Goal: Task Accomplishment & Management: Complete application form

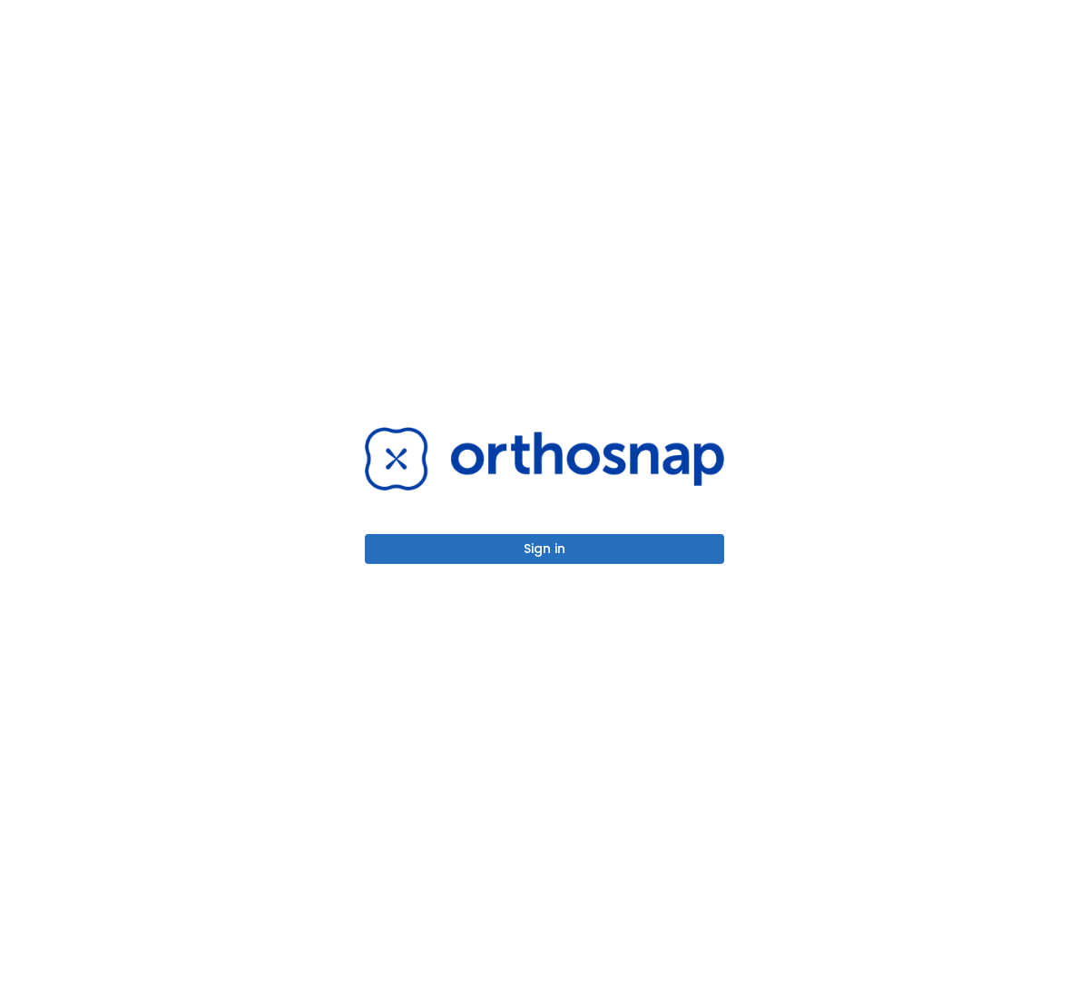
click at [576, 554] on button "Sign in" at bounding box center [544, 549] width 359 height 30
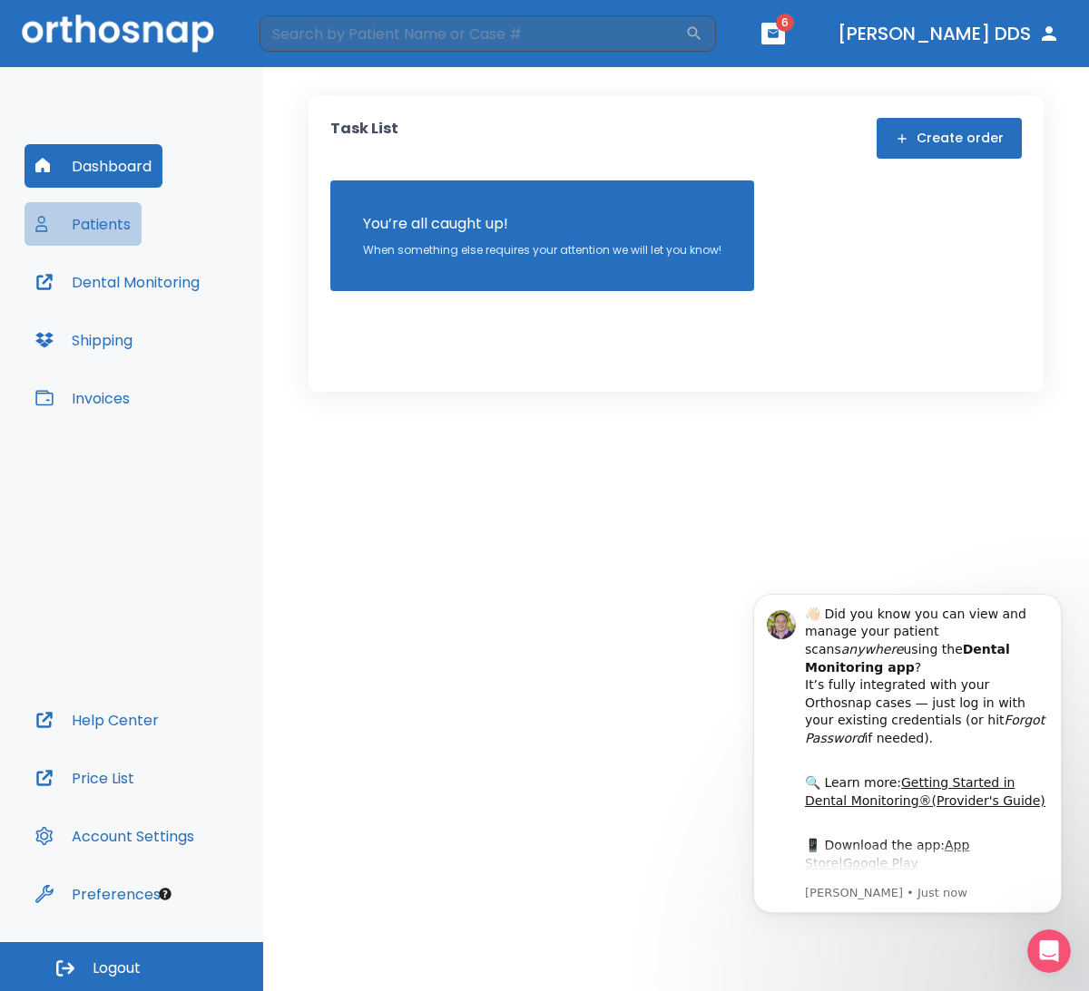
click at [97, 221] on button "Patients" at bounding box center [82, 224] width 117 height 44
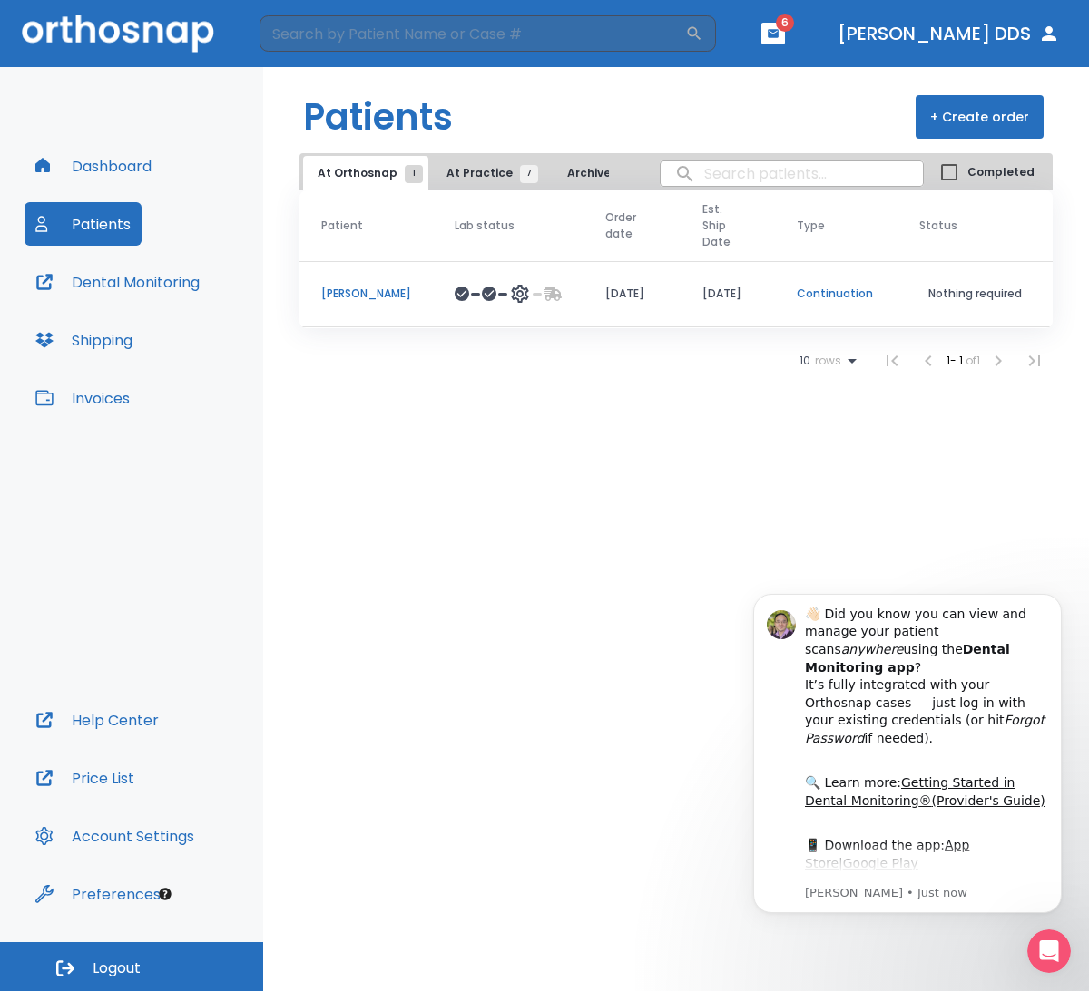
click at [483, 169] on span "At Practice 7" at bounding box center [487, 173] width 83 height 16
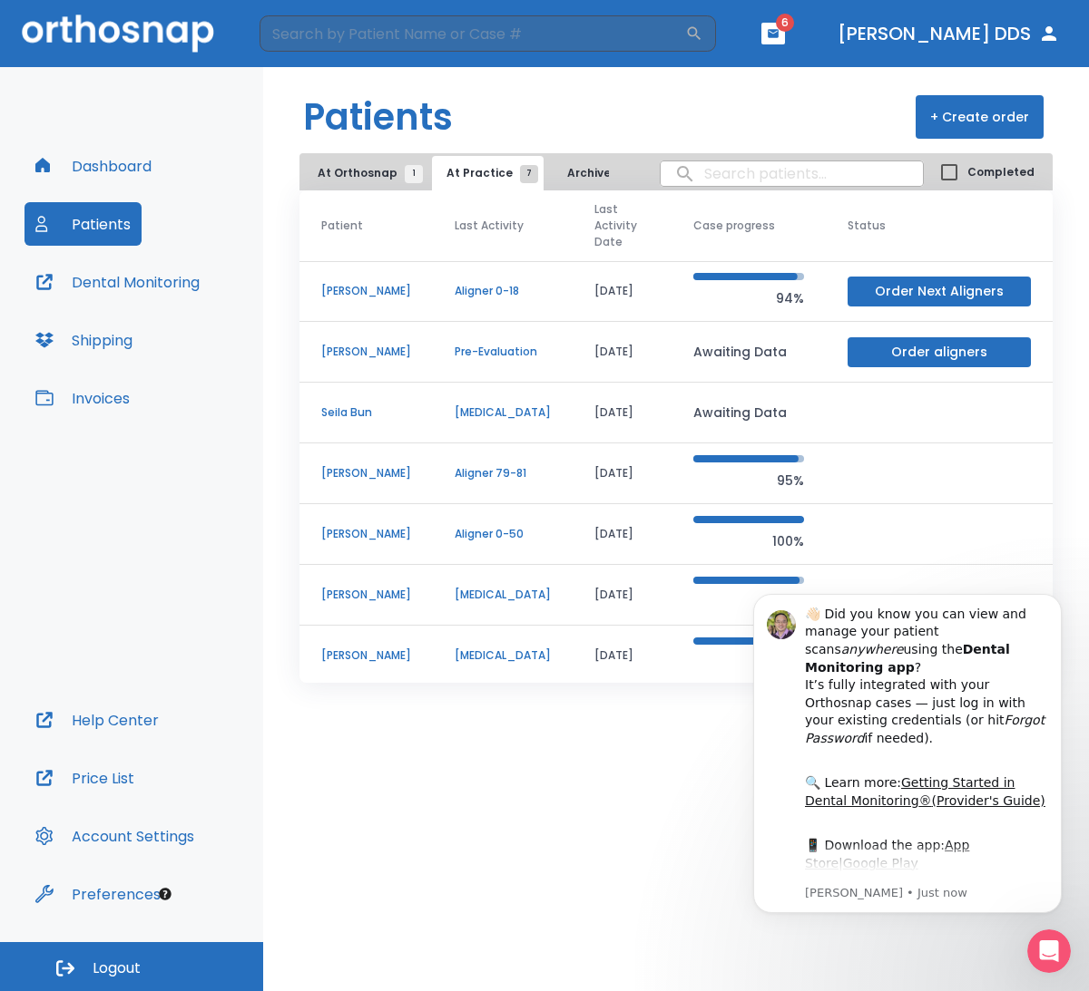
click at [377, 533] on p "Dori Lewter" at bounding box center [366, 534] width 90 height 16
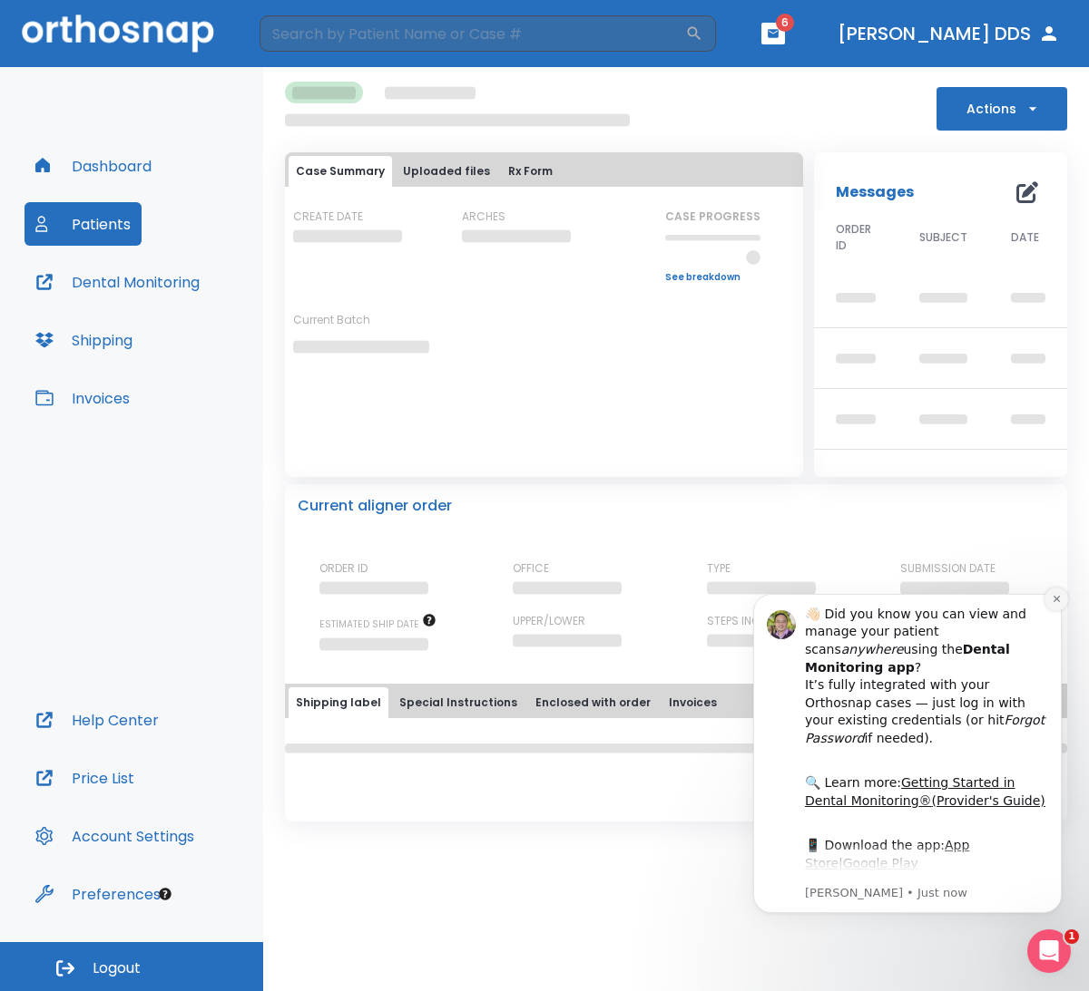
click at [1060, 601] on icon "Dismiss notification" at bounding box center [1056, 599] width 10 height 10
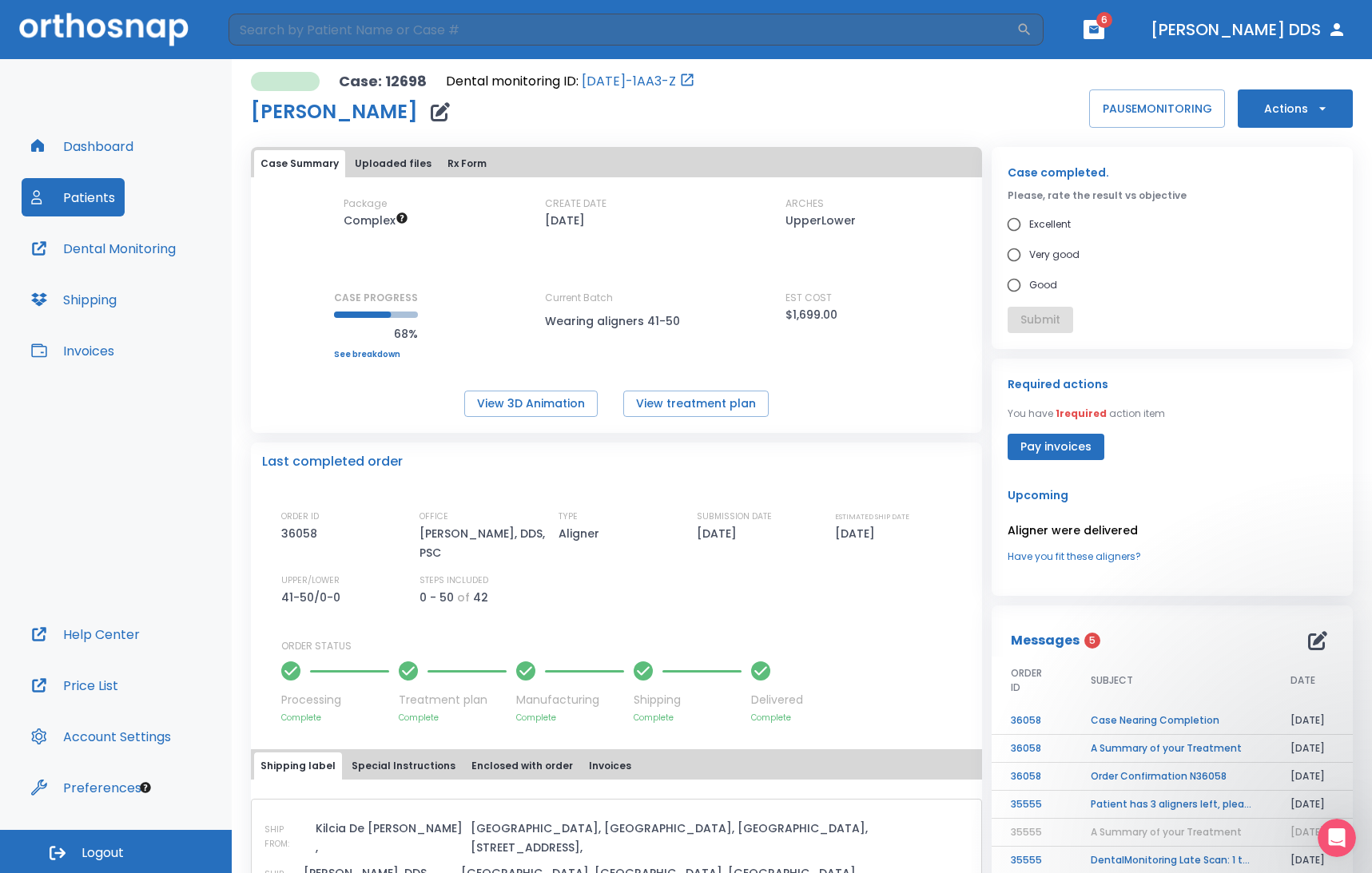
click at [791, 333] on div "EST COST $1,699.00" at bounding box center [857, 325] width 144 height 69
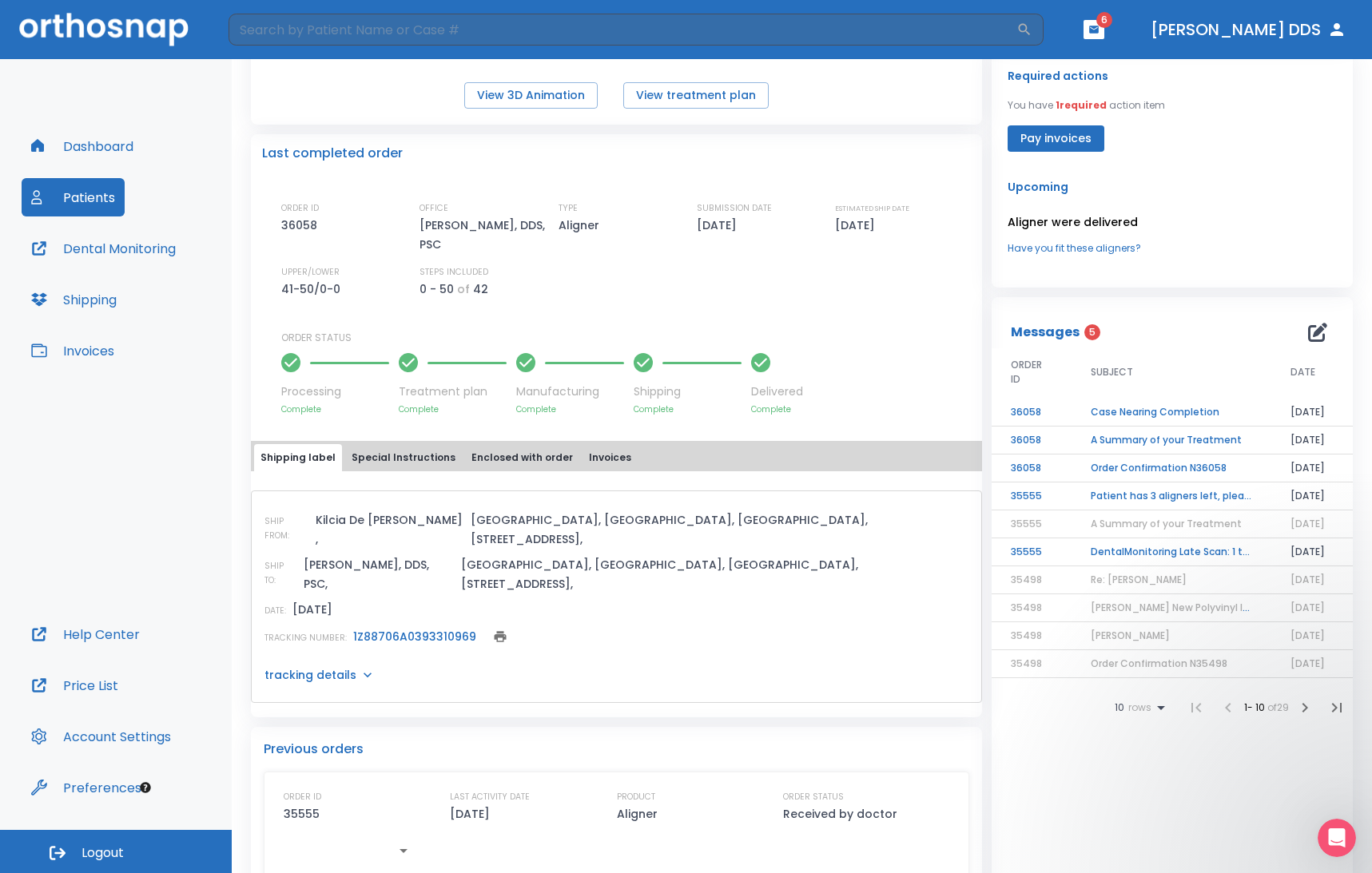
scroll to position [322, 0]
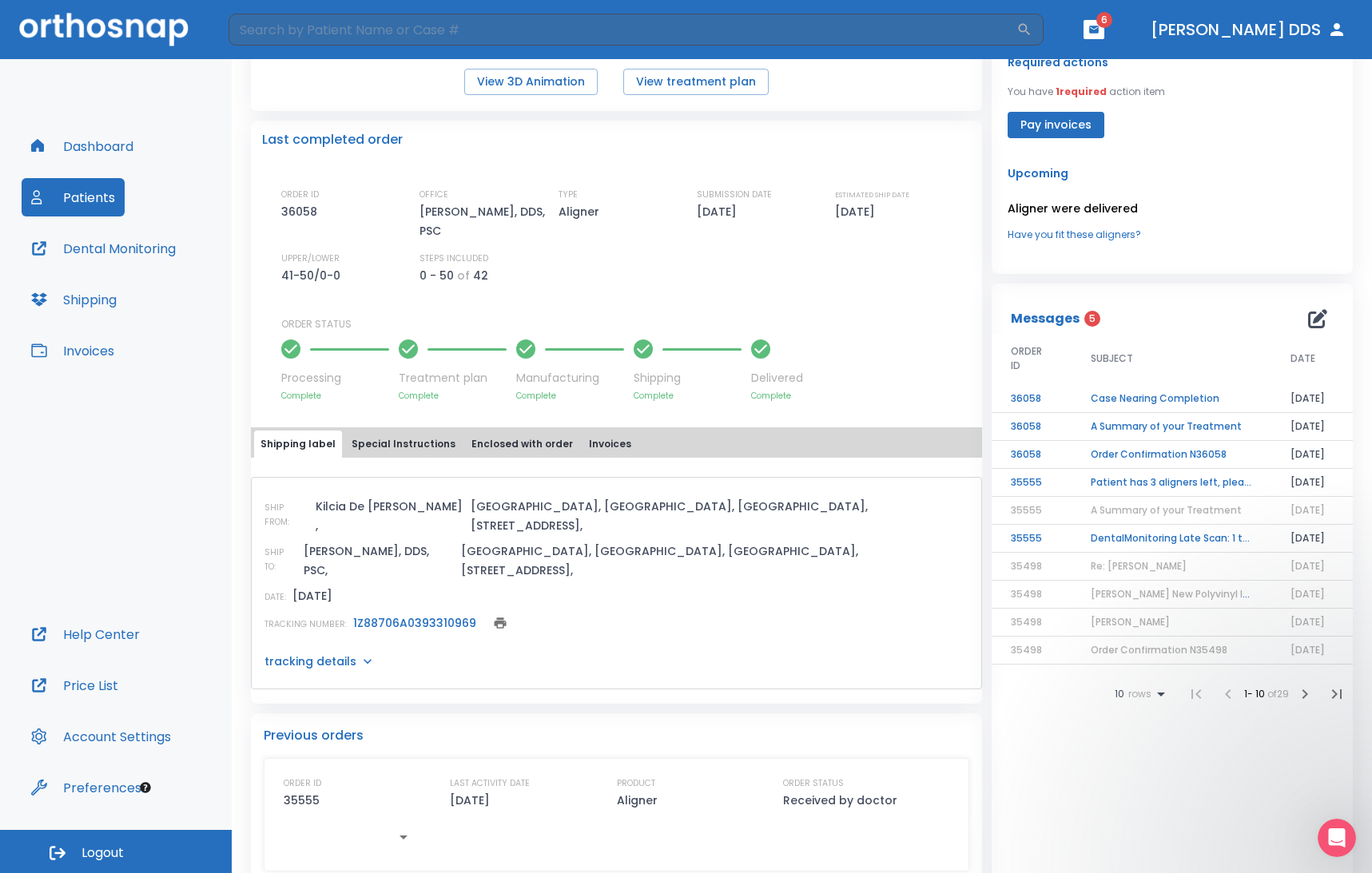
click at [958, 401] on td "Case Nearing Completion" at bounding box center [1170, 399] width 200 height 28
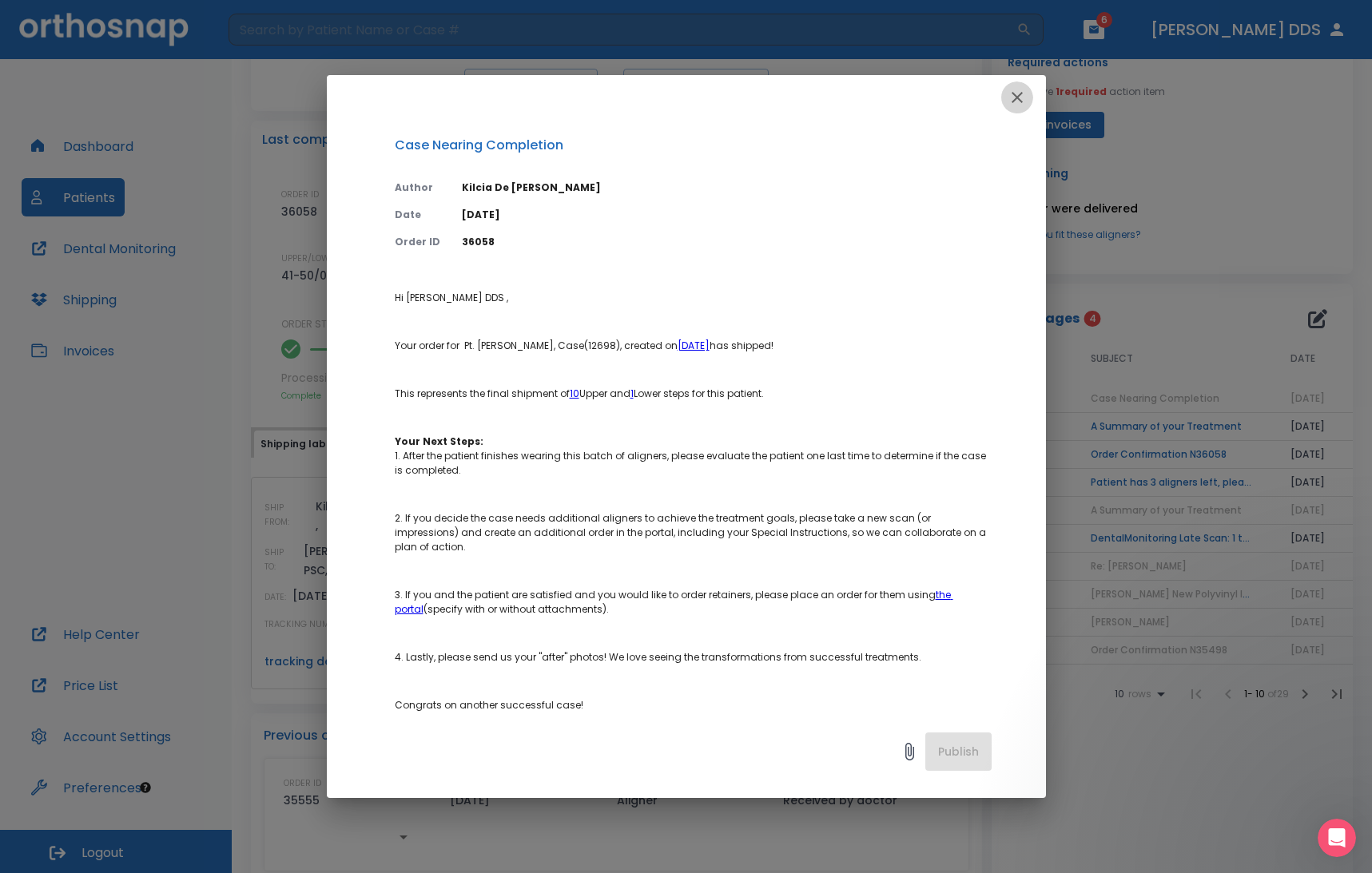
click at [958, 96] on icon "button" at bounding box center [1016, 97] width 11 height 11
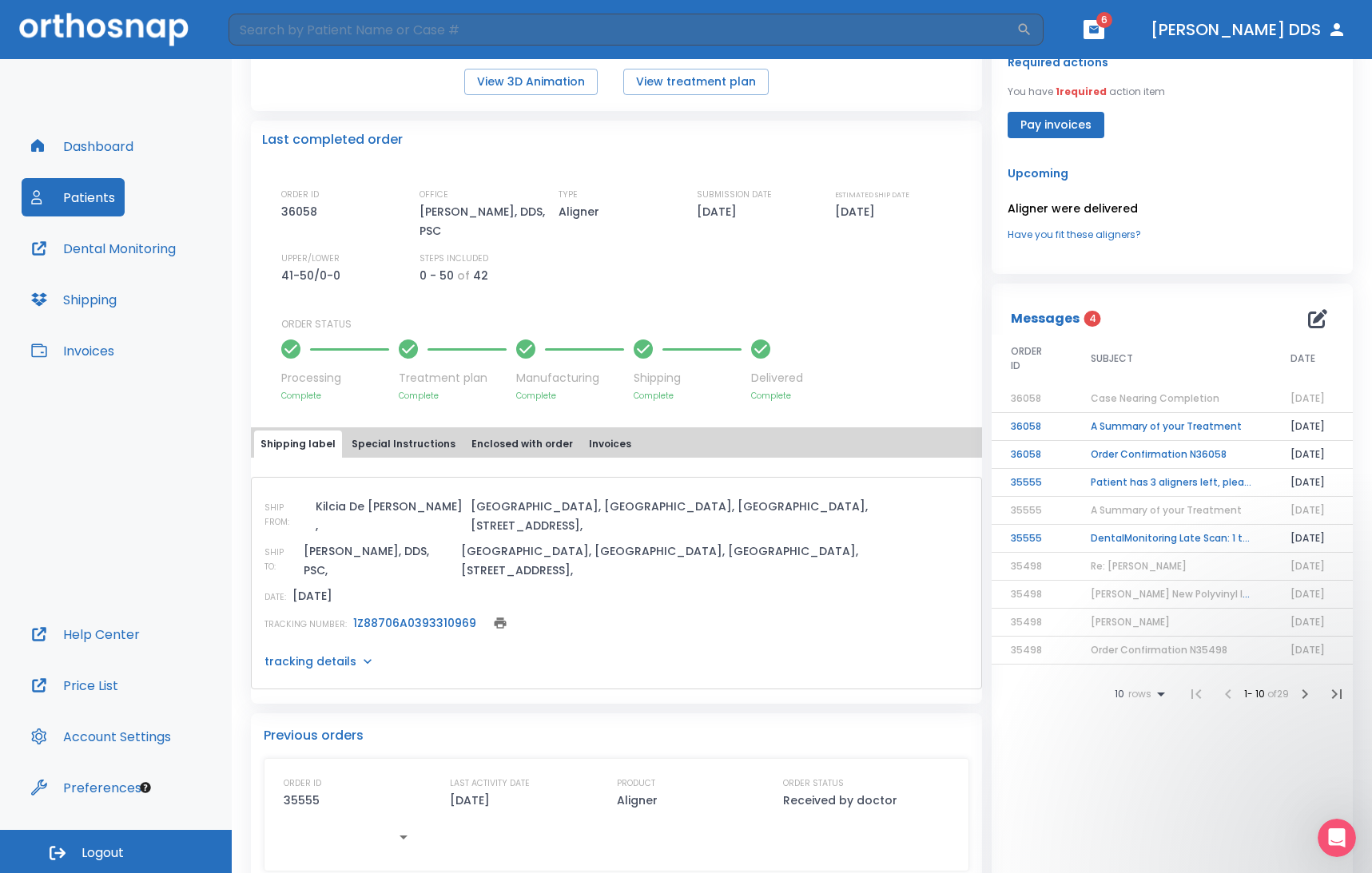
click at [958, 425] on td "A Summary of your Treatment" at bounding box center [1170, 427] width 200 height 28
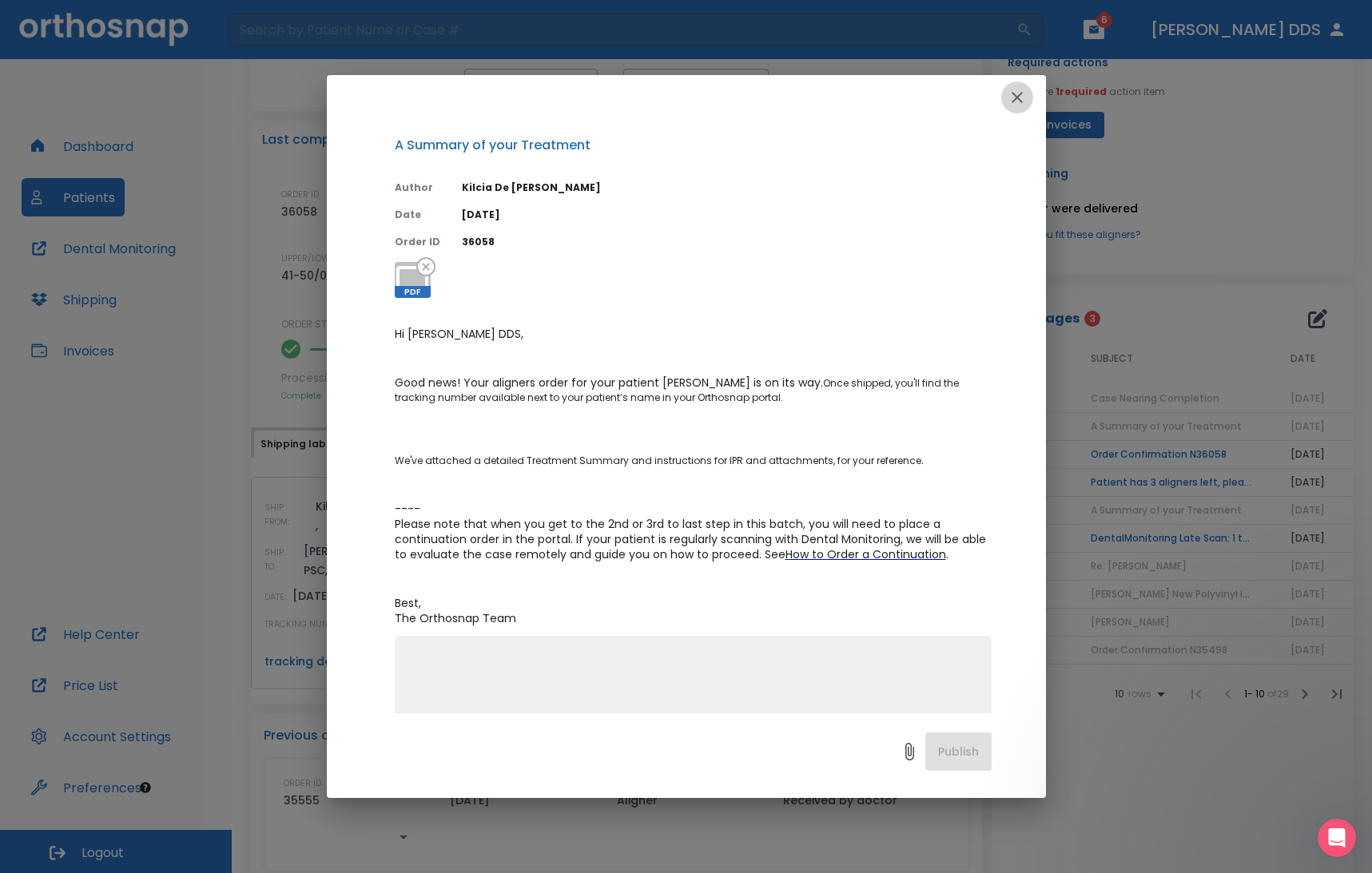
click at [958, 97] on icon "button" at bounding box center [1016, 97] width 11 height 11
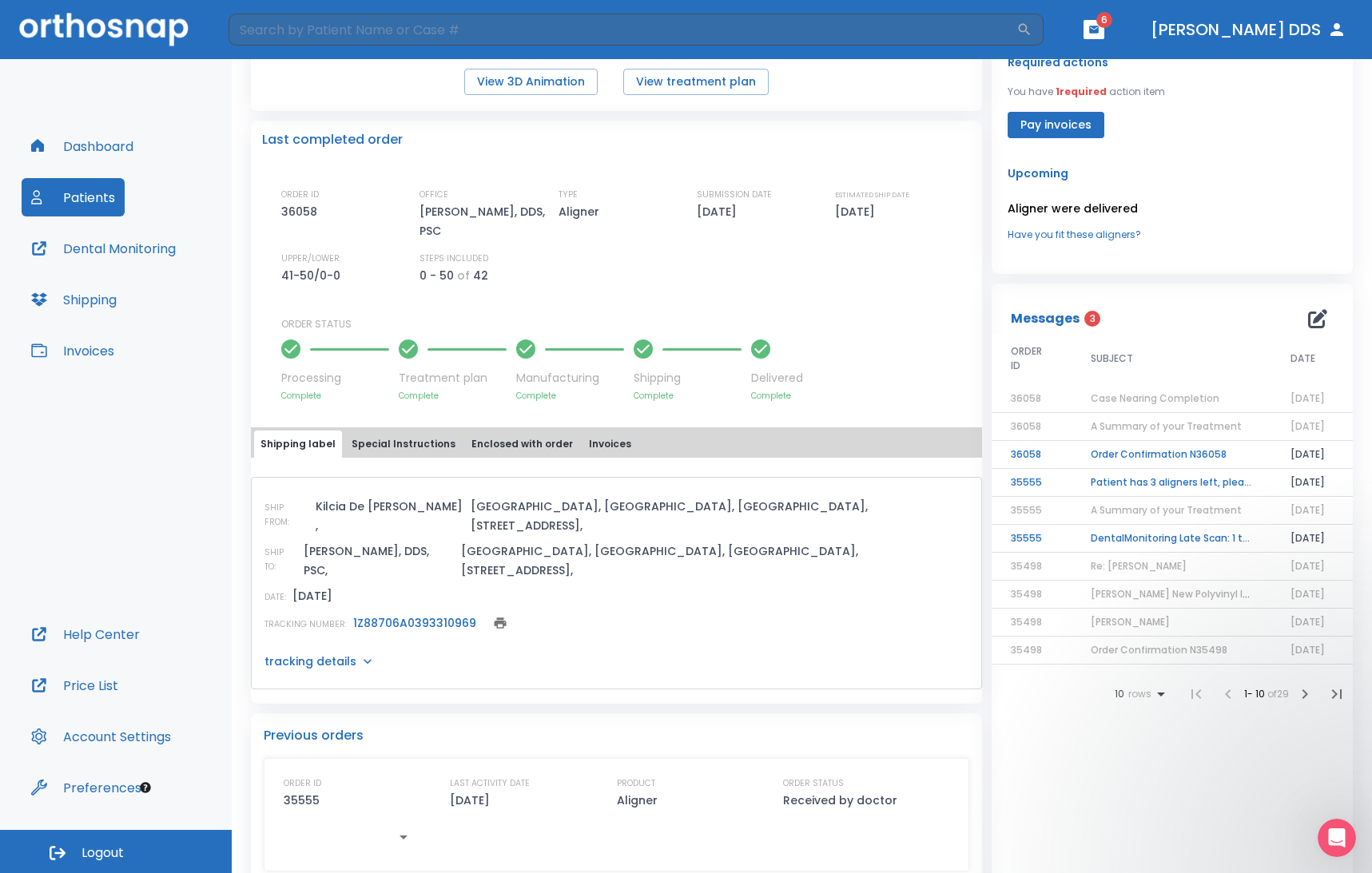
click at [958, 460] on td "Order Confirmation N36058" at bounding box center [1170, 455] width 200 height 28
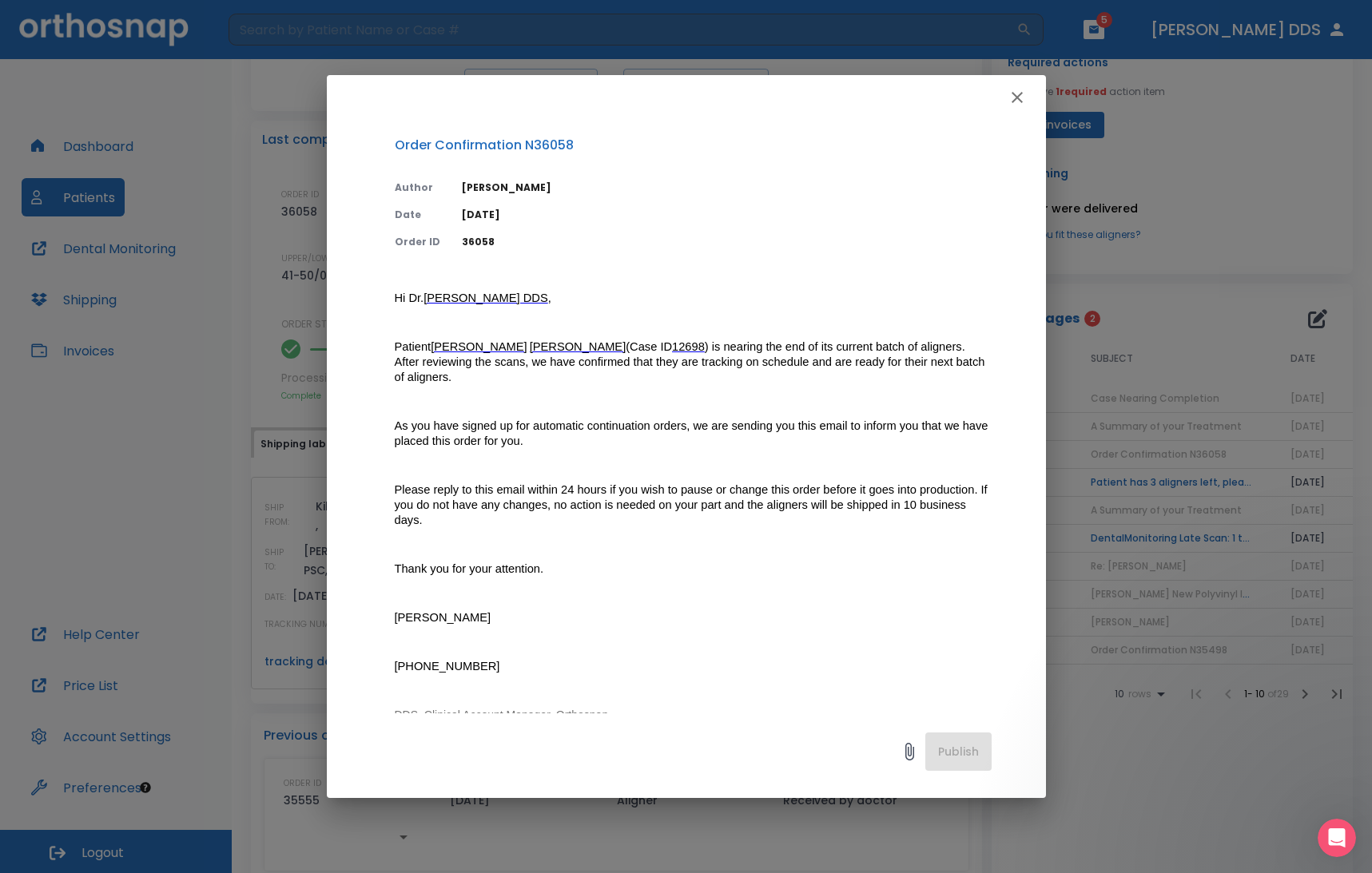
click at [958, 95] on icon "button" at bounding box center [1017, 98] width 19 height 19
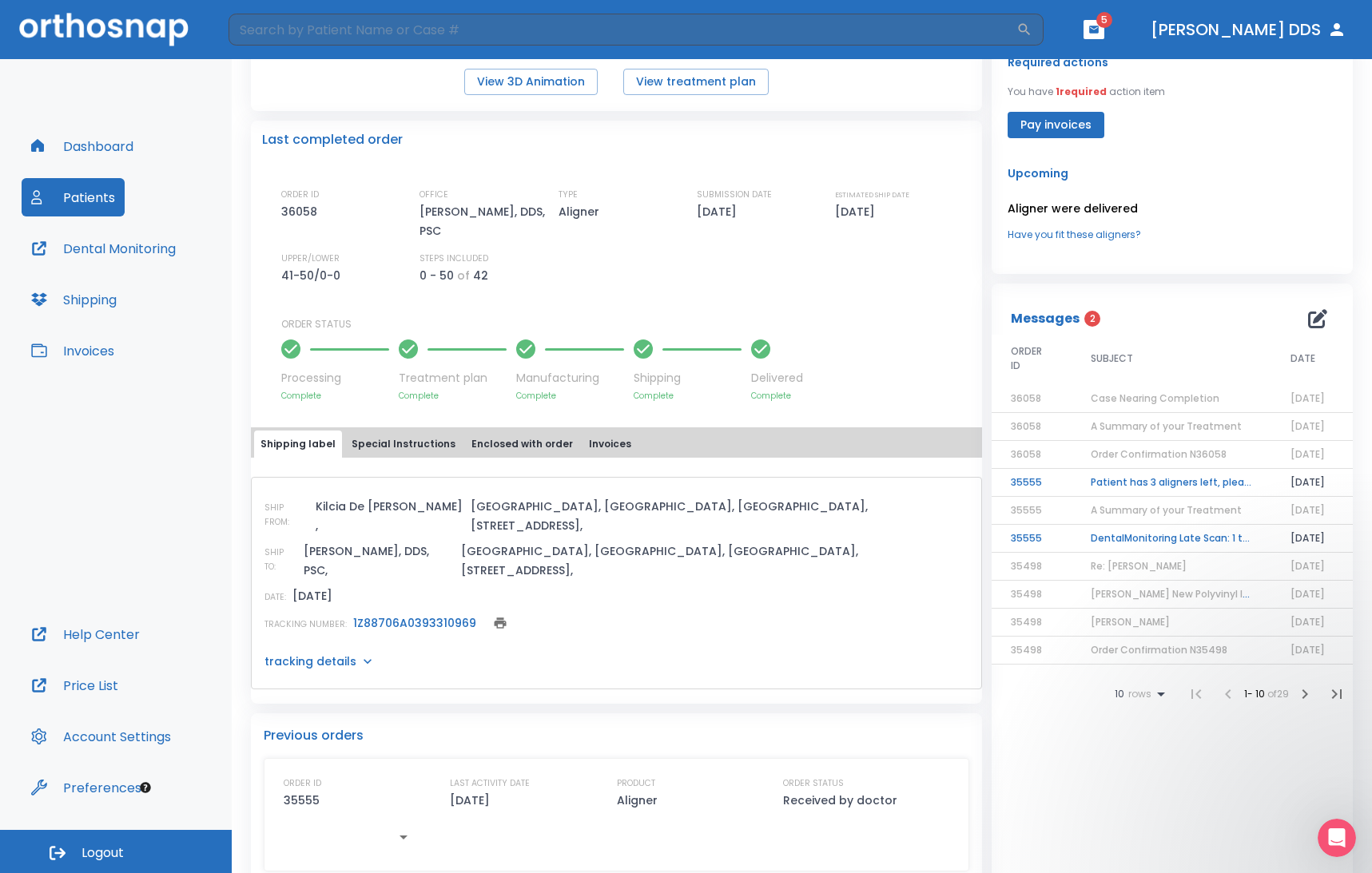
click at [958, 484] on td "Patient has 3 aligners left, please order next set!" at bounding box center [1170, 483] width 200 height 28
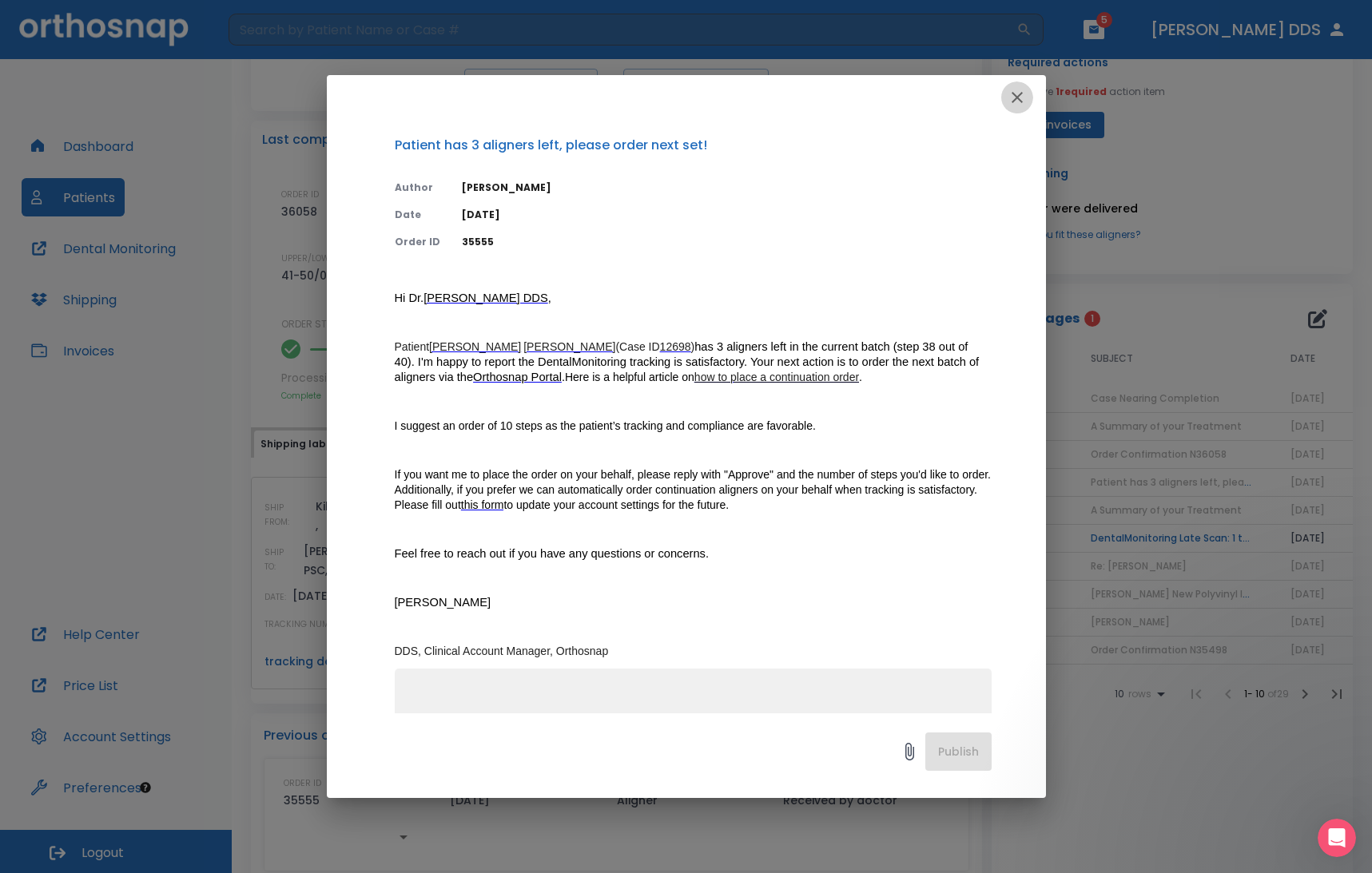
click at [958, 90] on icon "button" at bounding box center [1017, 98] width 19 height 19
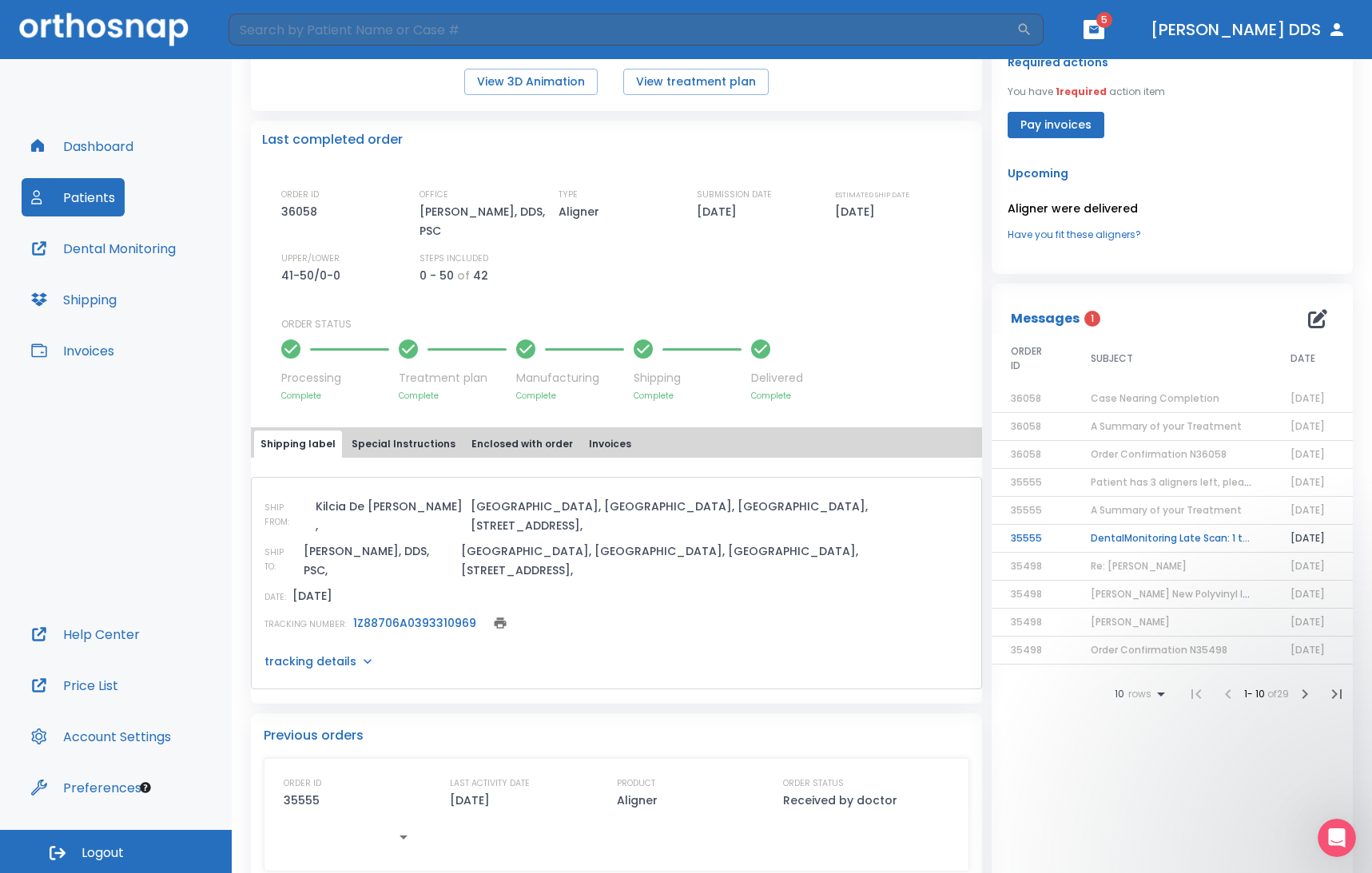
click at [958, 514] on span "A Summary of your Treatment" at bounding box center [1165, 509] width 151 height 13
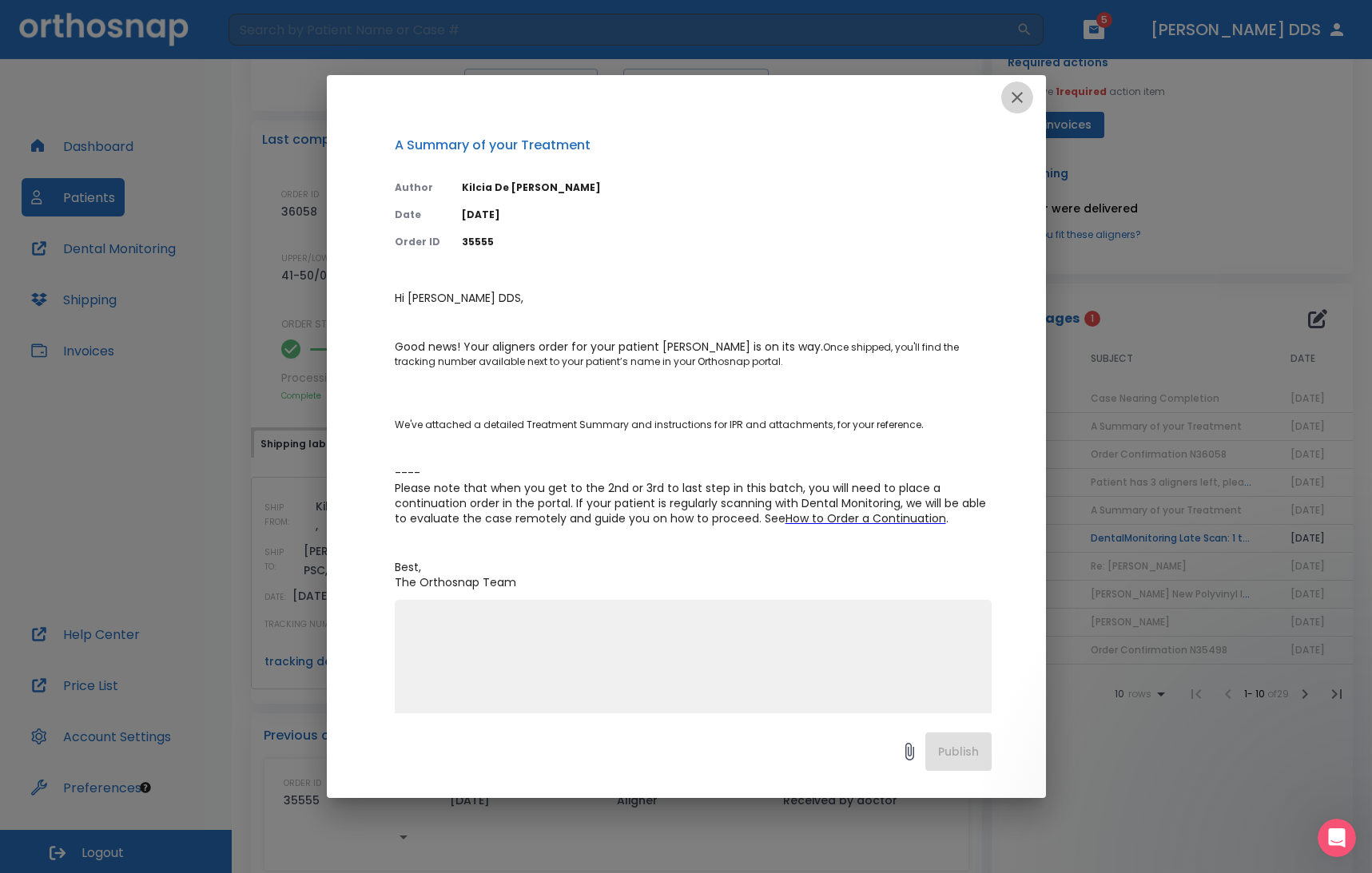
click at [958, 101] on icon "button" at bounding box center [1017, 98] width 19 height 19
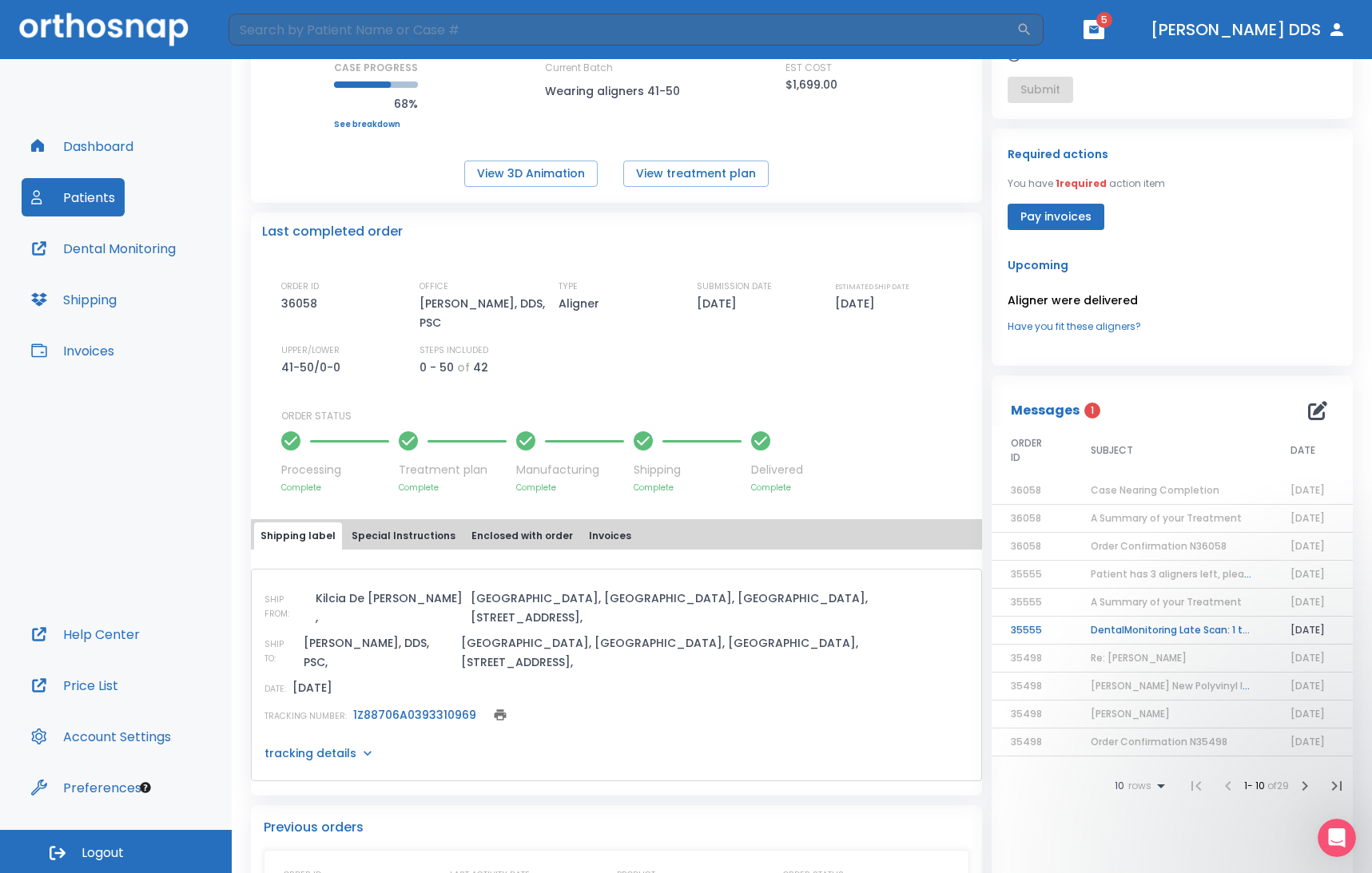
scroll to position [292, 0]
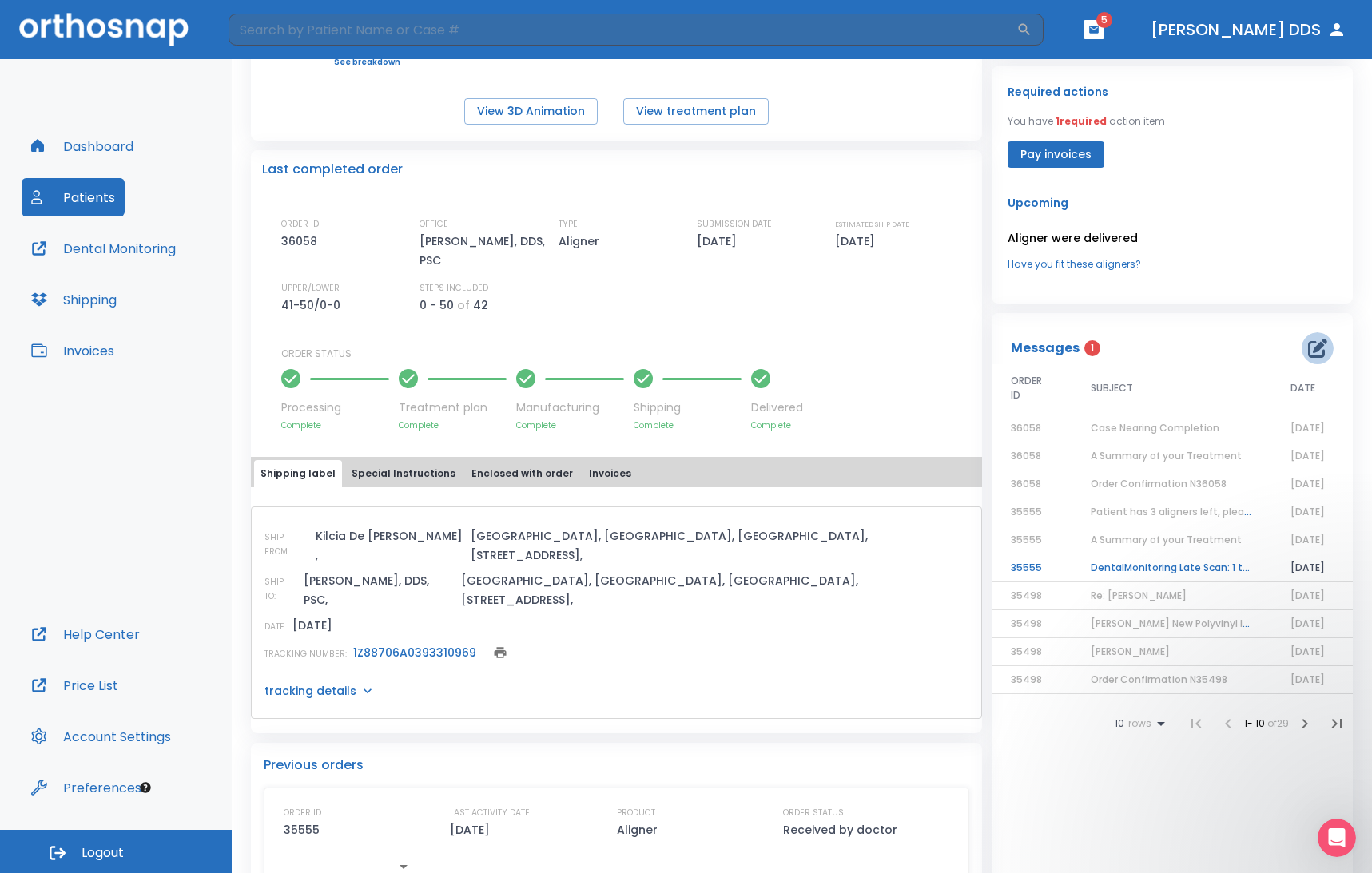
click at [958, 347] on icon "button" at bounding box center [1317, 349] width 19 height 19
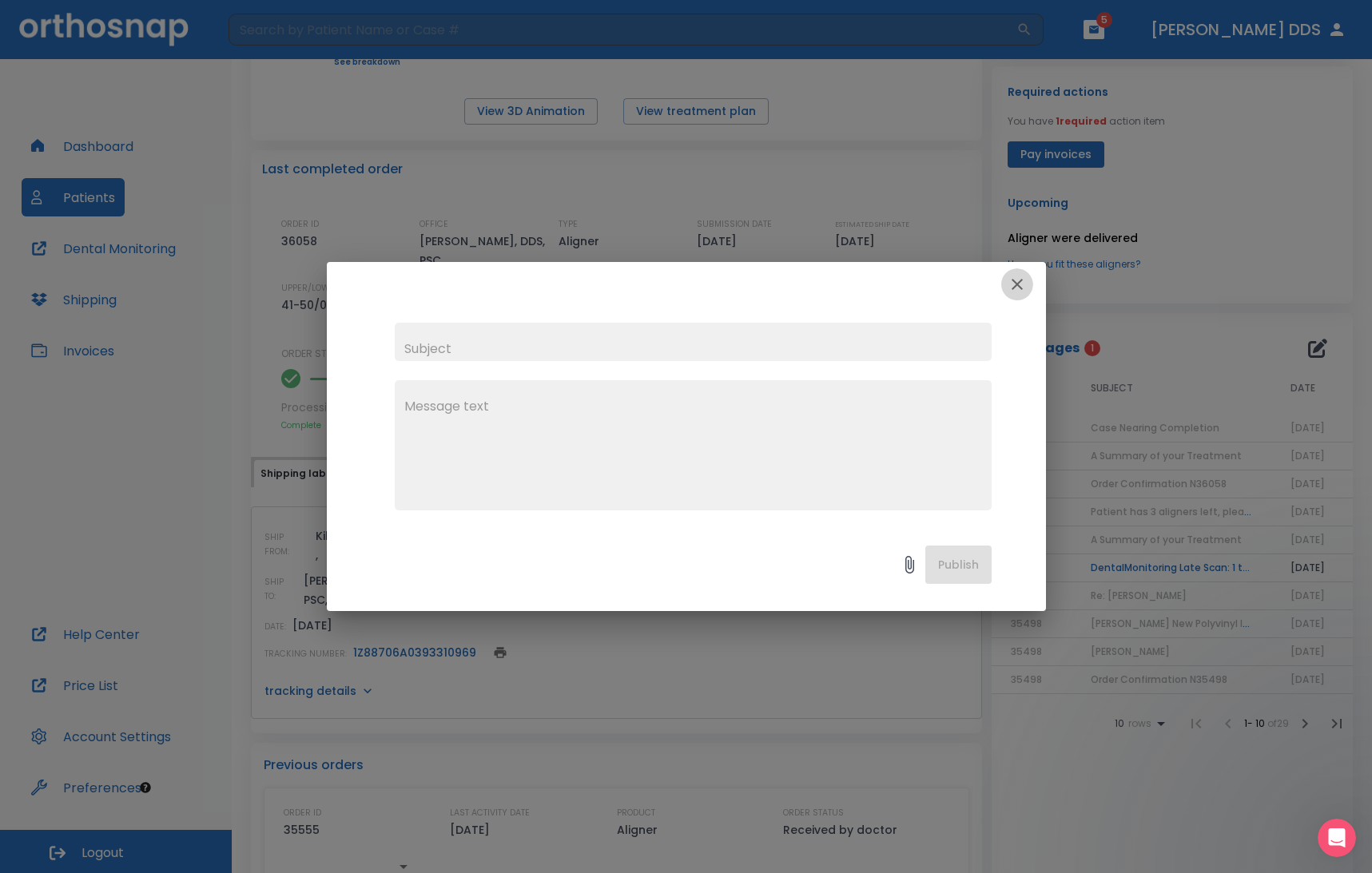
click at [958, 281] on icon "button" at bounding box center [1017, 285] width 19 height 19
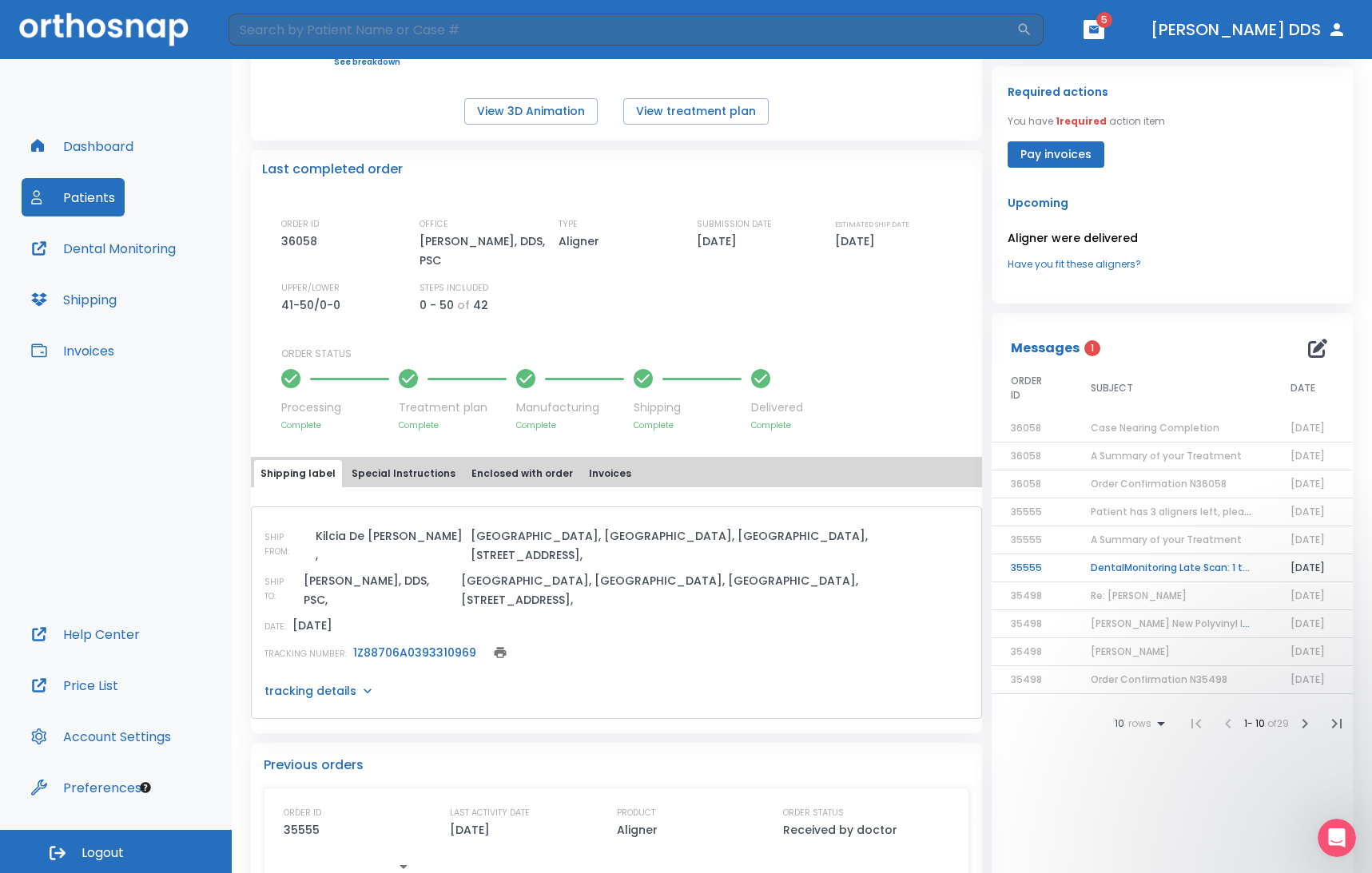
click at [958, 485] on span "Order Confirmation N36058" at bounding box center [1158, 484] width 136 height 13
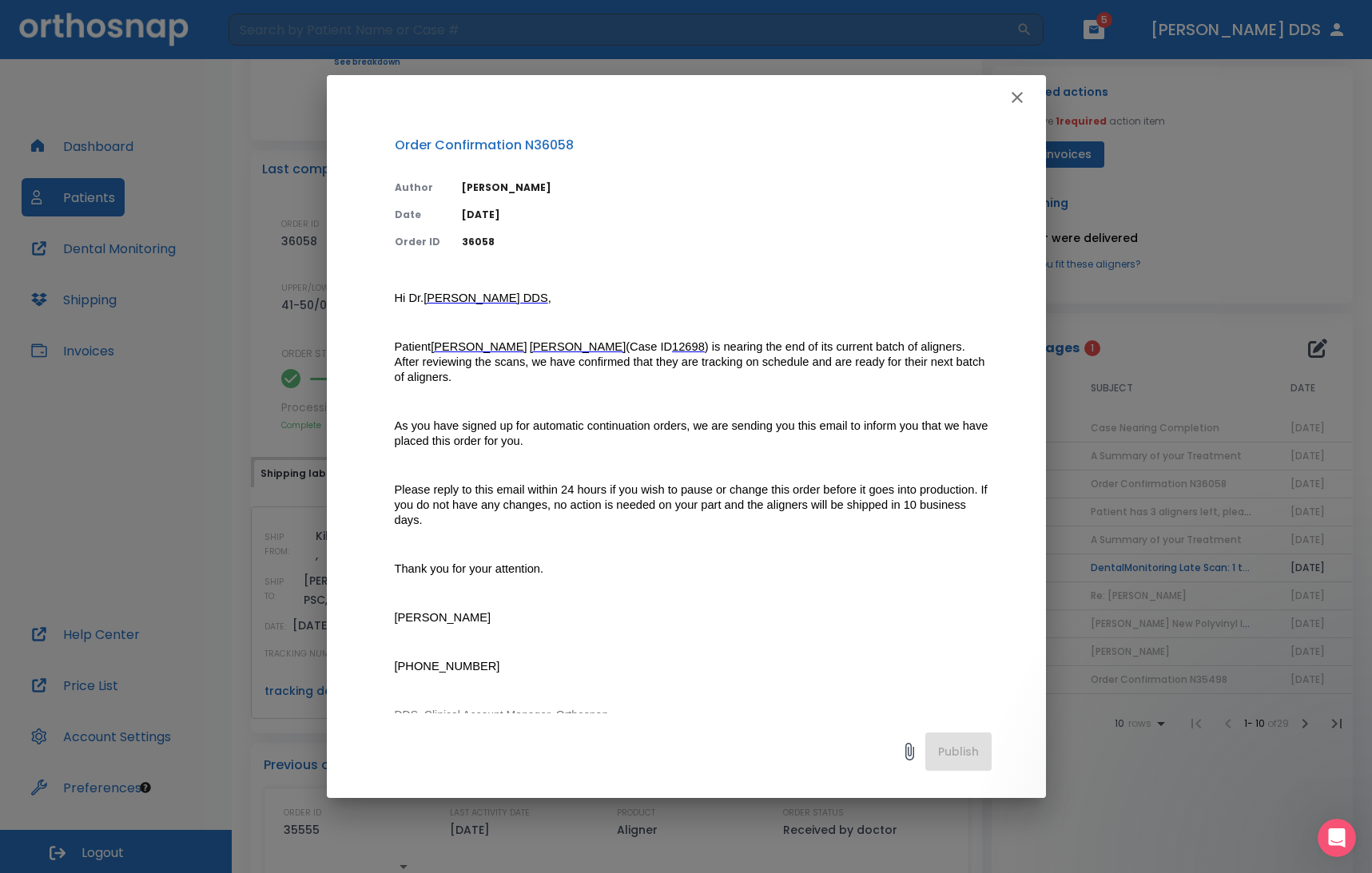
click at [958, 485] on div "Order Confirmation N36058 Author Clementina Vidal Date 08/05/25 Order ID 36058 …" at bounding box center [686, 436] width 1372 height 873
click at [958, 100] on icon "button" at bounding box center [1016, 97] width 11 height 11
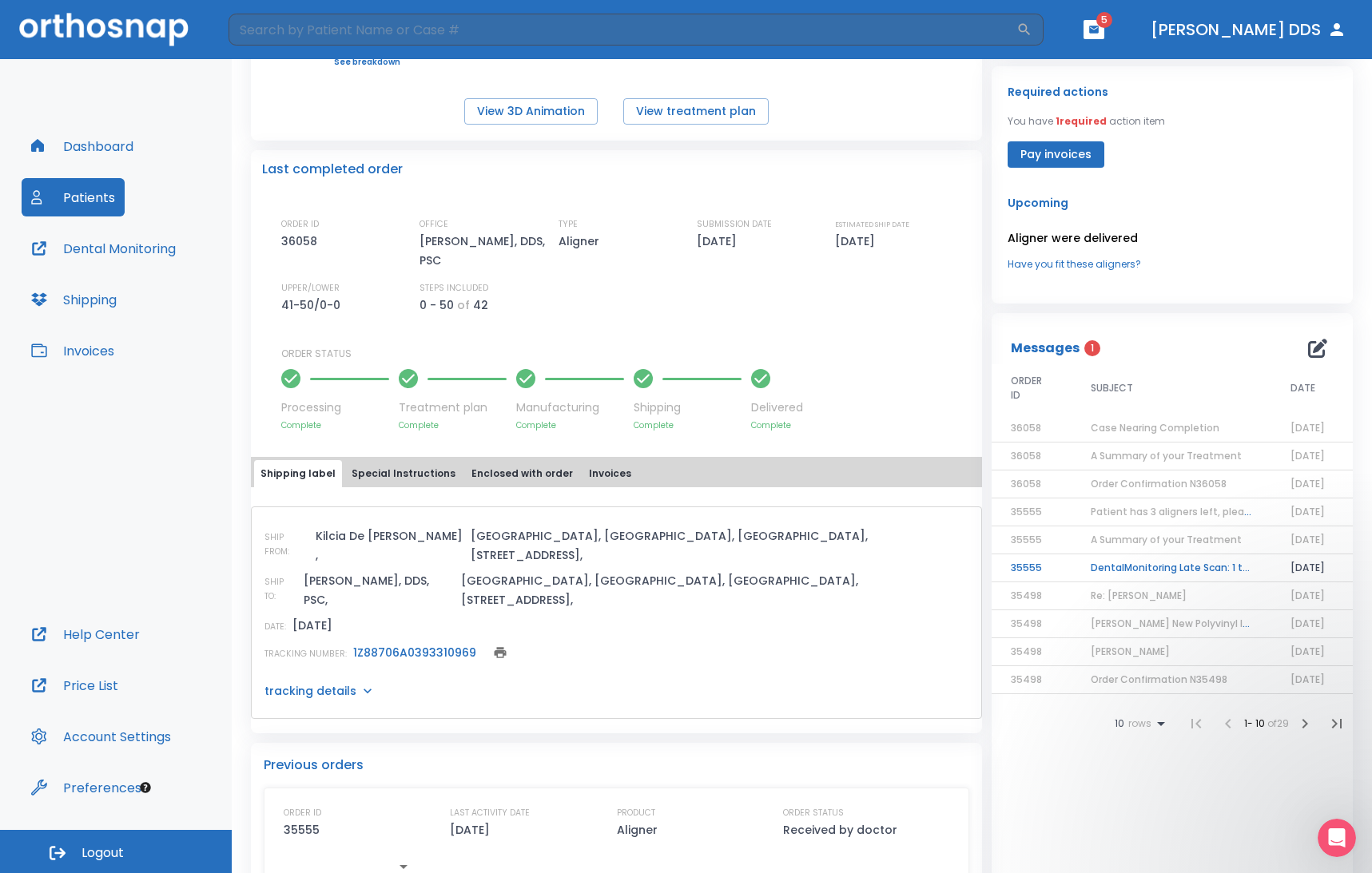
click at [958, 433] on span "Case Nearing Completion" at bounding box center [1154, 427] width 129 height 13
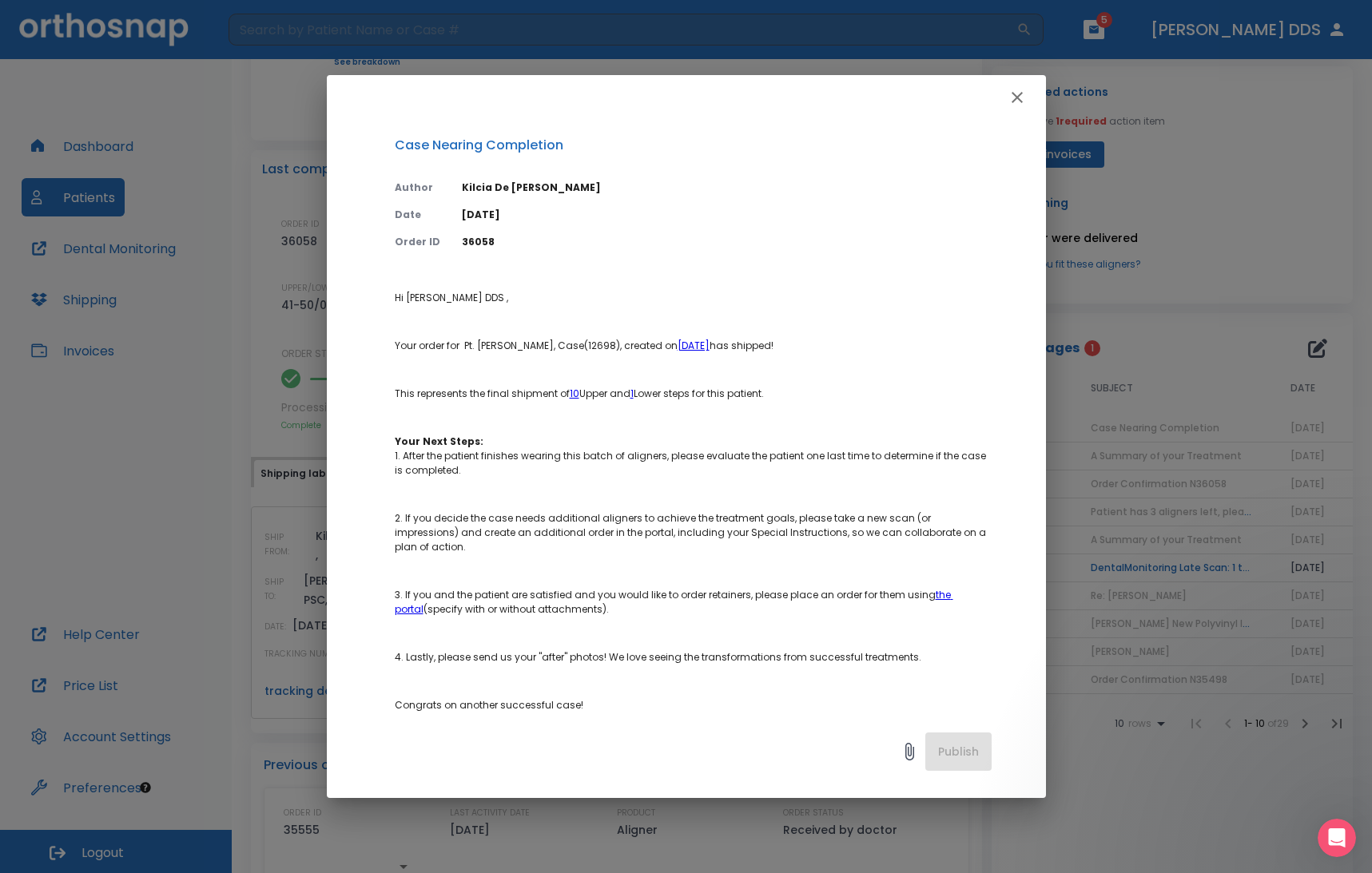
click at [958, 452] on div "Case Nearing Completion Author Kilcia De Jesus Date 08/12/25 Order ID 36058 Hi …" at bounding box center [686, 436] width 1372 height 873
click at [958, 100] on icon "button" at bounding box center [1017, 98] width 19 height 19
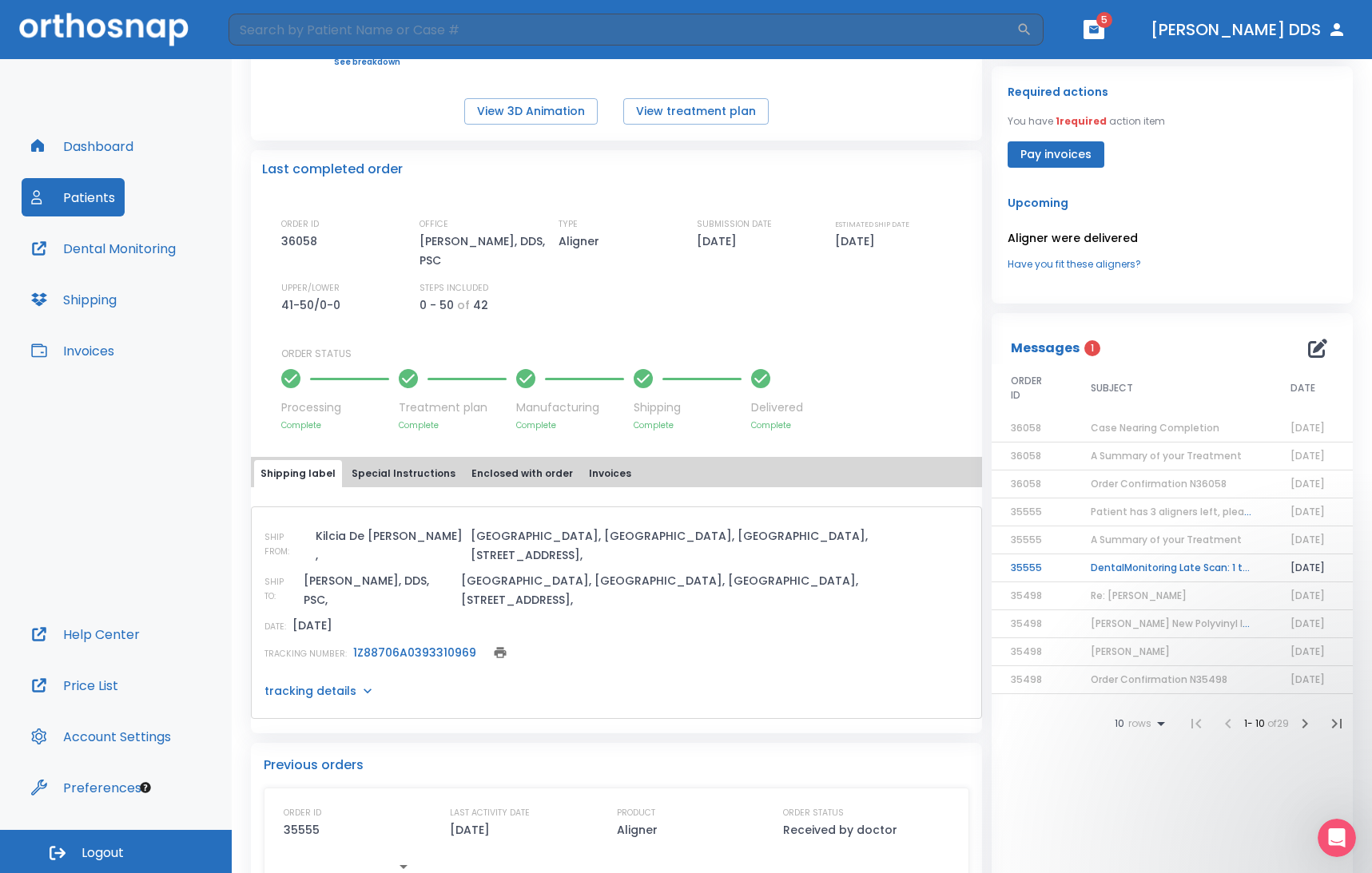
click at [958, 456] on span "A Summary of your Treatment" at bounding box center [1165, 455] width 151 height 13
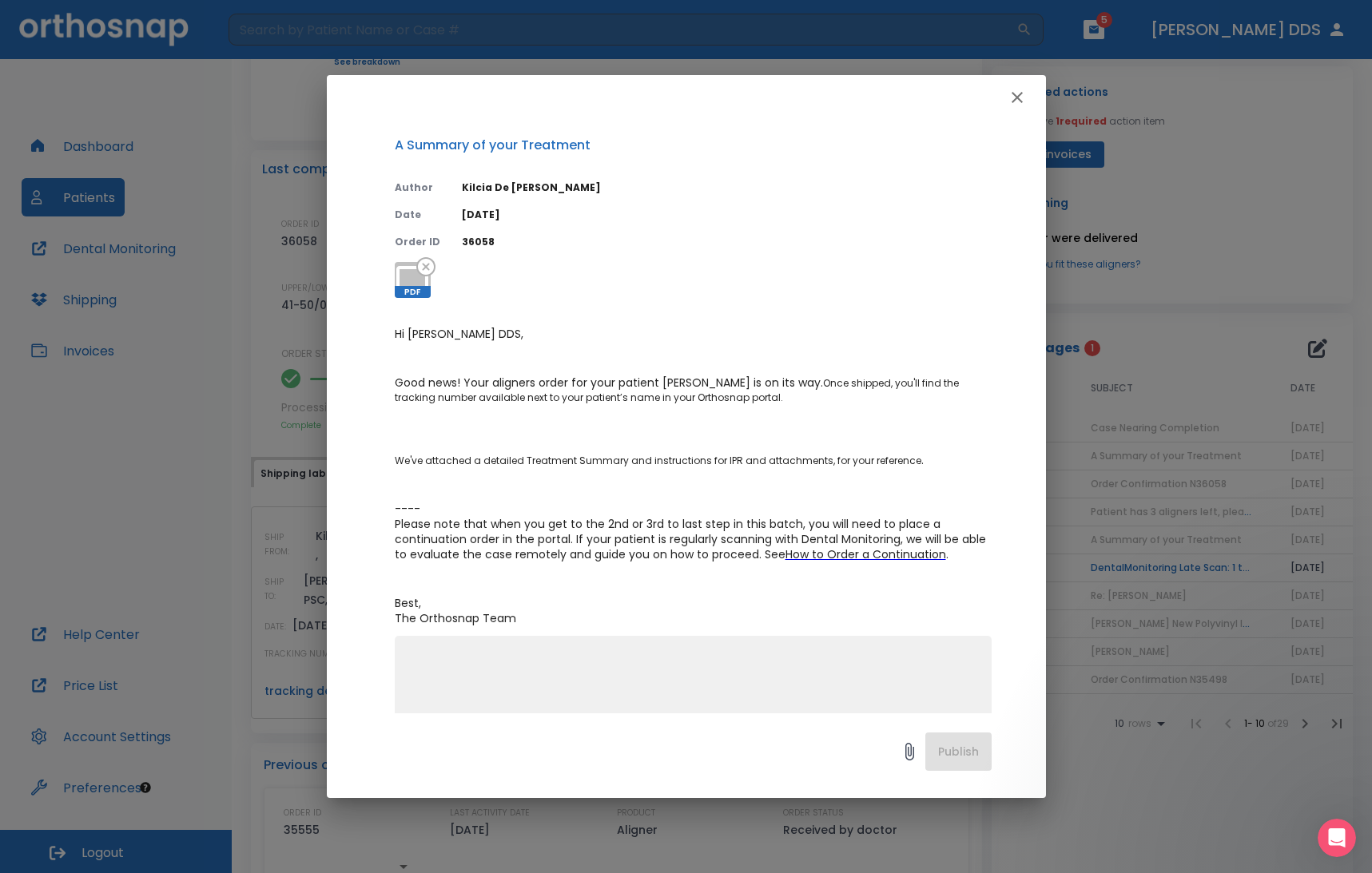
click at [958, 93] on icon "button" at bounding box center [1017, 98] width 19 height 19
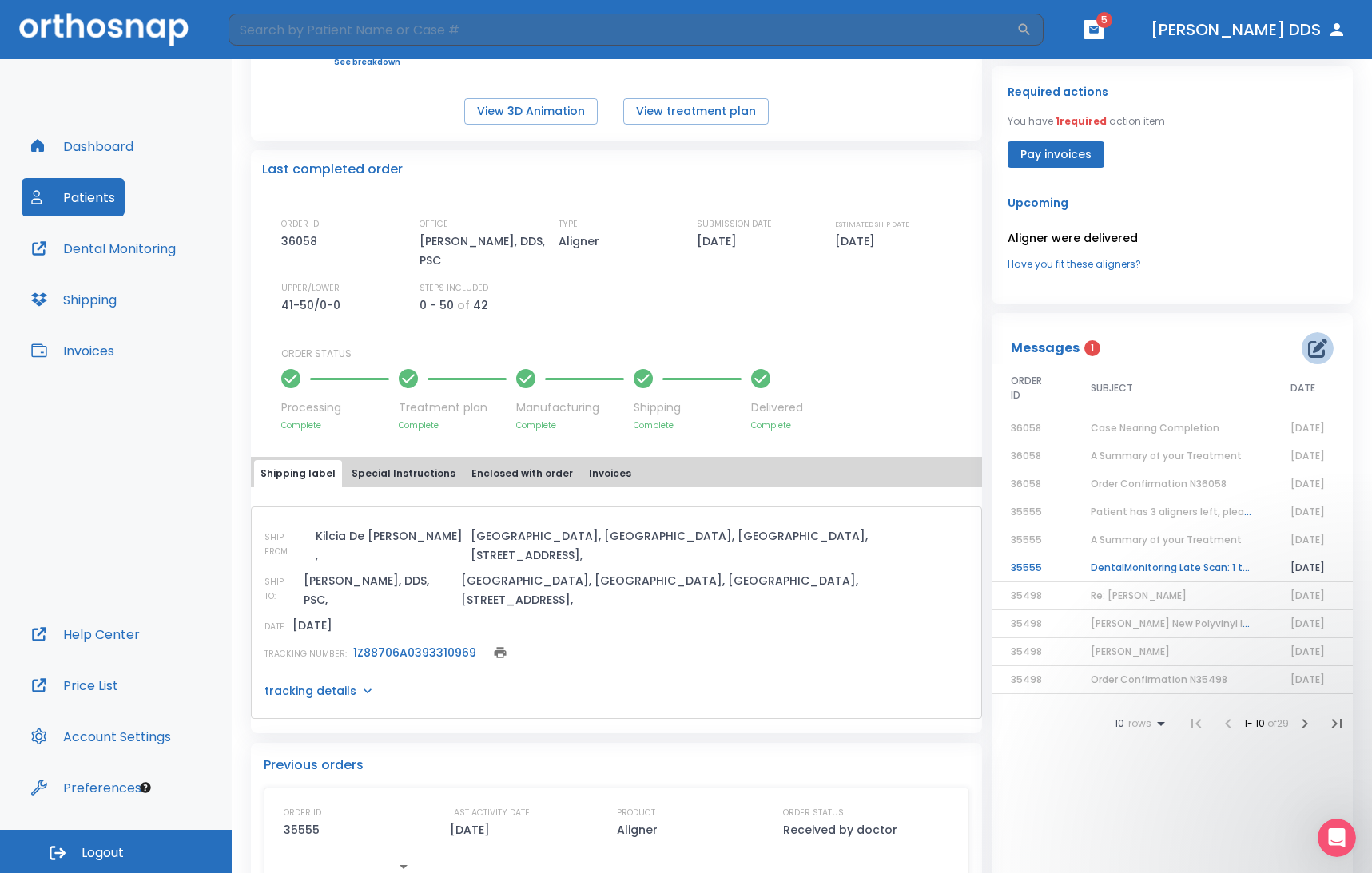
click at [958, 350] on icon "button" at bounding box center [1317, 349] width 19 height 19
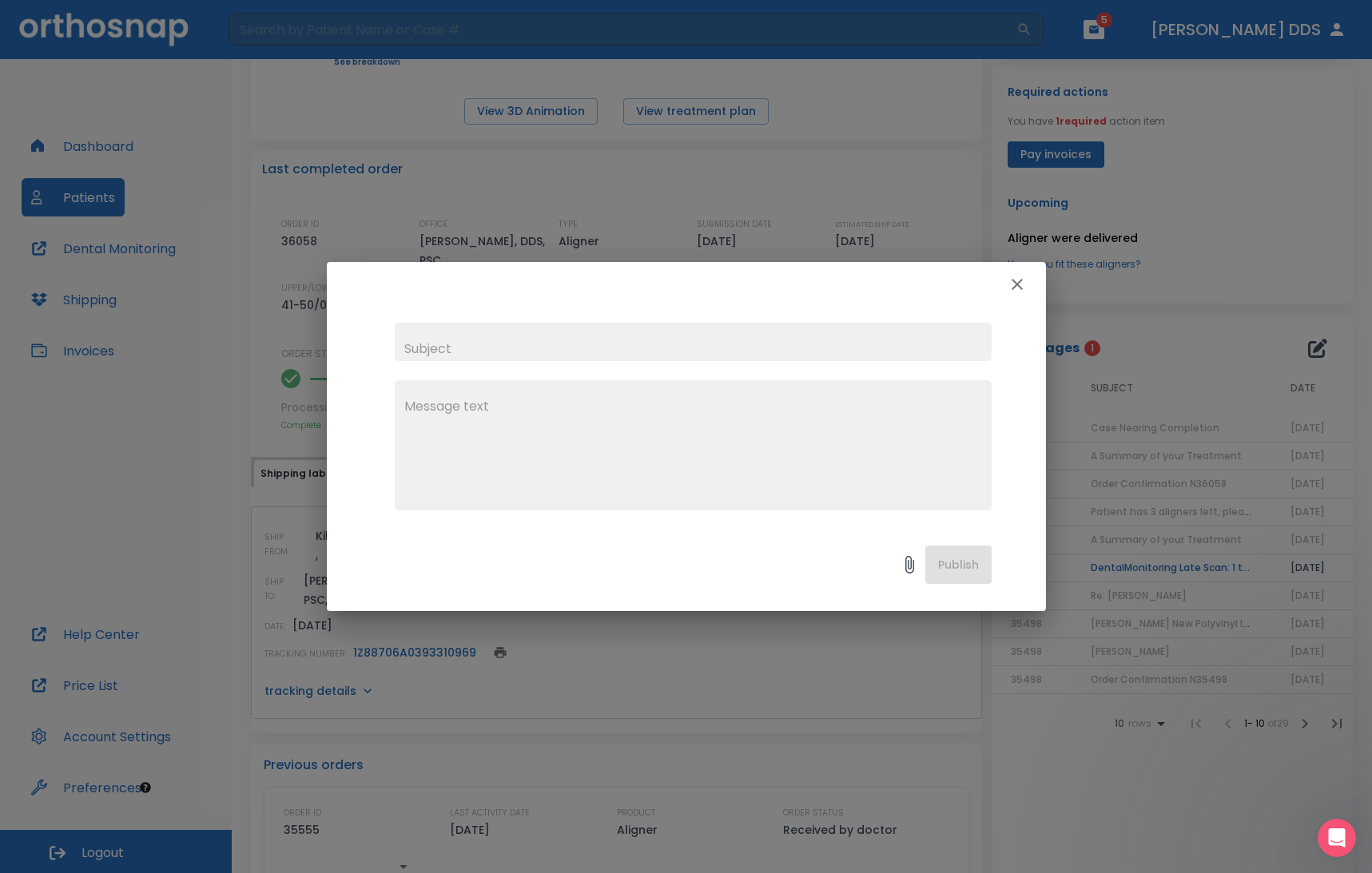
click at [555, 351] on input "text" at bounding box center [693, 342] width 597 height 39
click at [551, 344] on input "text" at bounding box center [693, 342] width 597 height 39
click at [546, 349] on input "Tooth #10 Spacing for Distal" at bounding box center [693, 342] width 597 height 39
click at [623, 375] on div "Tooth #10 Spacing for future Distal x" at bounding box center [693, 416] width 597 height 188
click at [632, 353] on input "Tooth #10 Spacing for future Distal" at bounding box center [693, 342] width 597 height 39
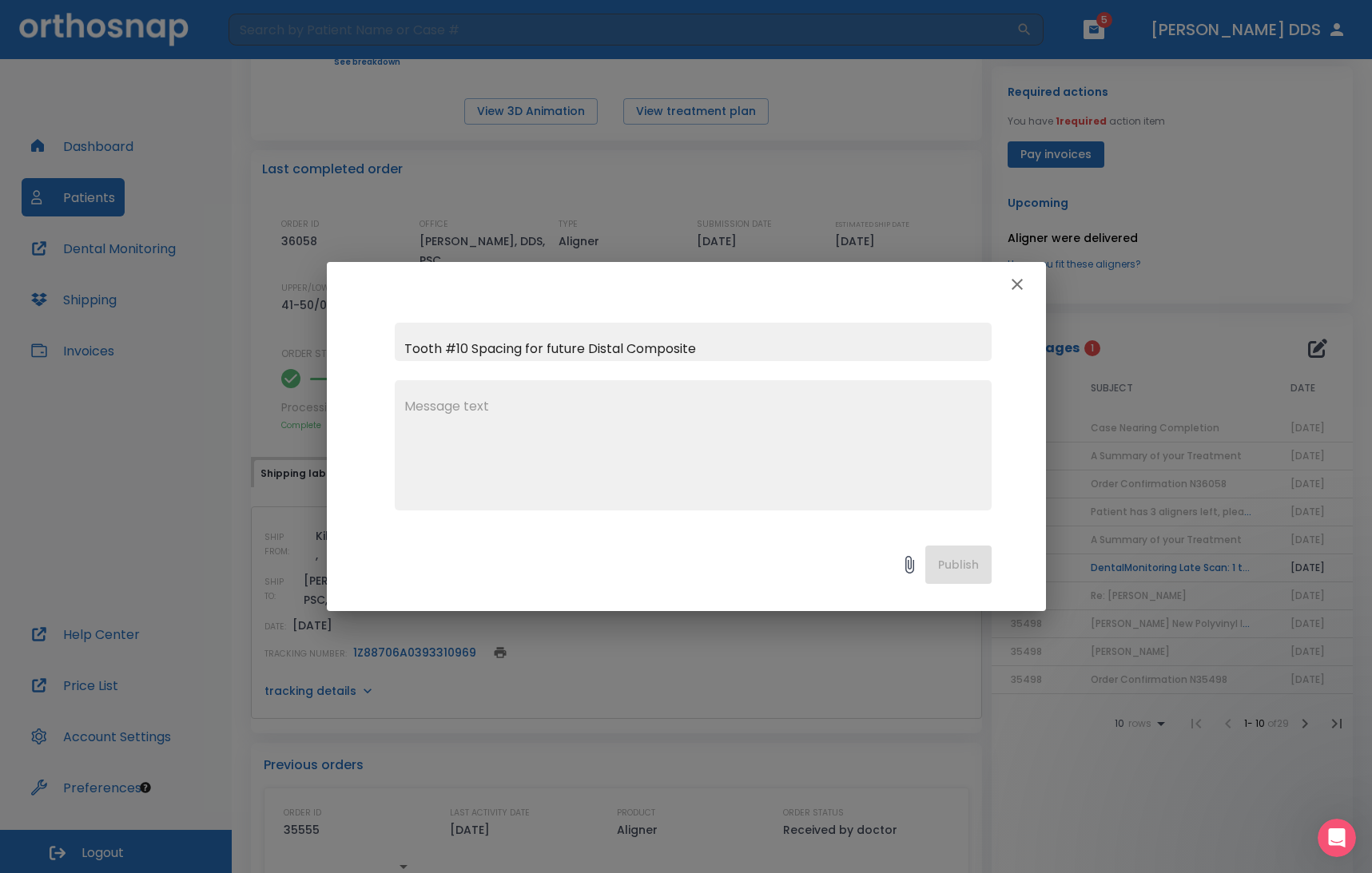
type input "Tooth #10 Spacing for future Distal Composite"
click at [478, 412] on textarea at bounding box center [693, 452] width 578 height 110
type textarea "Dr. Clemintina Vidal. We just delivered 51 -"
drag, startPoint x: 663, startPoint y: 263, endPoint x: 704, endPoint y: 271, distance: 41.8
click at [704, 271] on div at bounding box center [686, 285] width 719 height 45
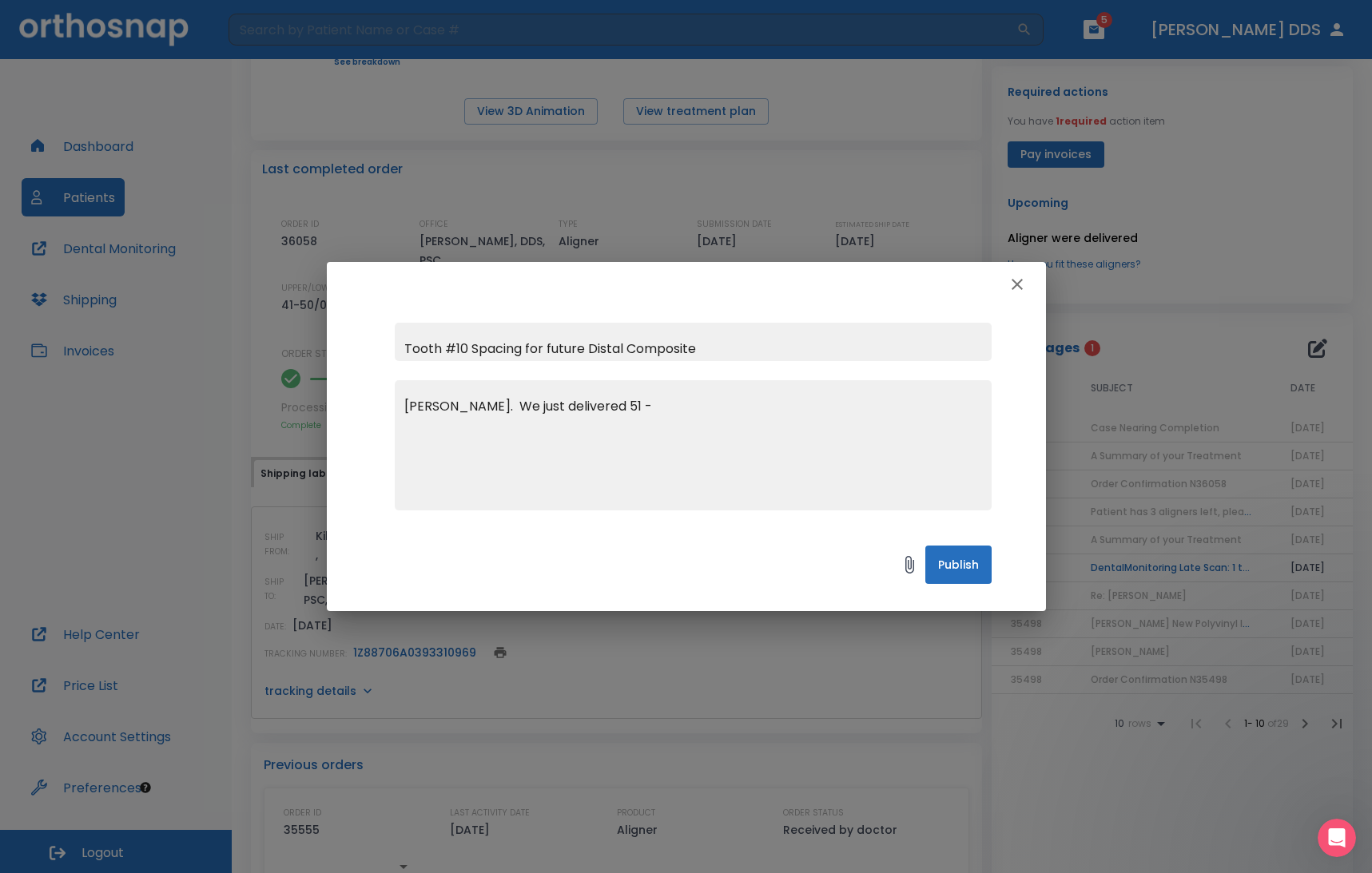
drag, startPoint x: 704, startPoint y: 271, endPoint x: 763, endPoint y: 347, distance: 96.2
click at [763, 347] on div "Tooth #10 Spacing for future Distal Composite Dr. Clemintina Vidal. We just del…" at bounding box center [686, 437] width 719 height 349
drag, startPoint x: 686, startPoint y: 403, endPoint x: 404, endPoint y: 383, distance: 282.7
click at [404, 383] on div "Dr. Clemintina Vidal. We just delivered 51 - x" at bounding box center [693, 446] width 597 height 130
click at [740, 400] on textarea "Dr. Clemintina Vidal. We just delivered 51 -" at bounding box center [693, 452] width 578 height 110
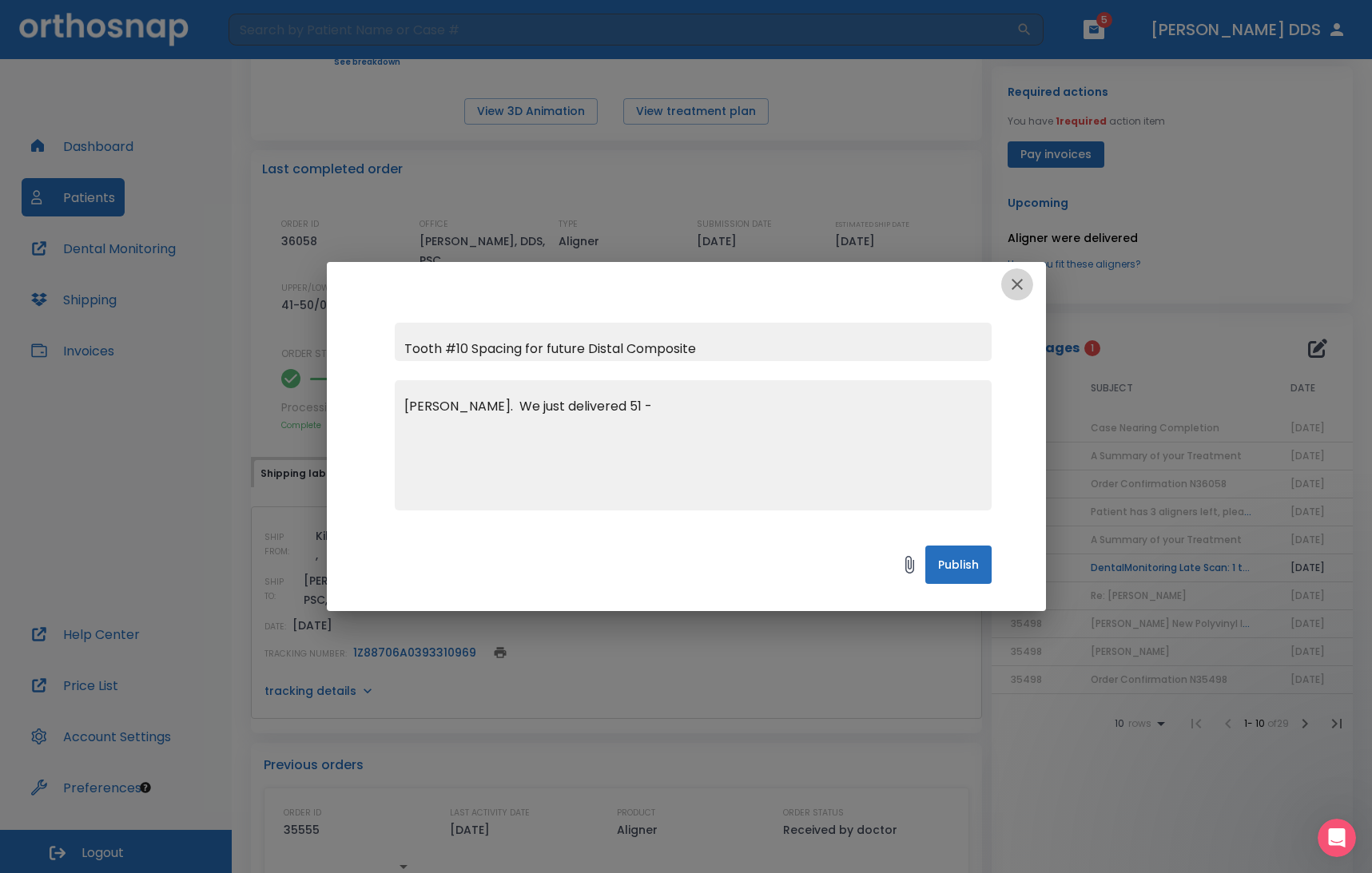
click at [958, 288] on icon "button" at bounding box center [1017, 285] width 19 height 19
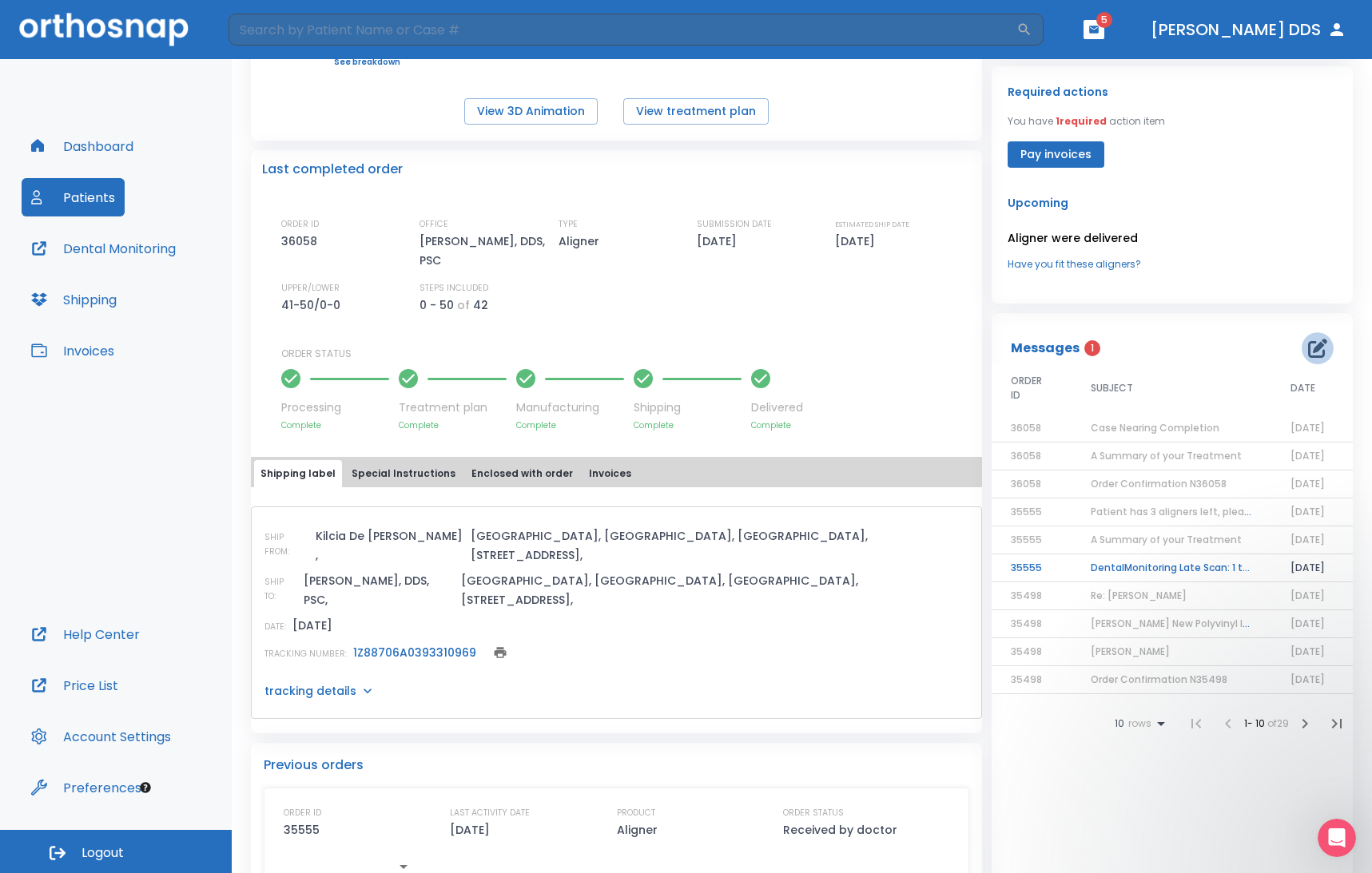
click at [958, 349] on icon "button" at bounding box center [1317, 349] width 19 height 19
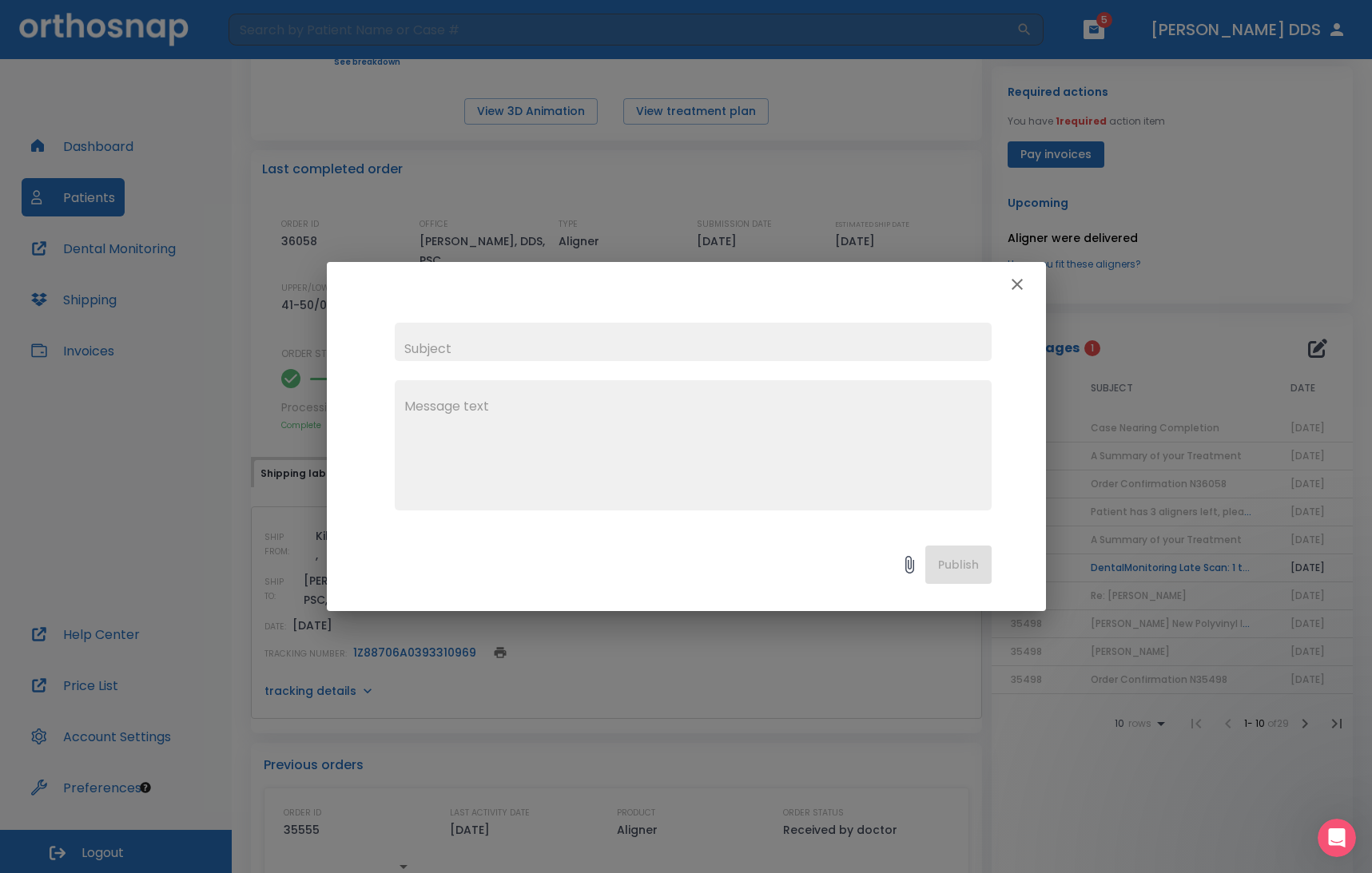
click at [602, 336] on input "text" at bounding box center [693, 342] width 597 height 39
type input "D"
type input "Case"
drag, startPoint x: 710, startPoint y: 289, endPoint x: 717, endPoint y: 318, distance: 29.8
click at [717, 319] on div "Case x Publish" at bounding box center [686, 437] width 719 height 349
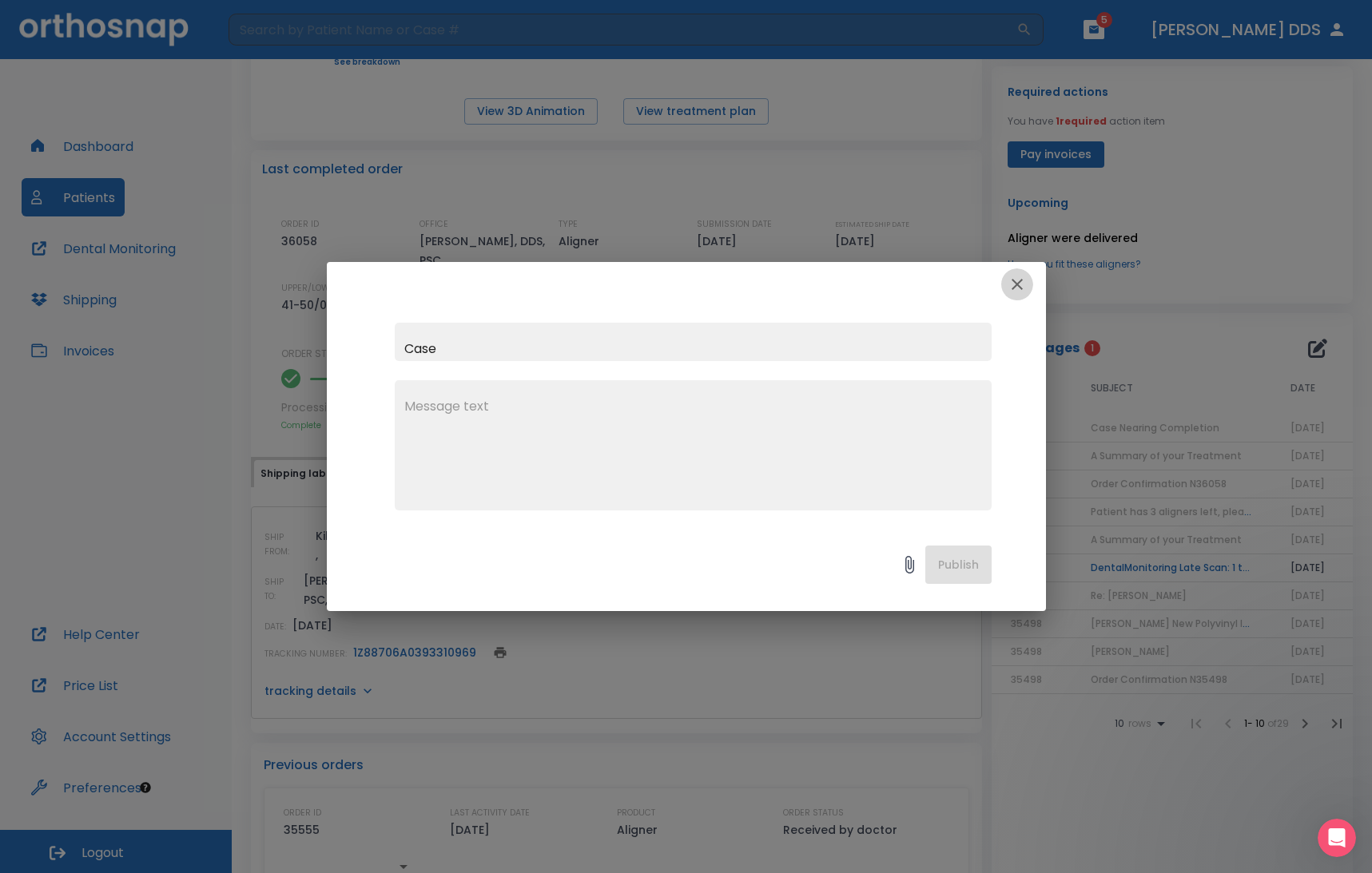
click at [958, 277] on icon "button" at bounding box center [1017, 285] width 19 height 19
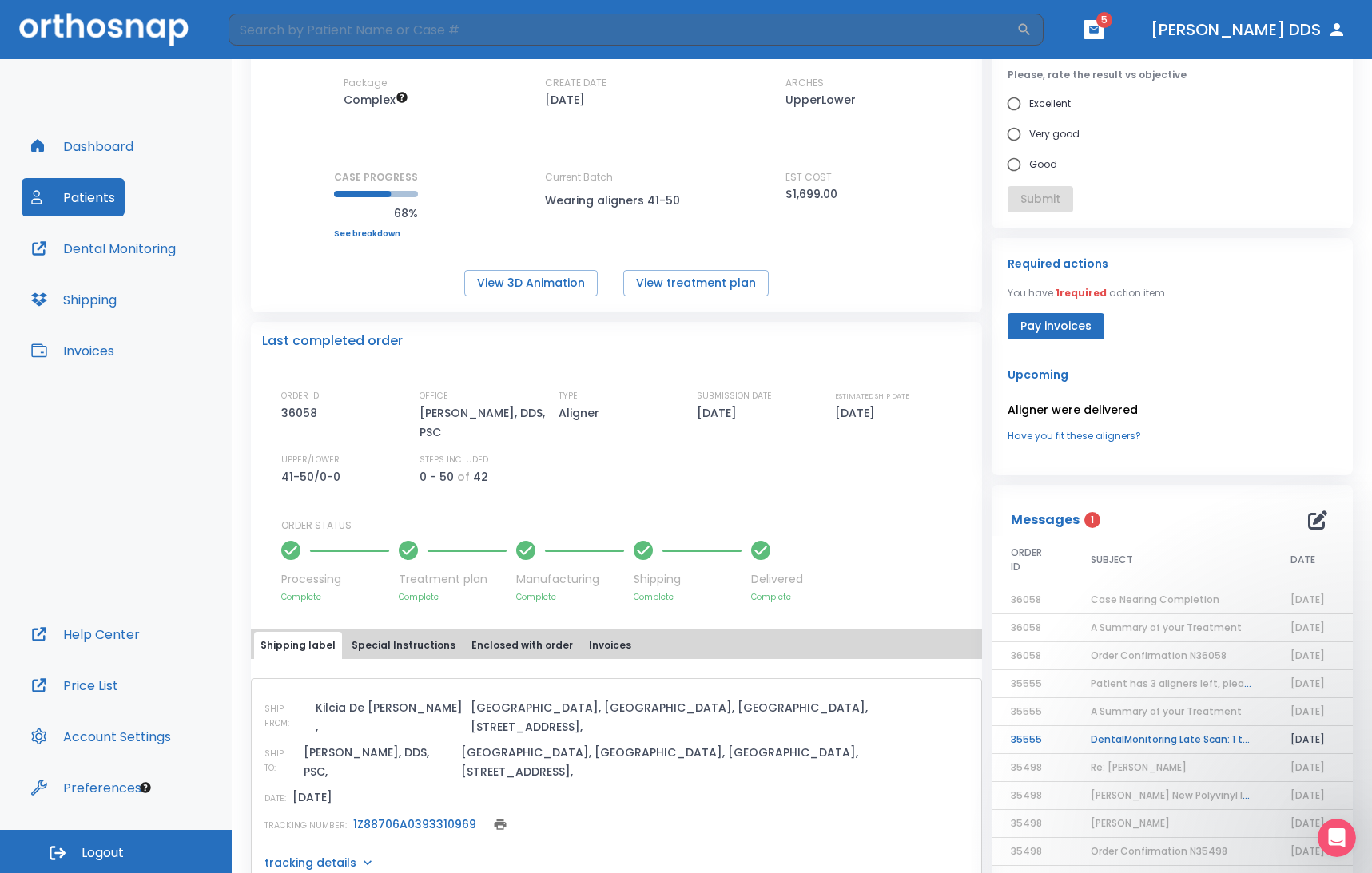
scroll to position [133, 0]
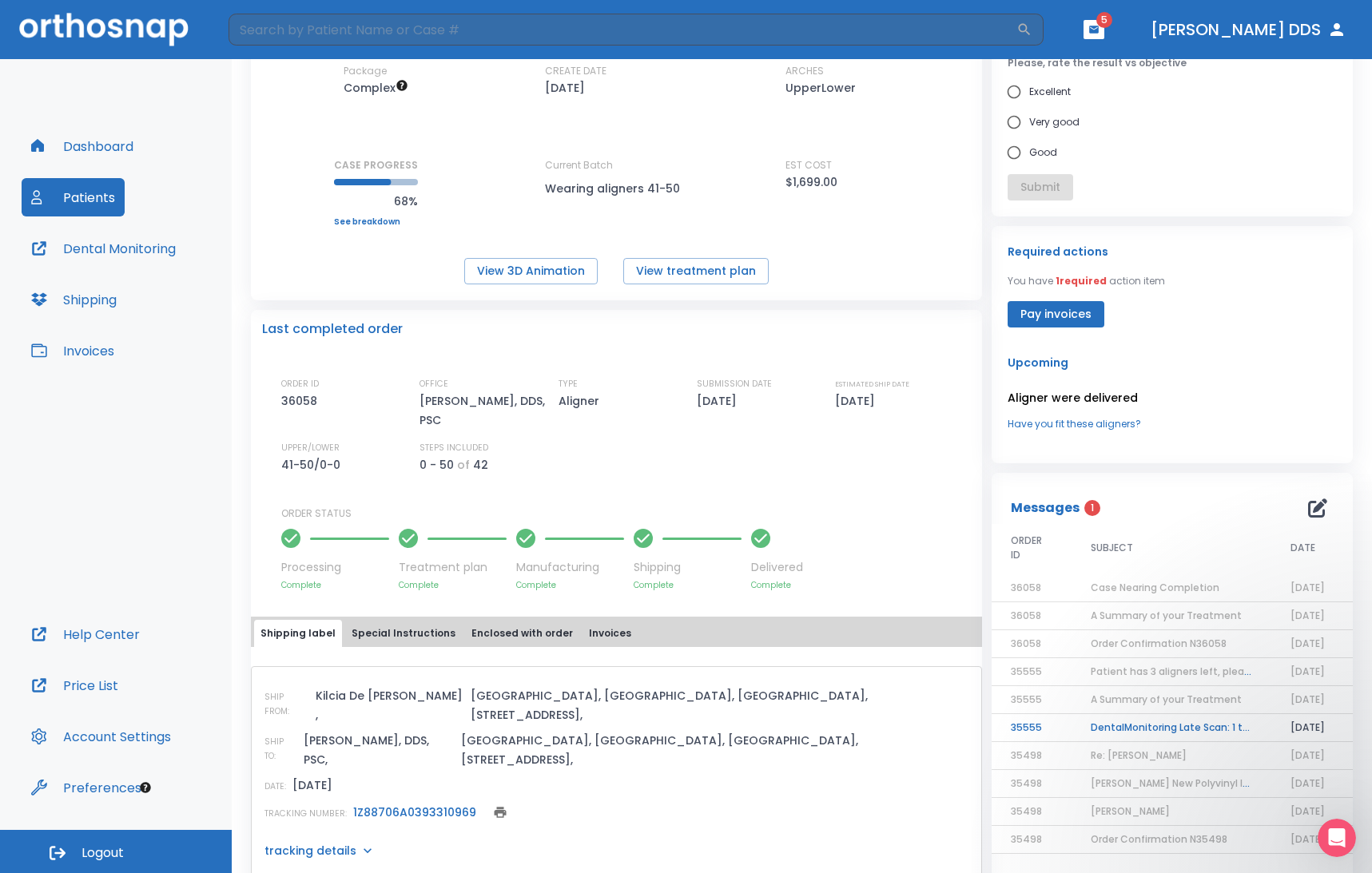
click at [958, 652] on td "Order Confirmation N36058" at bounding box center [1170, 645] width 200 height 28
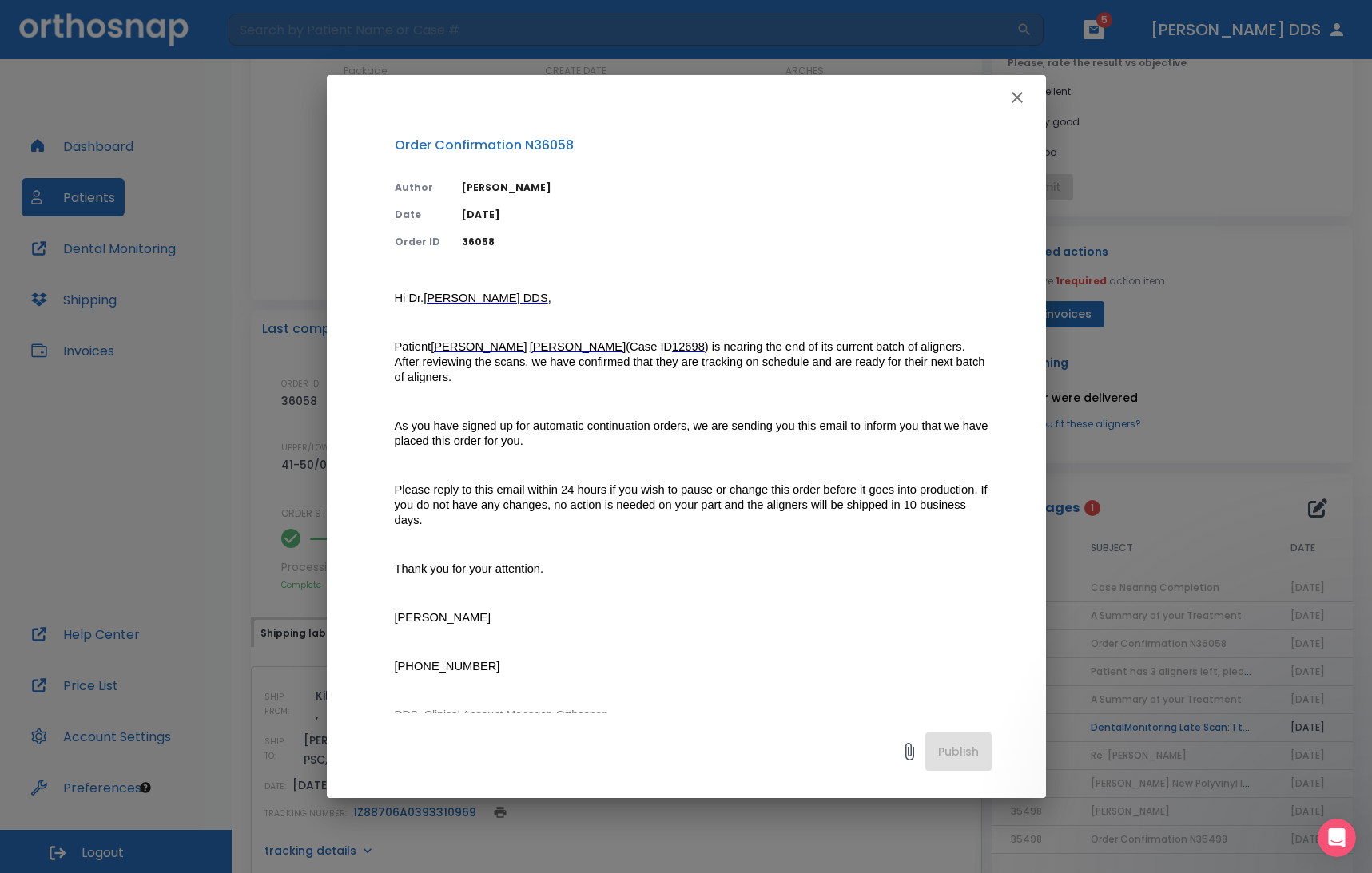
click at [958, 96] on icon "button" at bounding box center [1016, 97] width 11 height 11
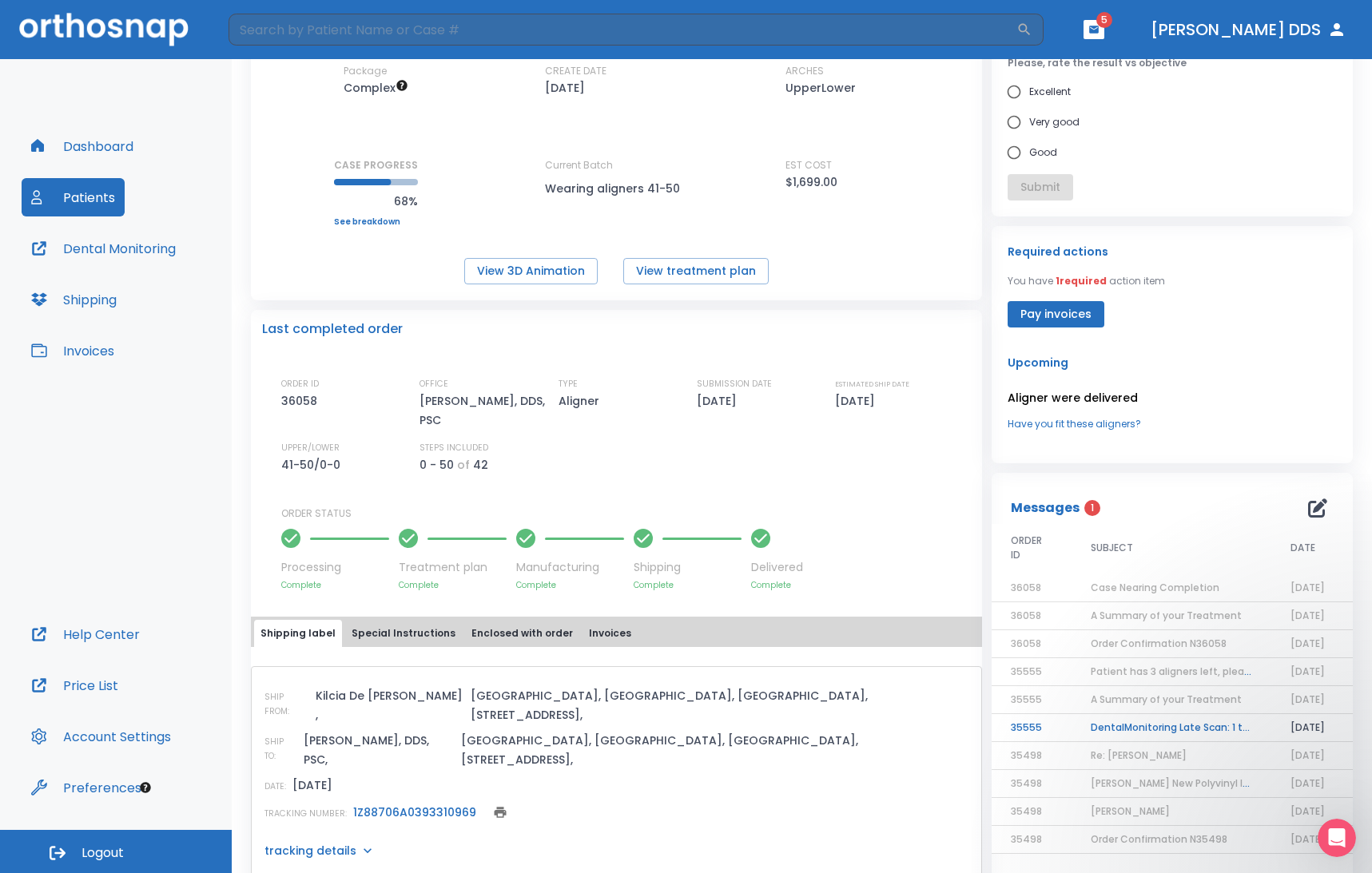
click at [581, 177] on div "Current Batch Wearing aligners 41-50" at bounding box center [616, 193] width 144 height 69
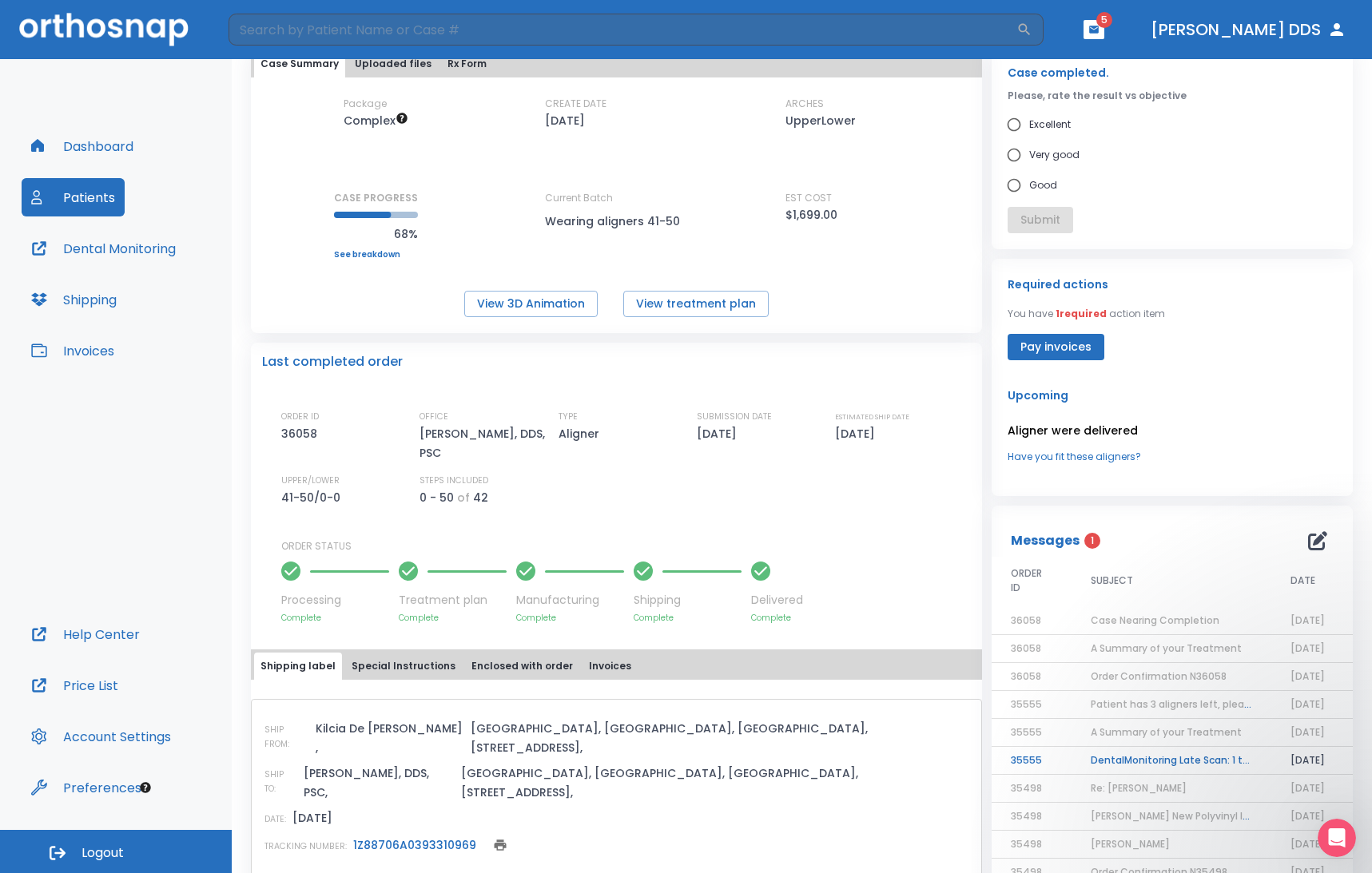
scroll to position [97, 0]
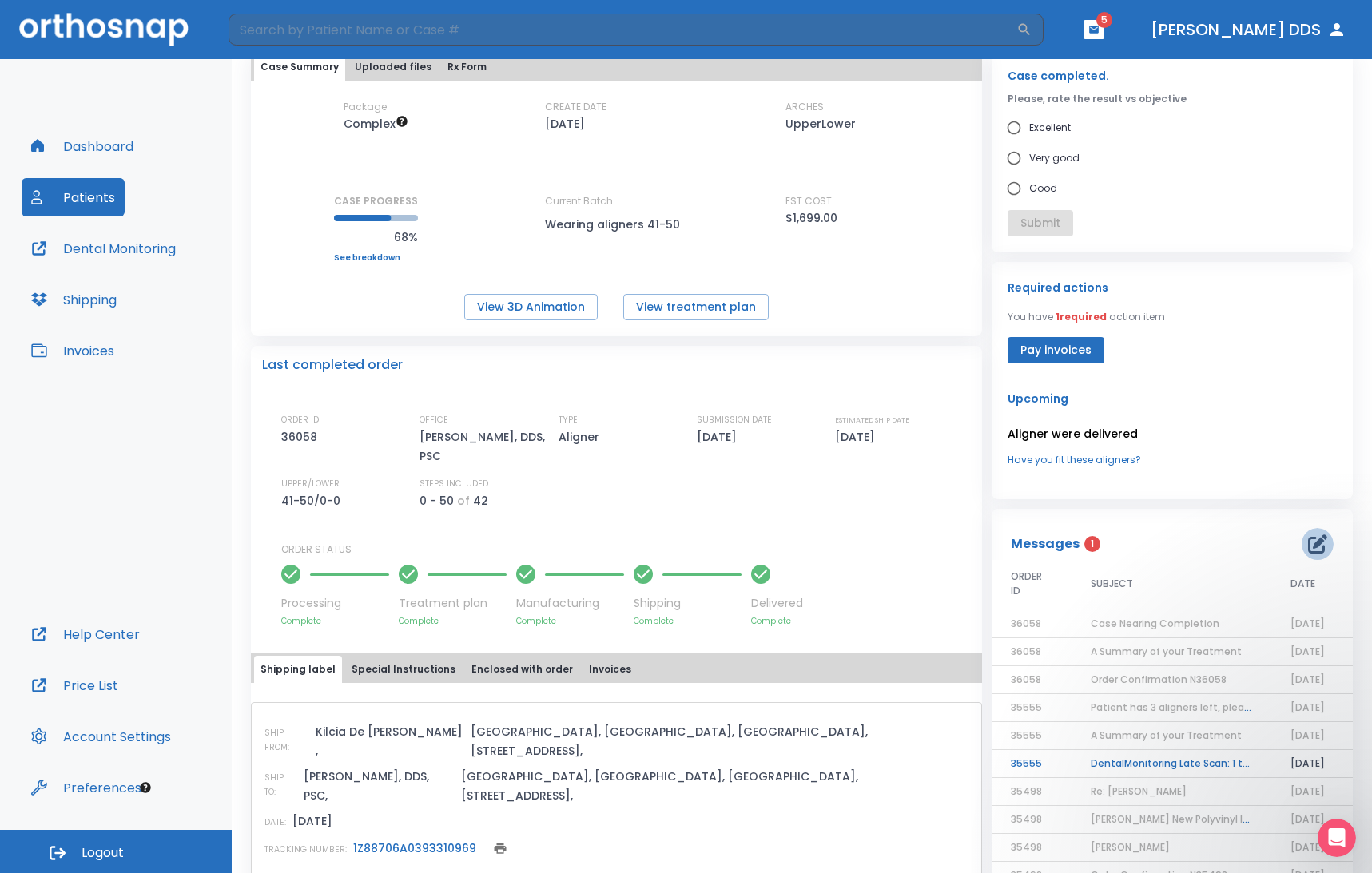
click at [958, 544] on icon "button" at bounding box center [1317, 544] width 19 height 19
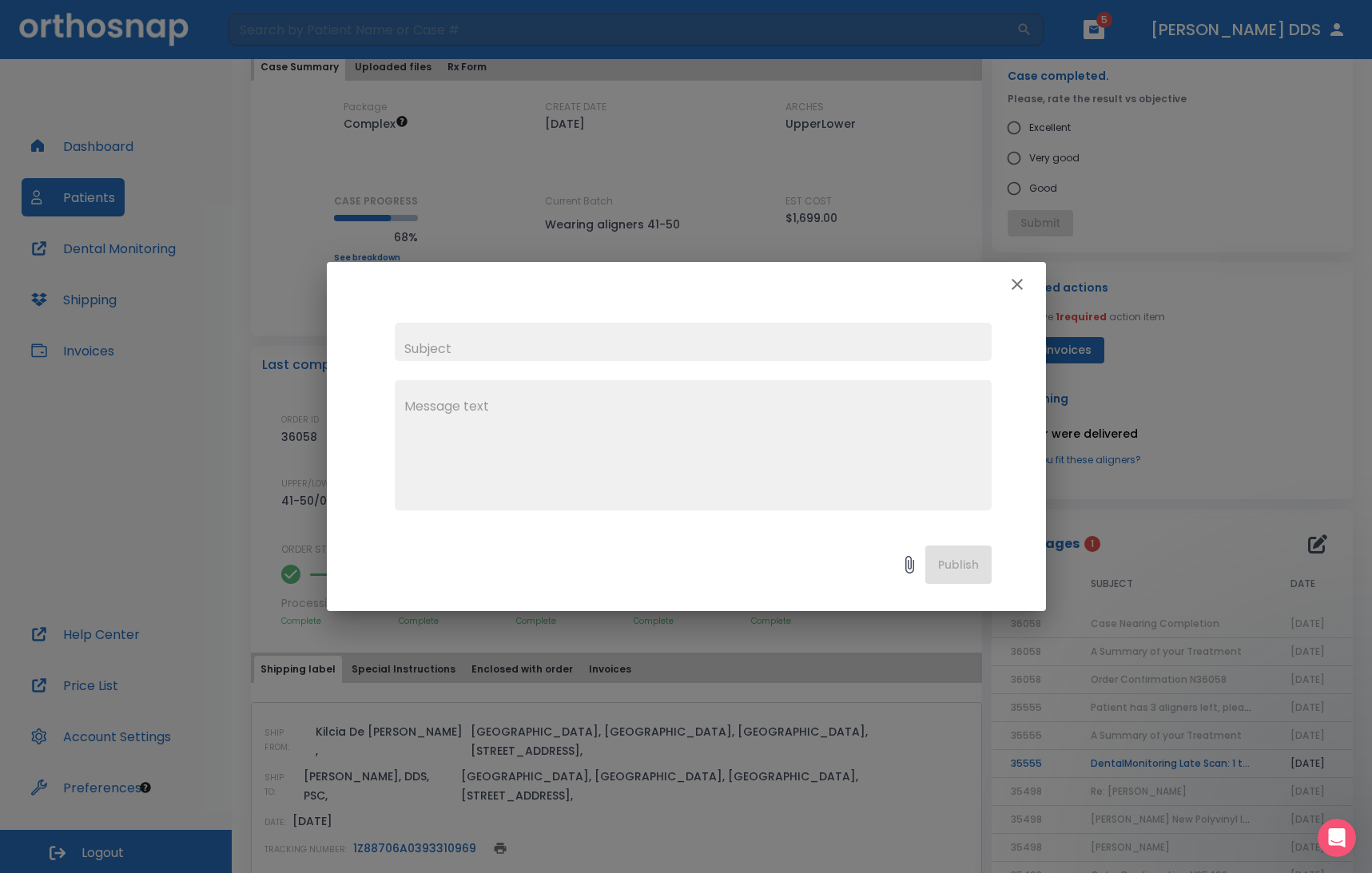
click at [674, 344] on input "text" at bounding box center [693, 342] width 597 height 39
click at [658, 343] on input "text" at bounding box center [693, 342] width 597 height 39
click at [520, 349] on input "text" at bounding box center [693, 342] width 597 height 39
click at [564, 341] on input "text" at bounding box center [693, 342] width 597 height 39
click at [772, 382] on div "x" at bounding box center [693, 446] width 597 height 130
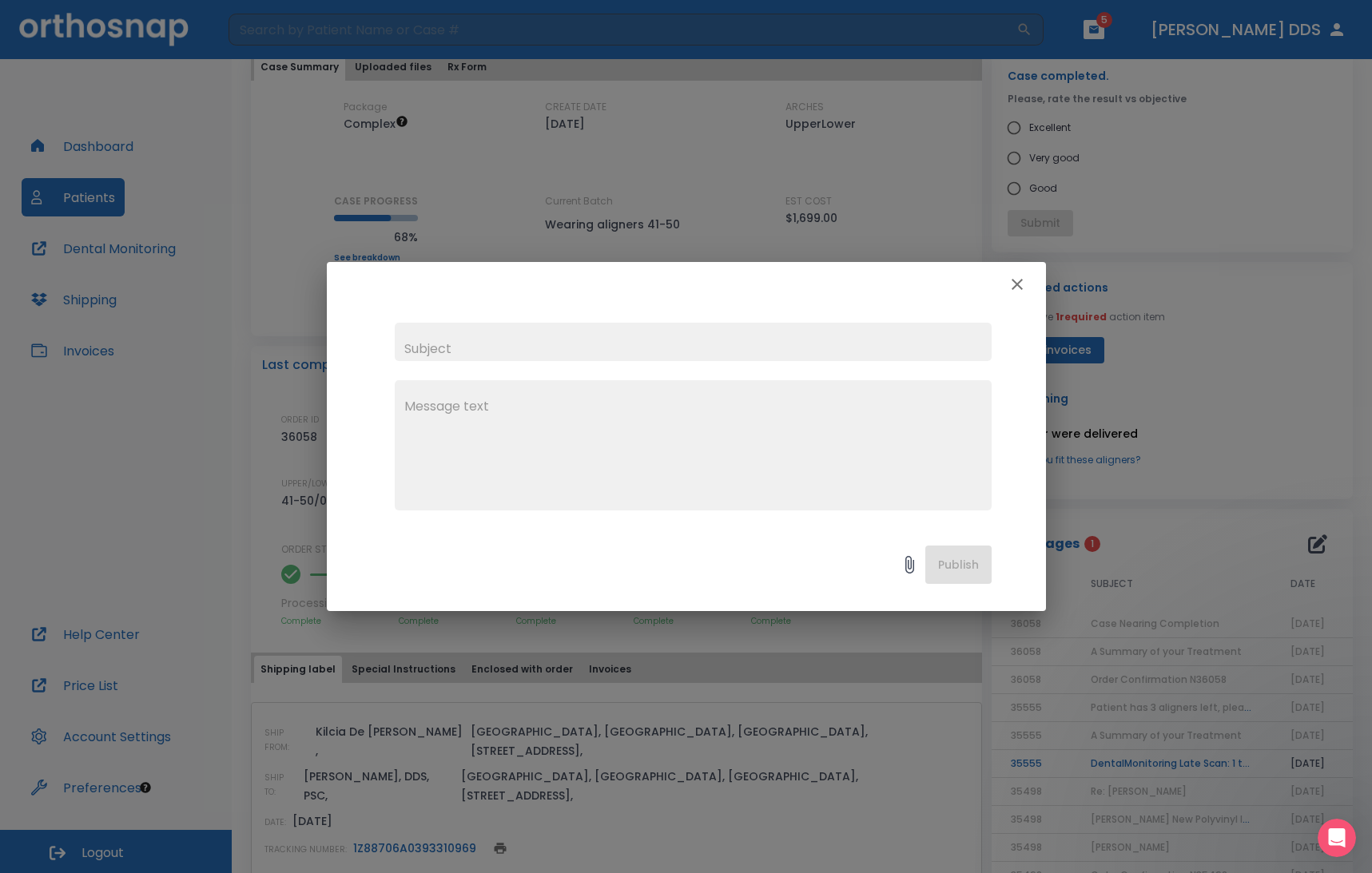
click at [772, 382] on div "x" at bounding box center [693, 446] width 597 height 130
click at [516, 345] on input "text" at bounding box center [693, 342] width 597 height 39
click at [465, 340] on input "text" at bounding box center [693, 342] width 597 height 39
click at [435, 351] on input "text" at bounding box center [693, 342] width 597 height 39
click at [958, 284] on icon "button" at bounding box center [1016, 285] width 11 height 11
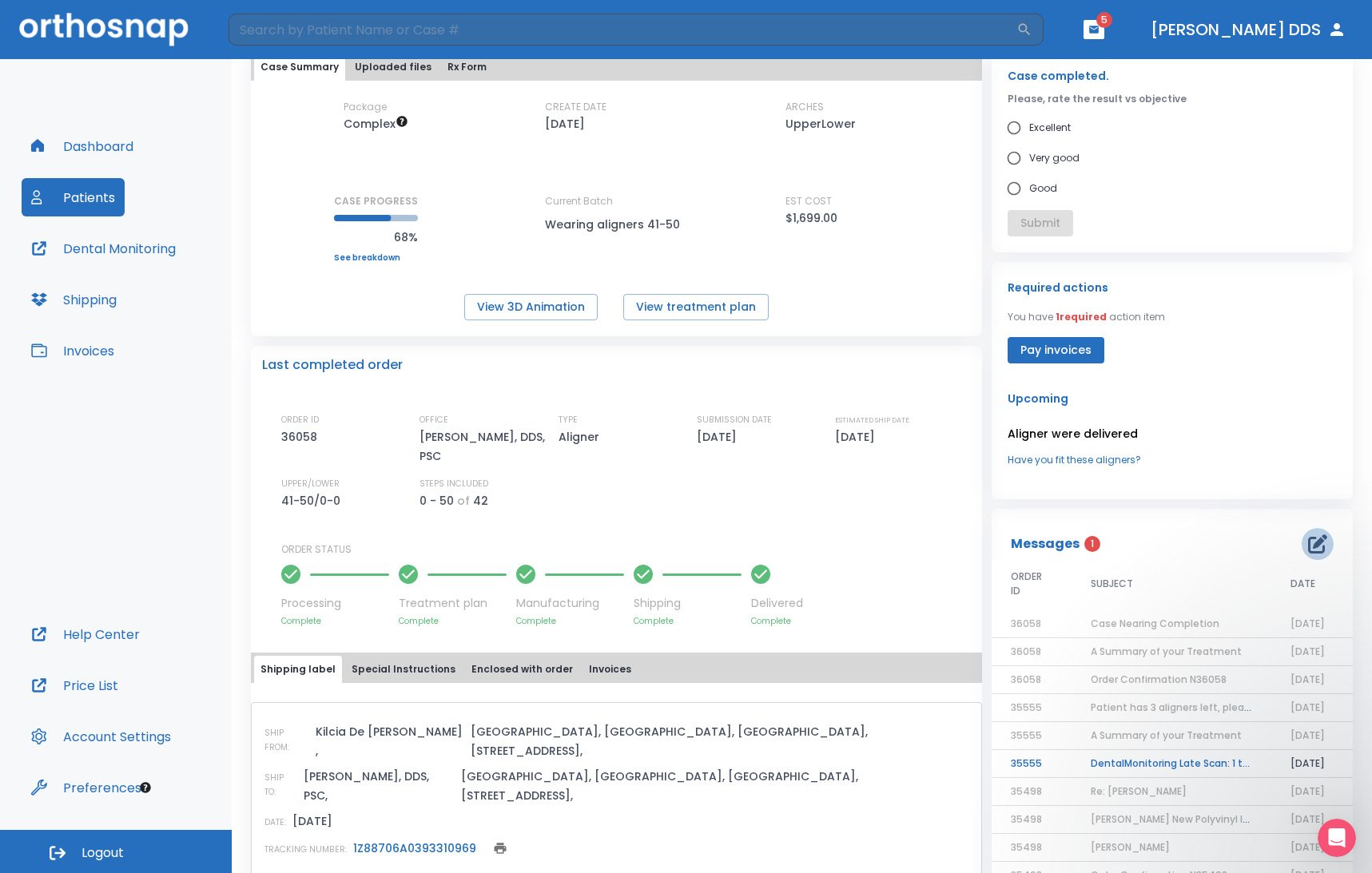
click at [958, 544] on icon "button" at bounding box center [1317, 544] width 19 height 19
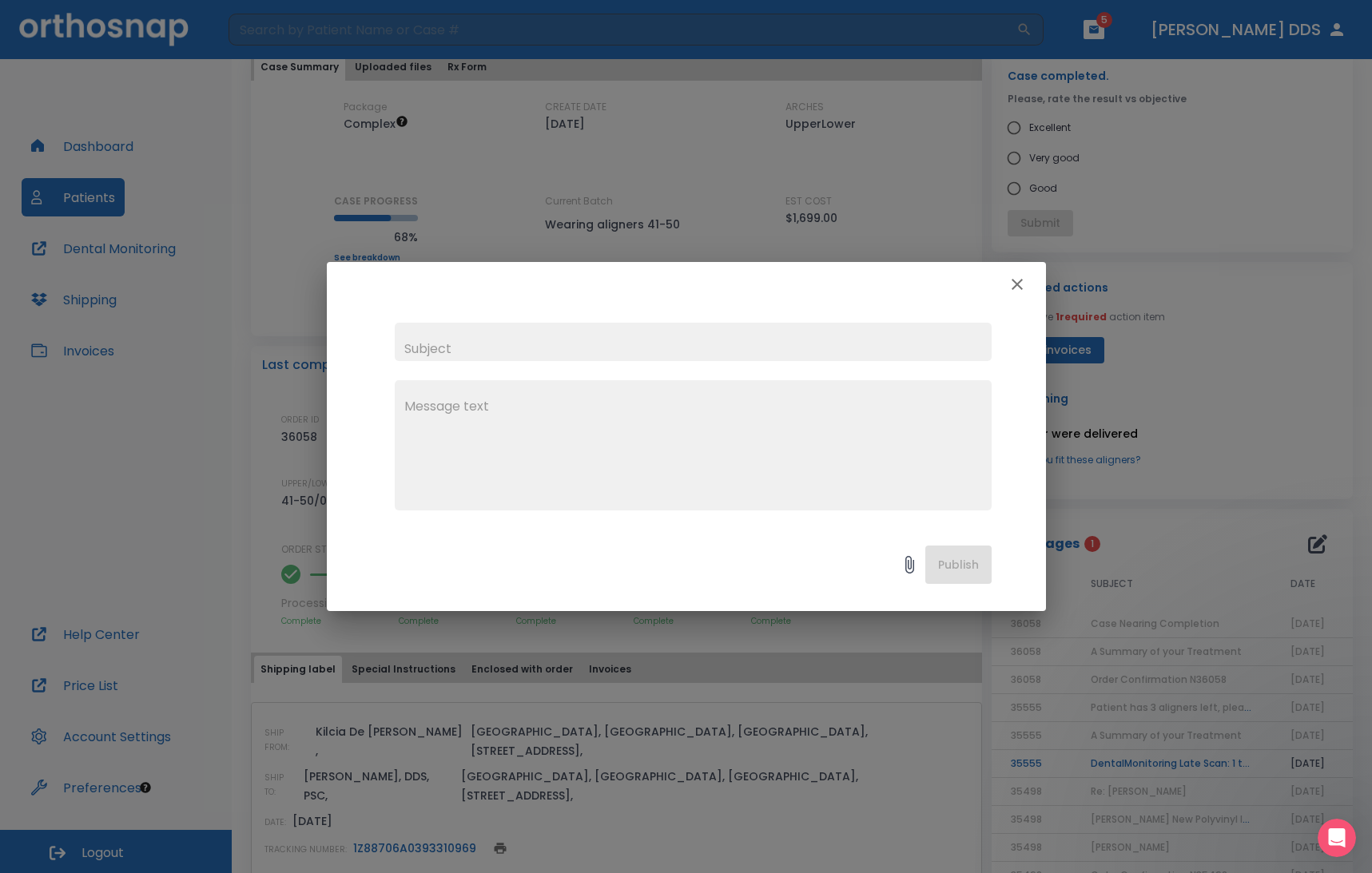
click at [525, 352] on input "text" at bounding box center [693, 342] width 597 height 39
click at [958, 283] on icon "button" at bounding box center [1017, 285] width 19 height 19
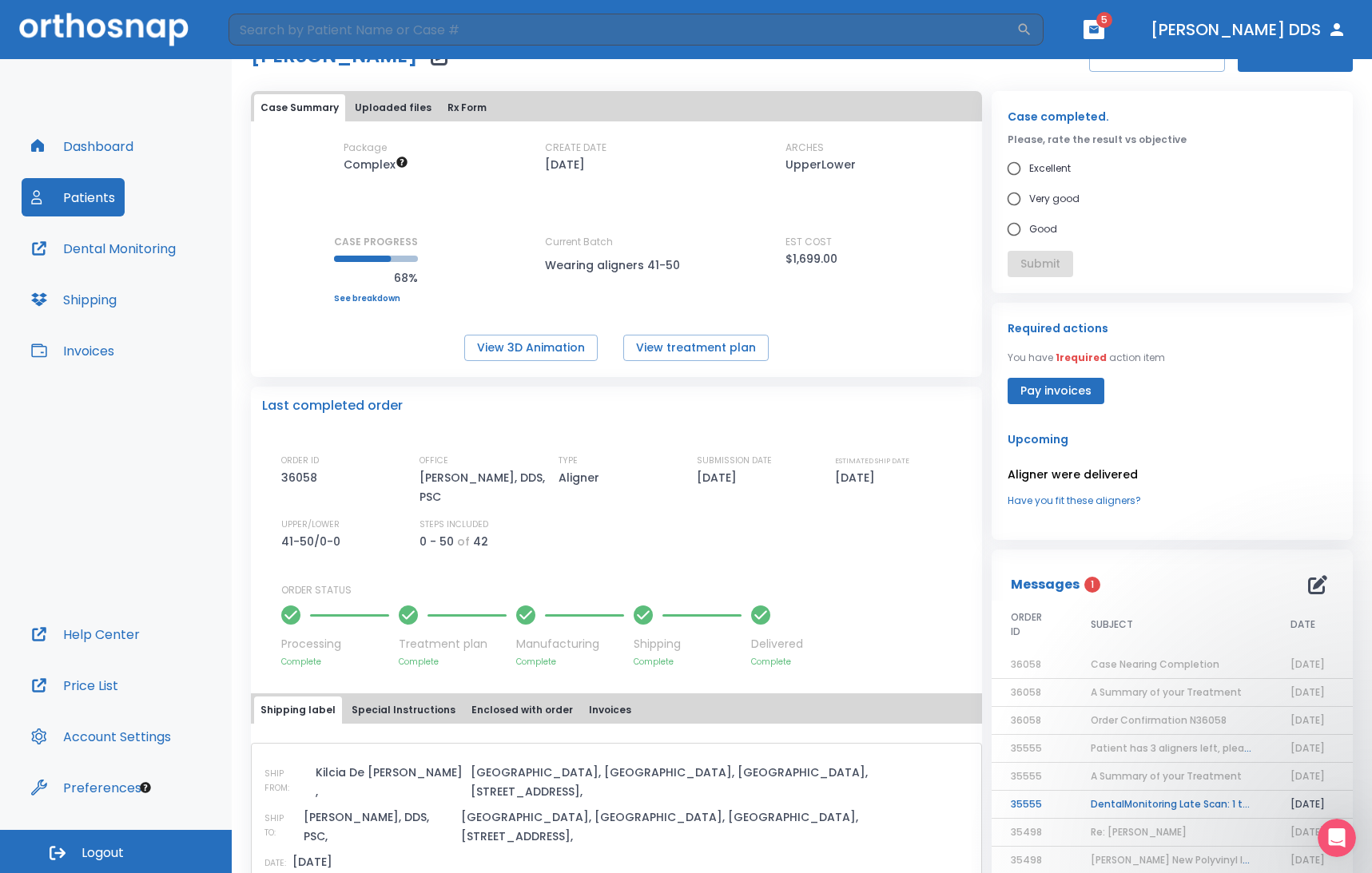
scroll to position [0, 0]
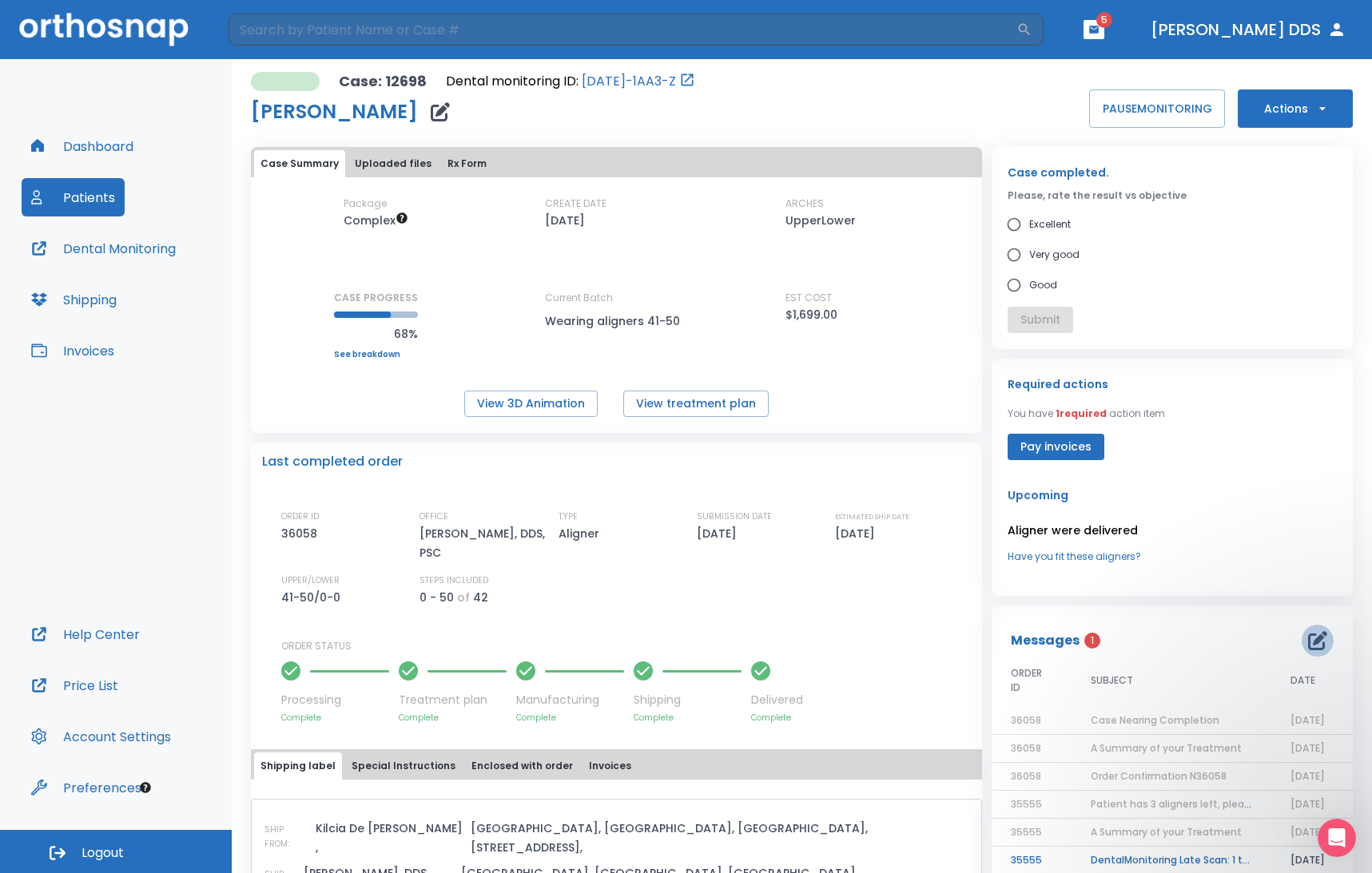
click at [958, 633] on icon "button" at bounding box center [1317, 641] width 19 height 19
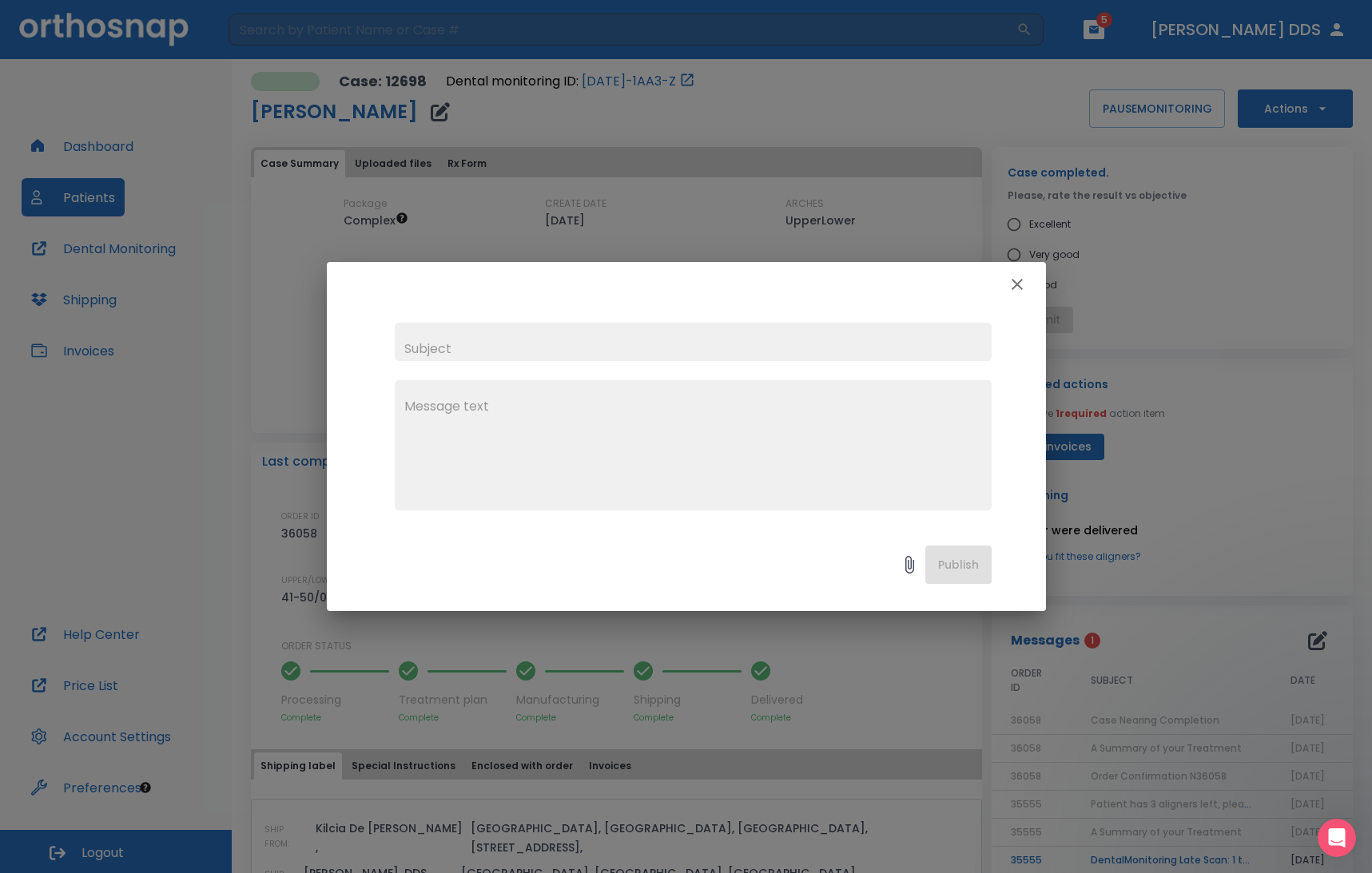
click at [557, 335] on input "text" at bounding box center [693, 342] width 597 height 39
type input "D"
click at [428, 396] on div "x" at bounding box center [693, 446] width 597 height 130
click at [515, 353] on input "Case 12698 Dori" at bounding box center [693, 342] width 597 height 39
type input "Case 12698 Dori Lewter"
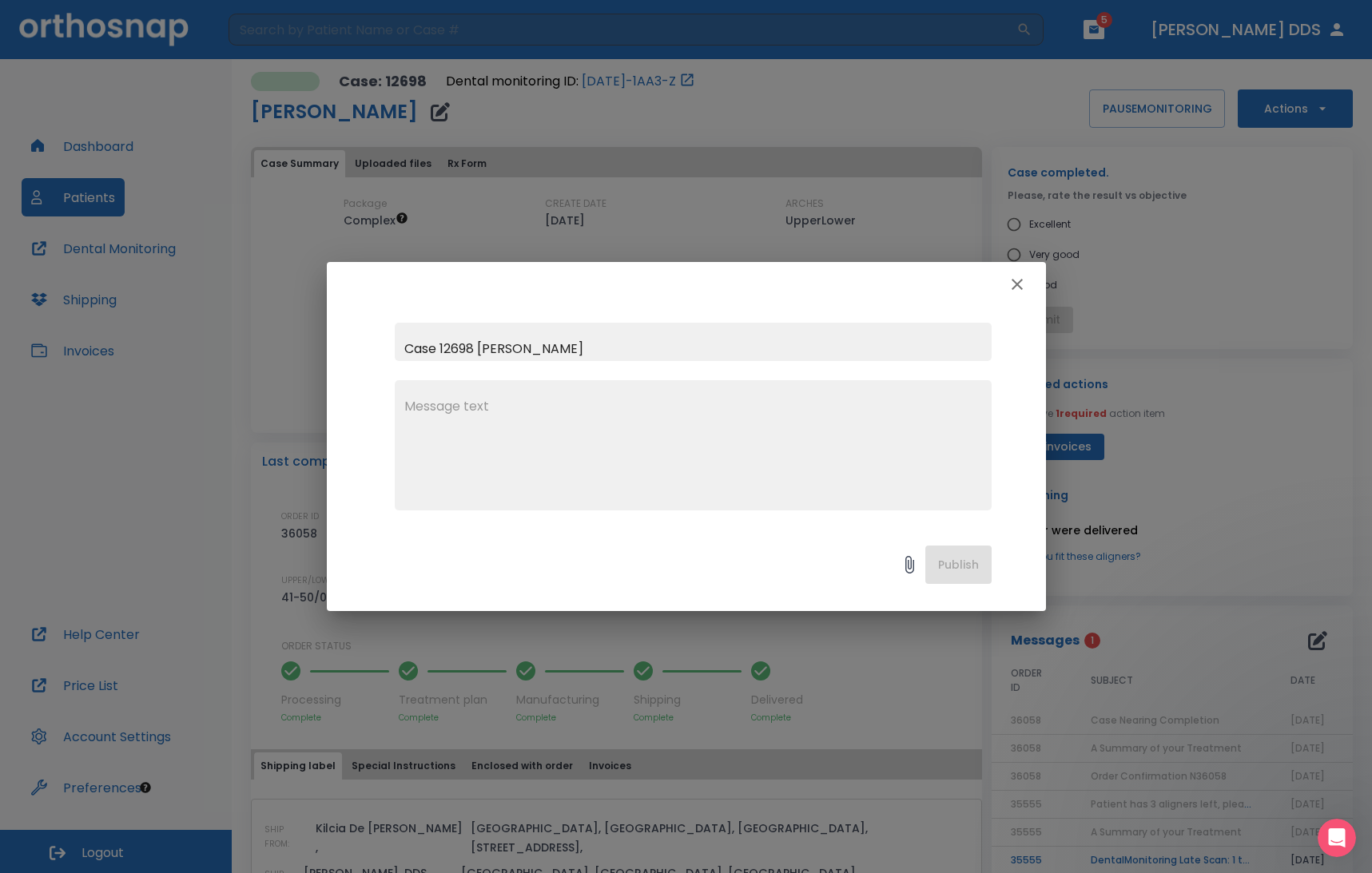
click at [551, 396] on div "x" at bounding box center [693, 446] width 597 height 130
click at [491, 403] on textarea at bounding box center [693, 452] width 578 height 110
click at [493, 403] on textarea at bounding box center [693, 452] width 578 height 110
click at [446, 403] on textarea at bounding box center [693, 452] width 578 height 110
click at [469, 410] on textarea at bounding box center [693, 452] width 578 height 110
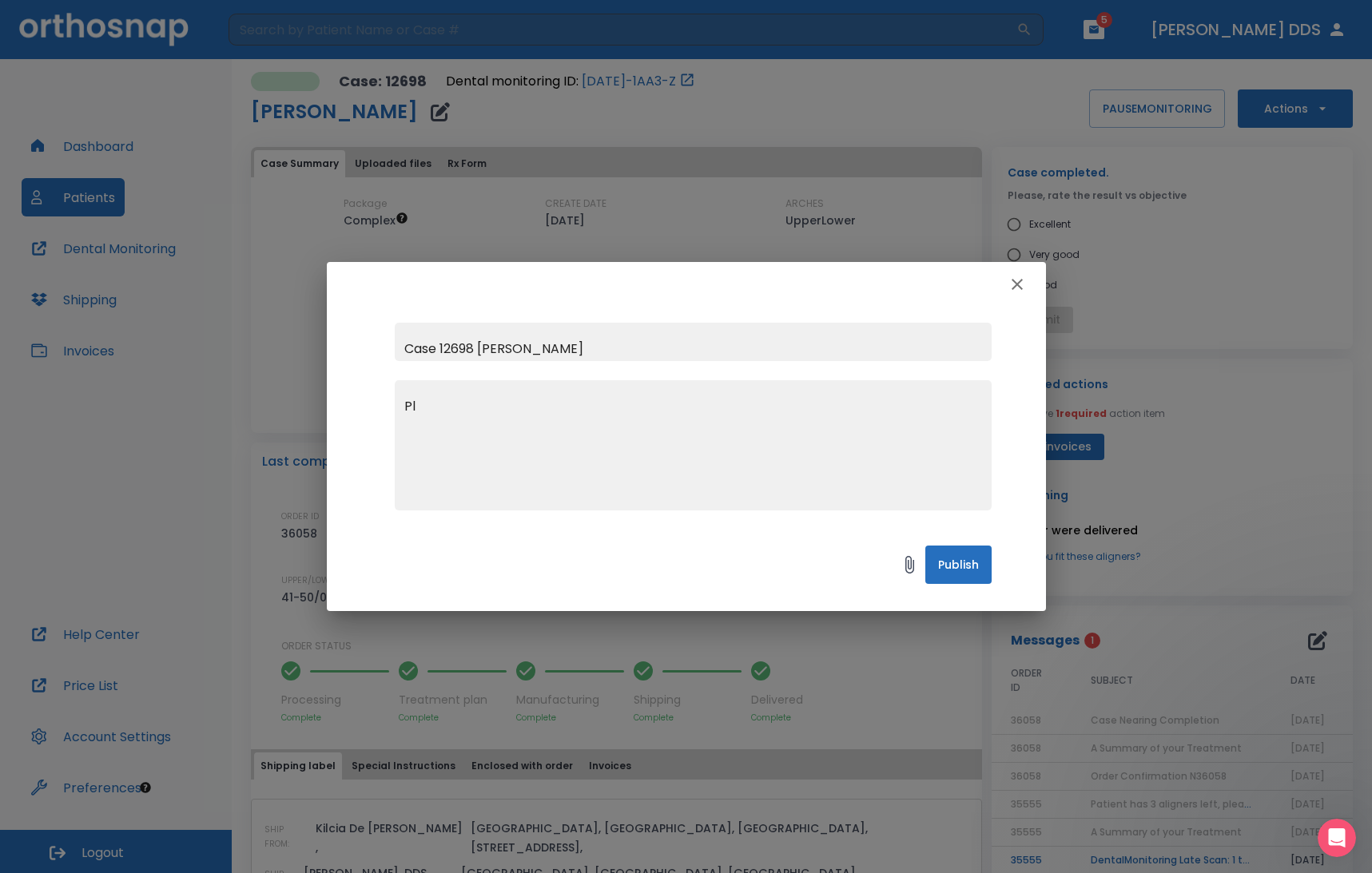
type textarea "P"
type textarea "S"
type textarea "Please"
click at [958, 279] on icon "button" at bounding box center [1016, 285] width 11 height 11
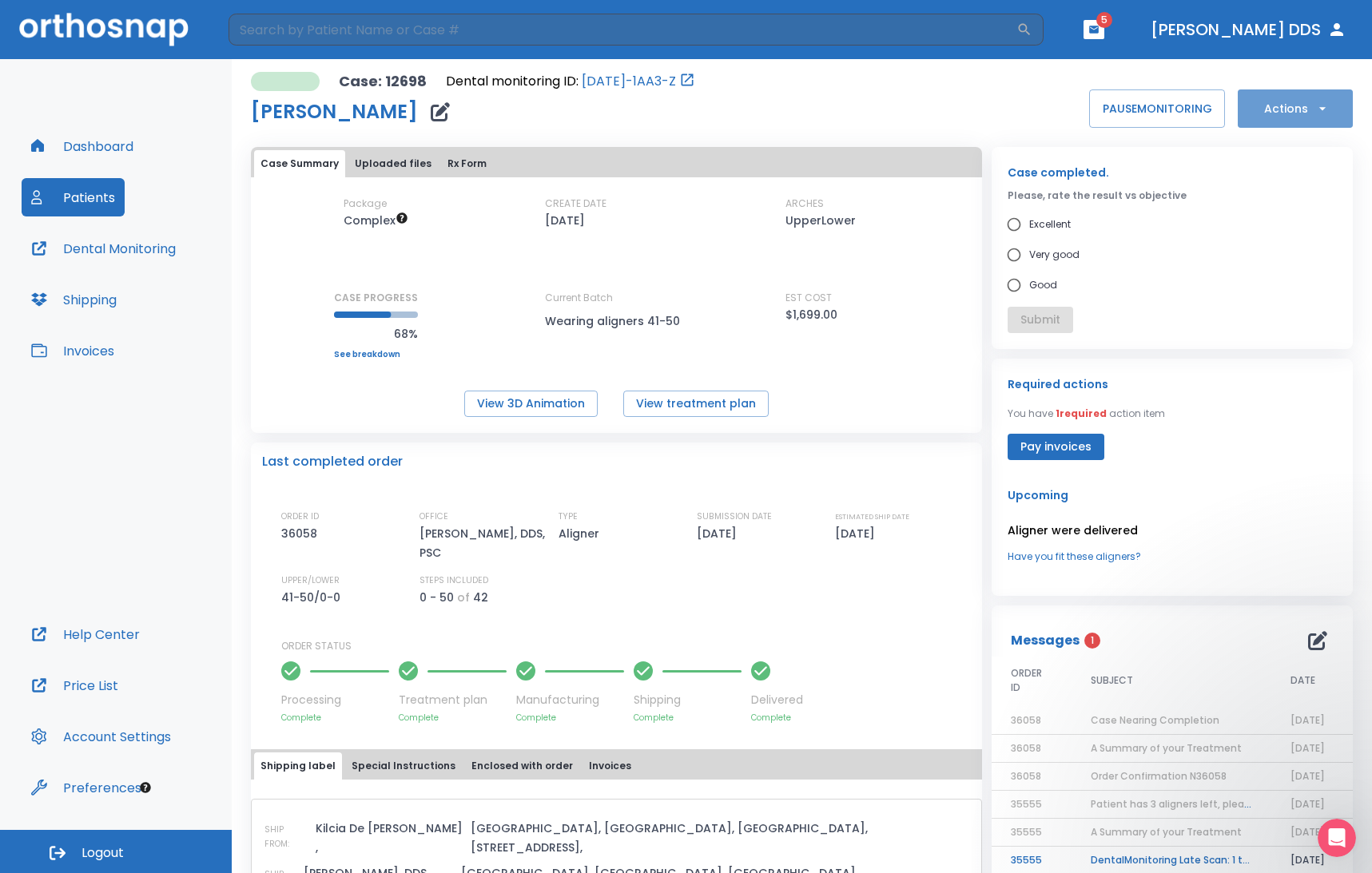
click at [958, 110] on icon "button" at bounding box center [1322, 108] width 16 height 16
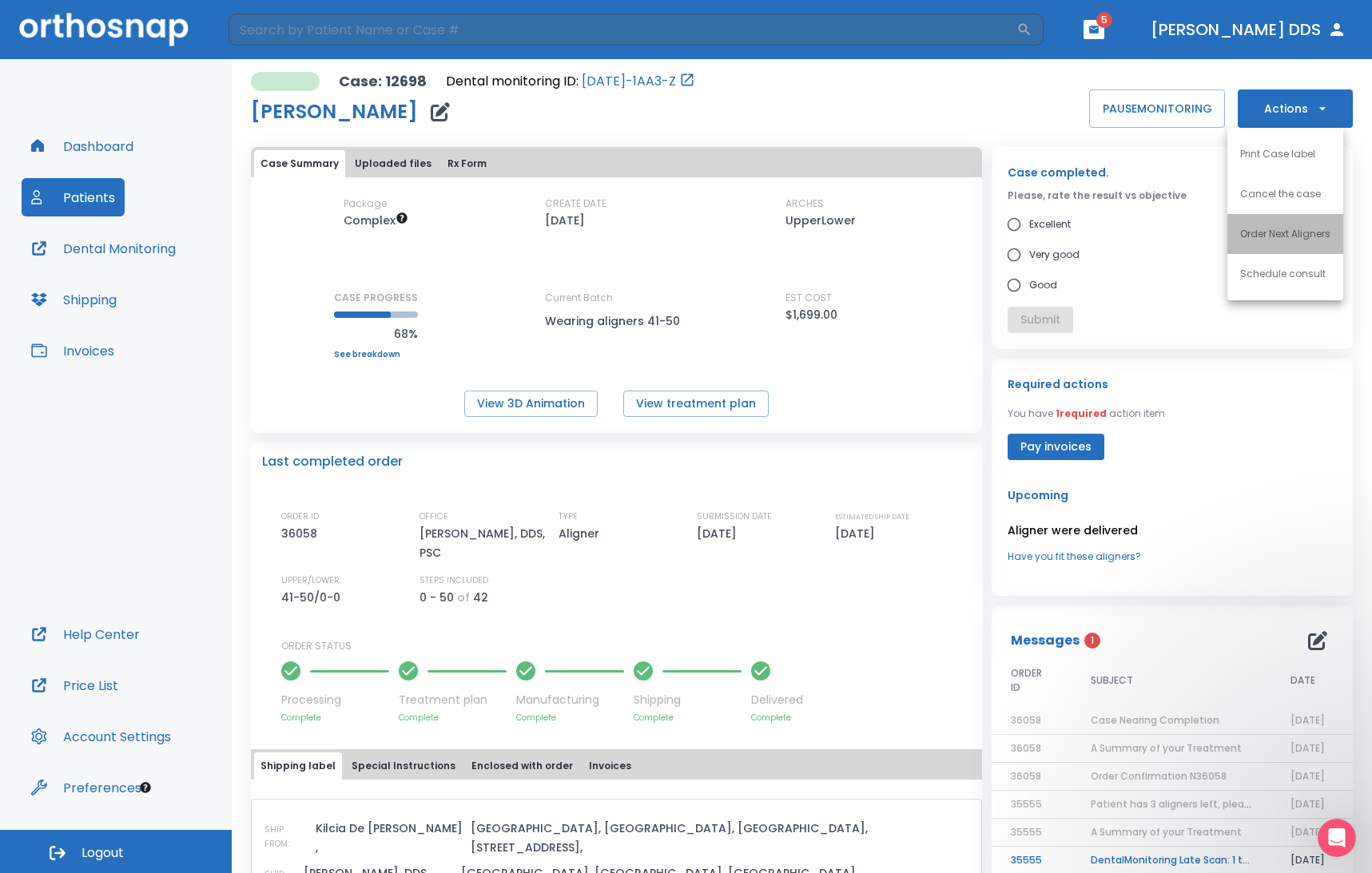
click at [958, 233] on p "Order Next Aligners" at bounding box center [1285, 234] width 91 height 14
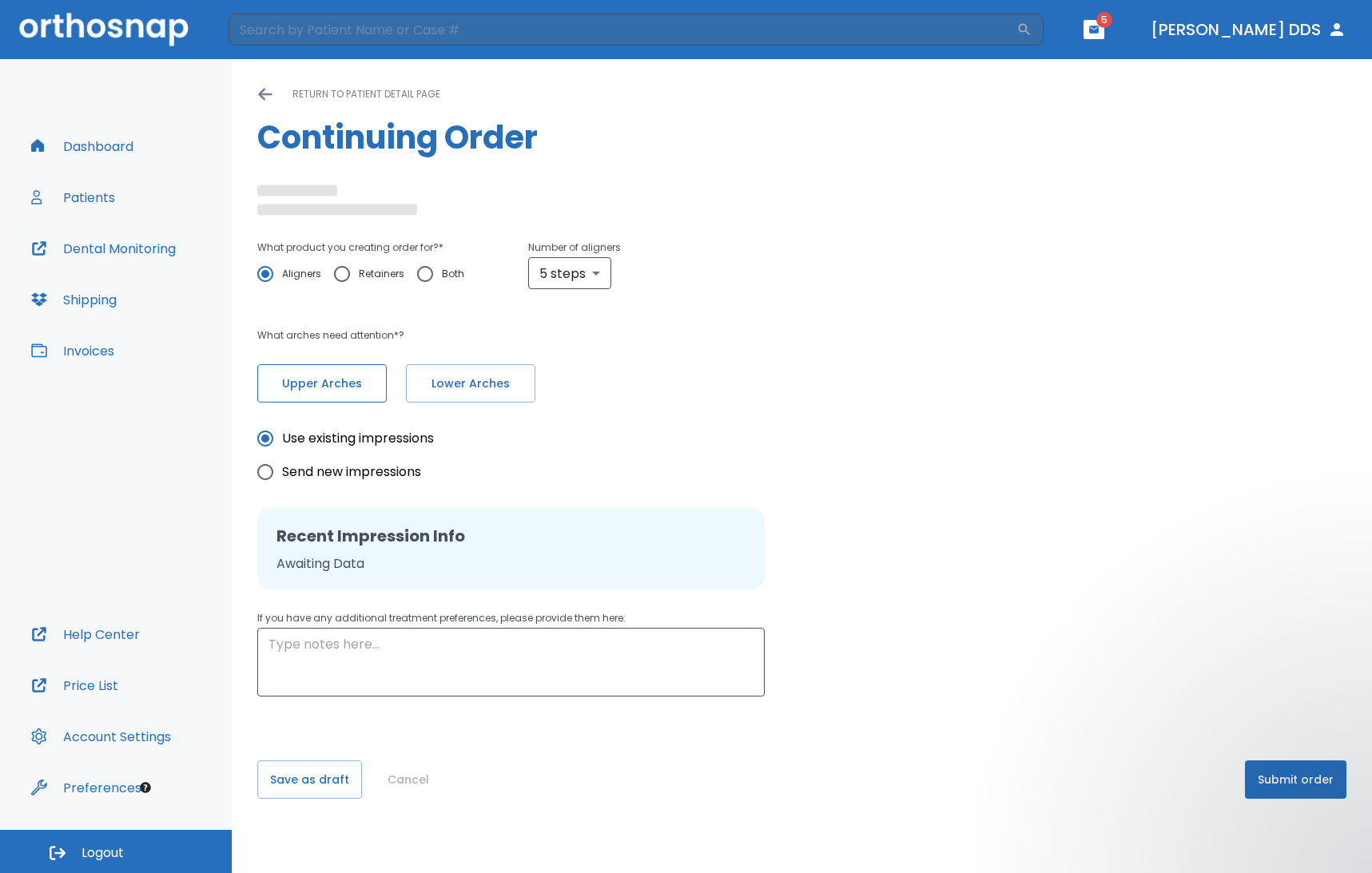
radio input "false"
radio input "true"
type textarea "After my last meeting with Yan, I like having a verifier (I believe that is wha…"
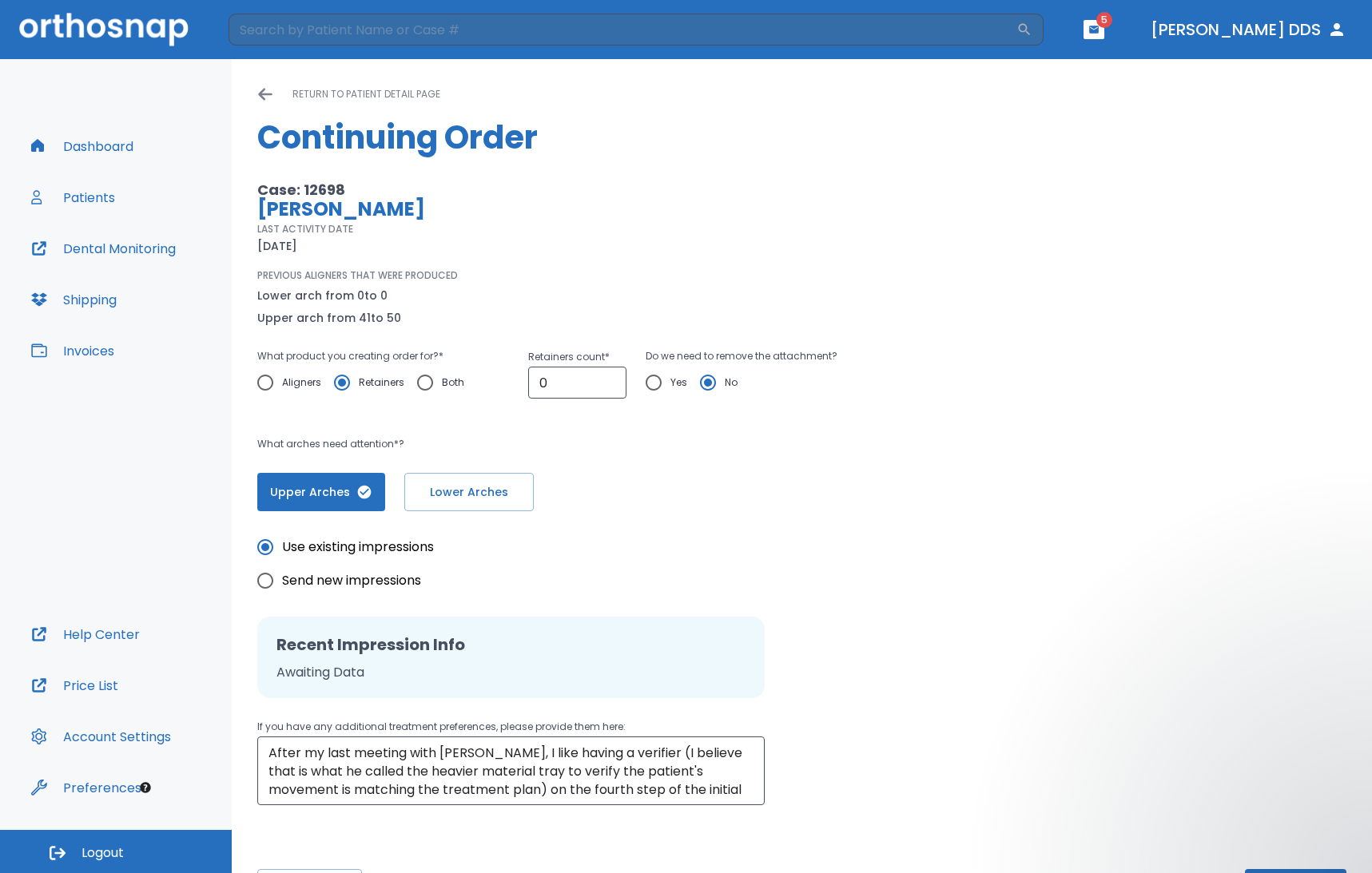
click at [322, 377] on div "What product you creating order for? * Aligners Retainers Both Retainers count …" at bounding box center [574, 429] width 635 height 165
drag, startPoint x: 268, startPoint y: 755, endPoint x: 486, endPoint y: 770, distance: 218.5
click at [476, 768] on div "After my last meeting with Yan, I like having a verifier (I believe that is wha…" at bounding box center [511, 771] width 507 height 69
click at [592, 809] on div "Please, wait until data(files) saving will have finished return to patient deta…" at bounding box center [801, 496] width 1140 height 874
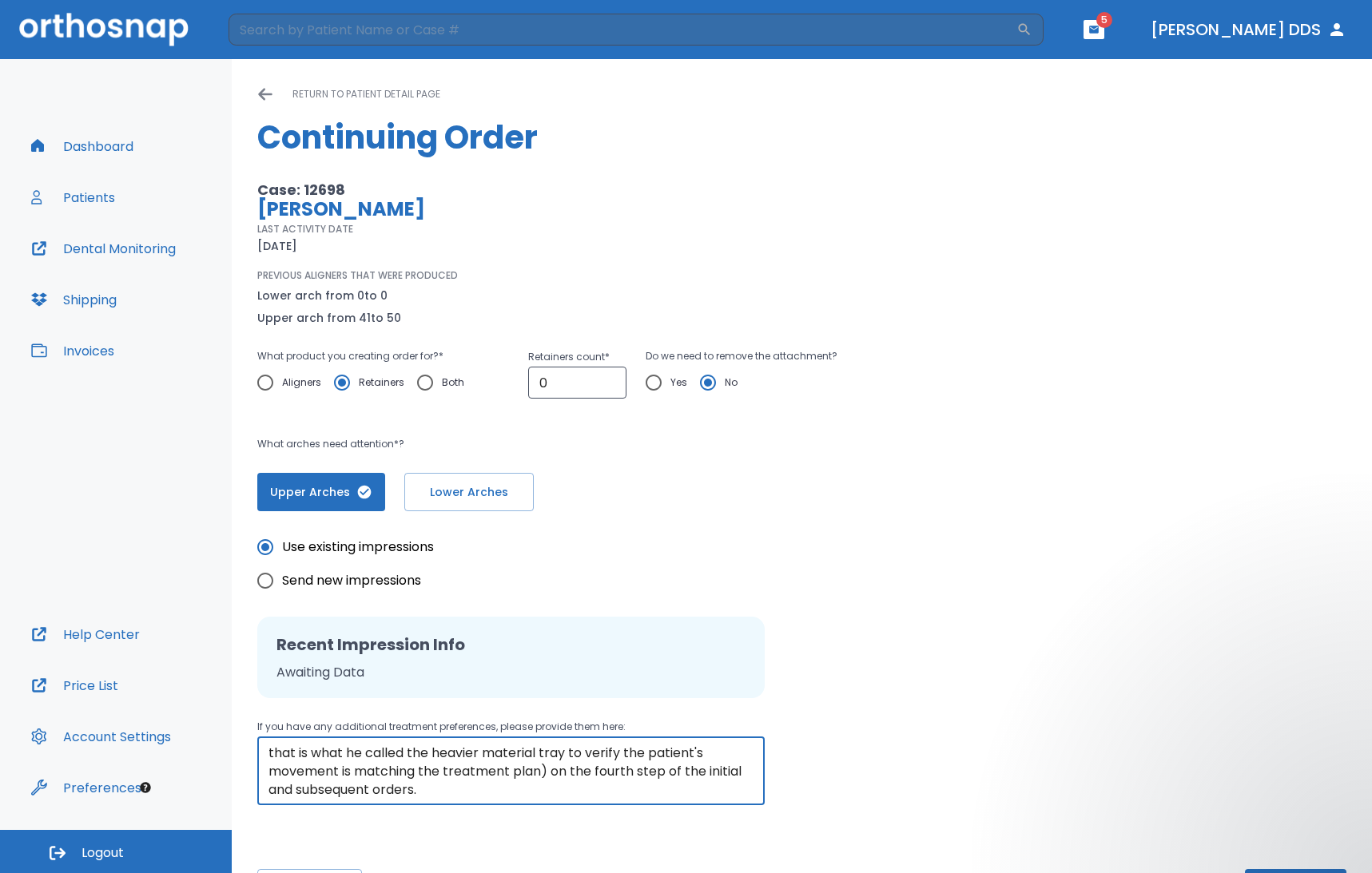
scroll to position [0, 0]
drag, startPoint x: 565, startPoint y: 795, endPoint x: 231, endPoint y: 728, distance: 340.7
click at [231, 728] on div "Dashboard Patients Dental Monitoring Shipping Invoices Help Center Price List A…" at bounding box center [686, 466] width 1372 height 814
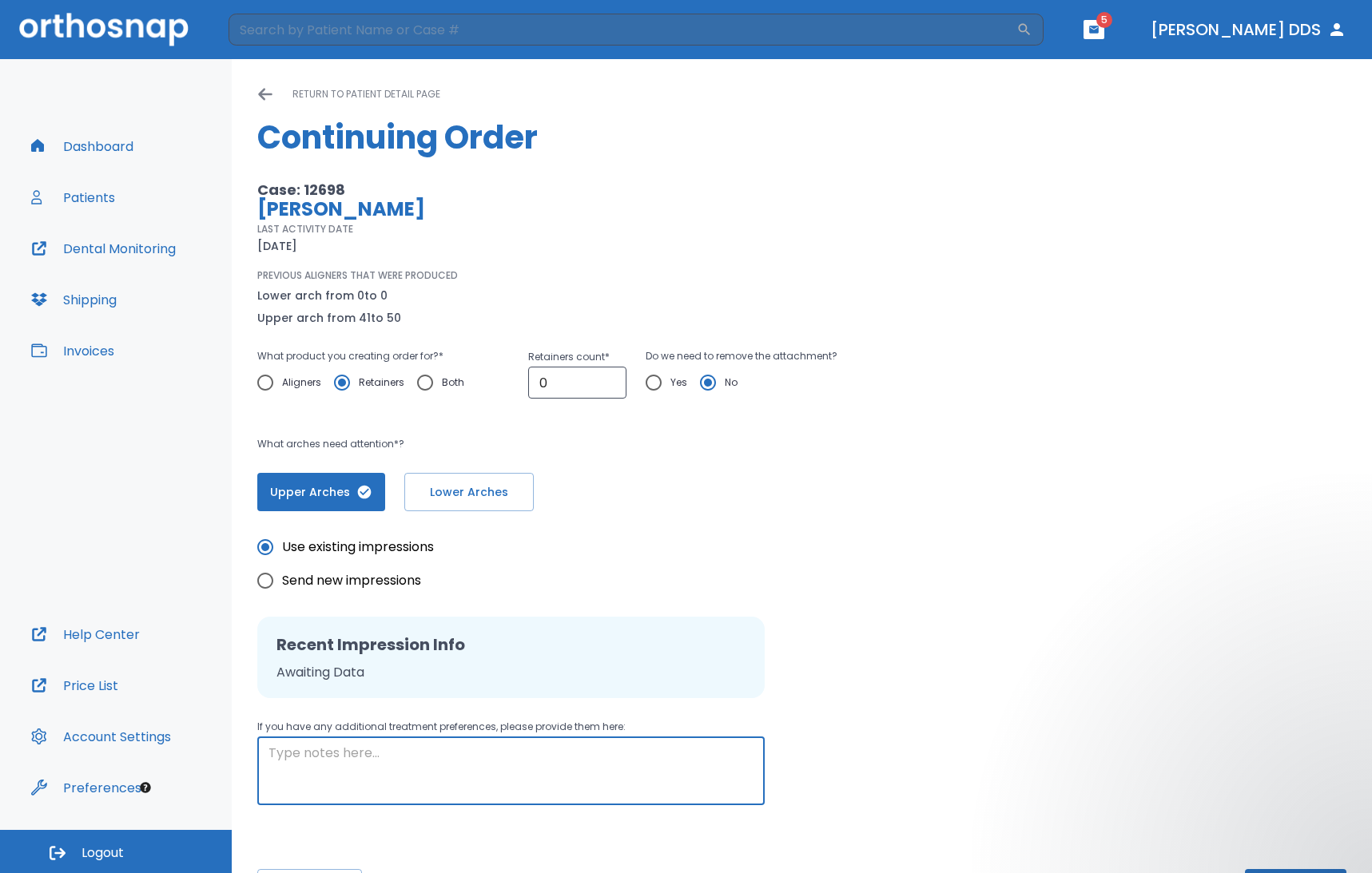
click at [377, 755] on textarea at bounding box center [511, 772] width 485 height 55
click at [276, 756] on textarea at bounding box center [511, 772] width 485 height 55
click at [267, 379] on input "Aligners" at bounding box center [265, 382] width 33 height 33
radio input "true"
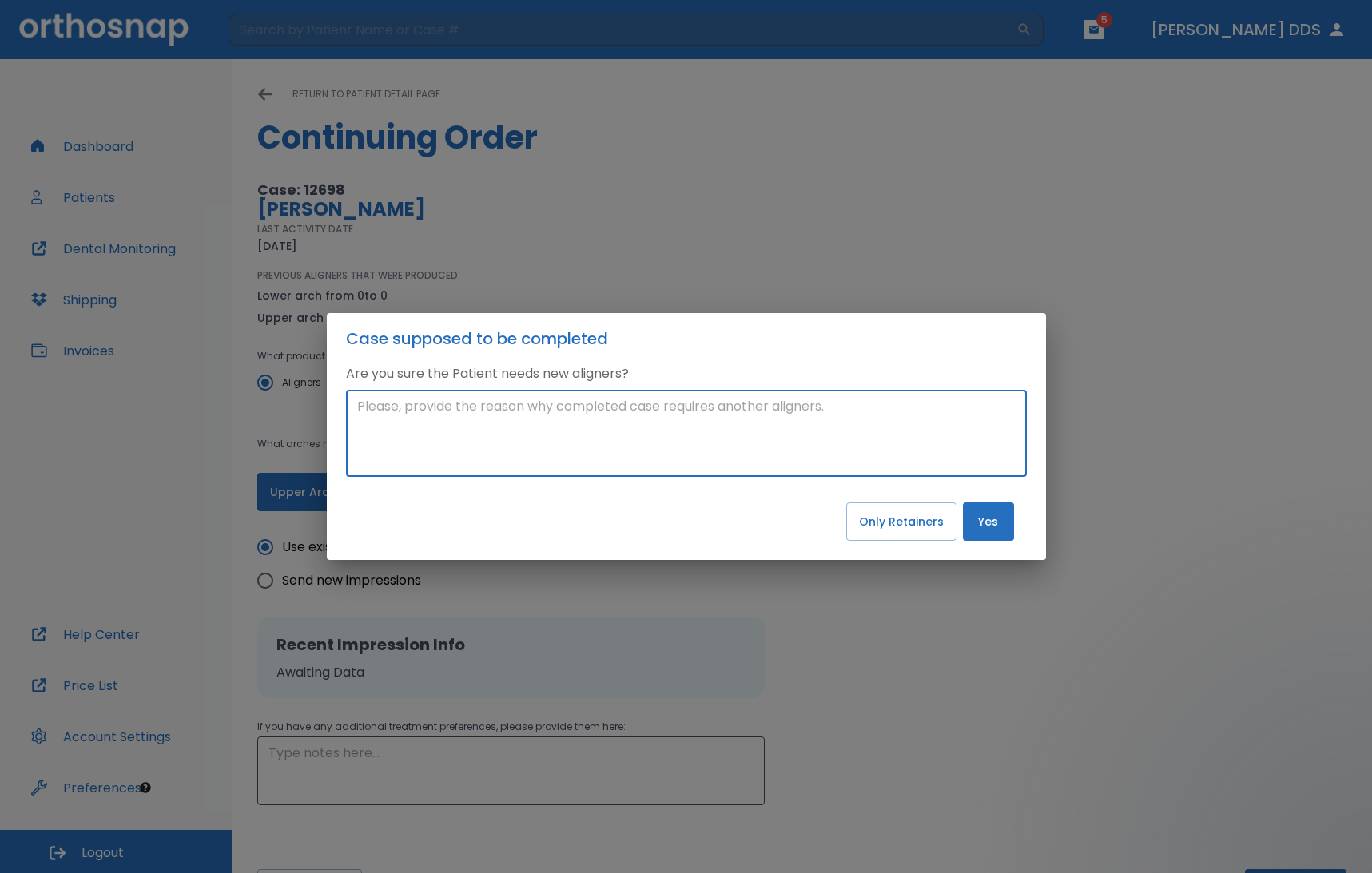
click at [754, 427] on textarea at bounding box center [685, 433] width 658 height 73
type textarea "j"
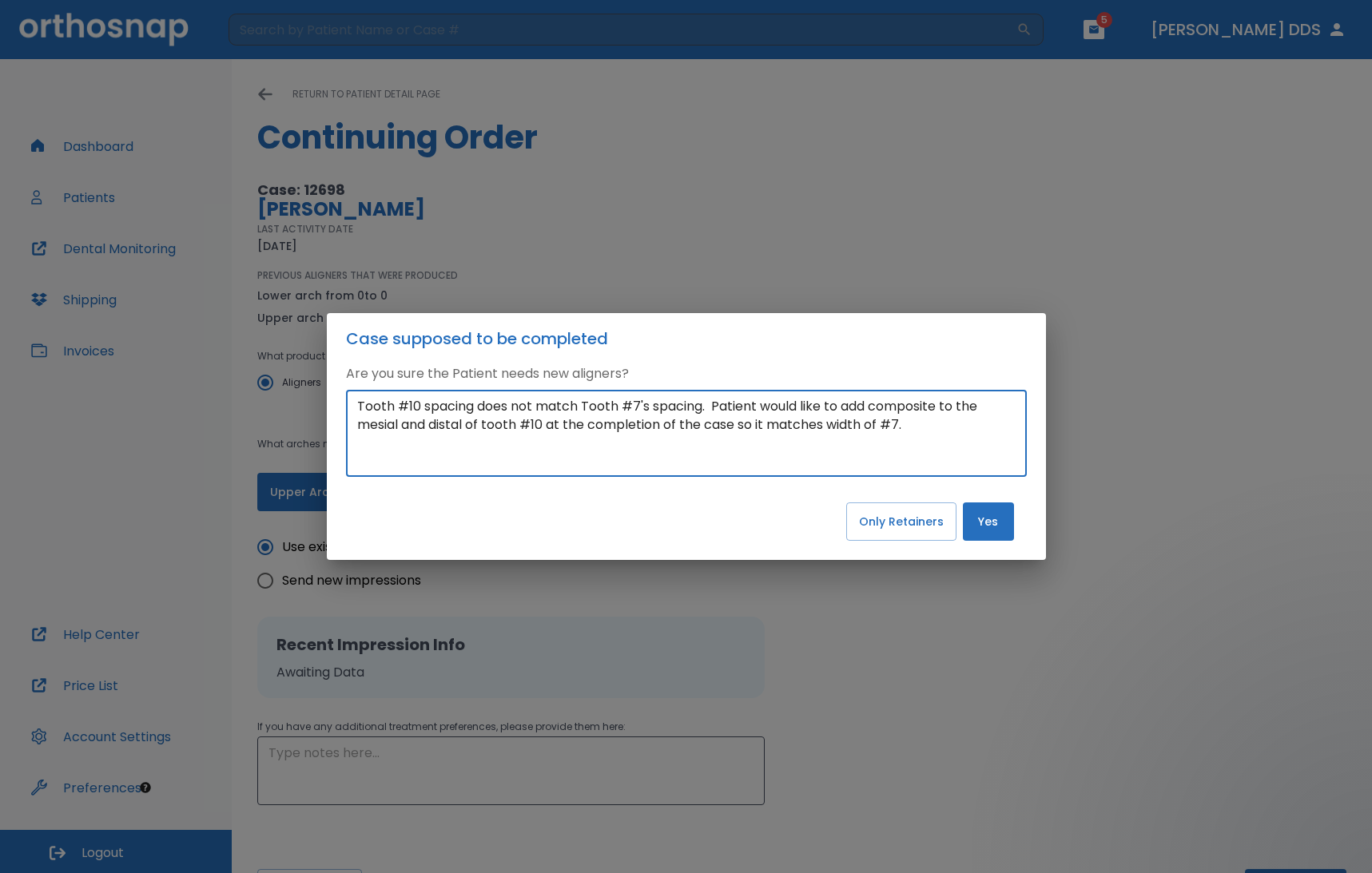
type textarea "Tooth #10 spacing does not match Tooth #7's spacing. Patient would like to add …"
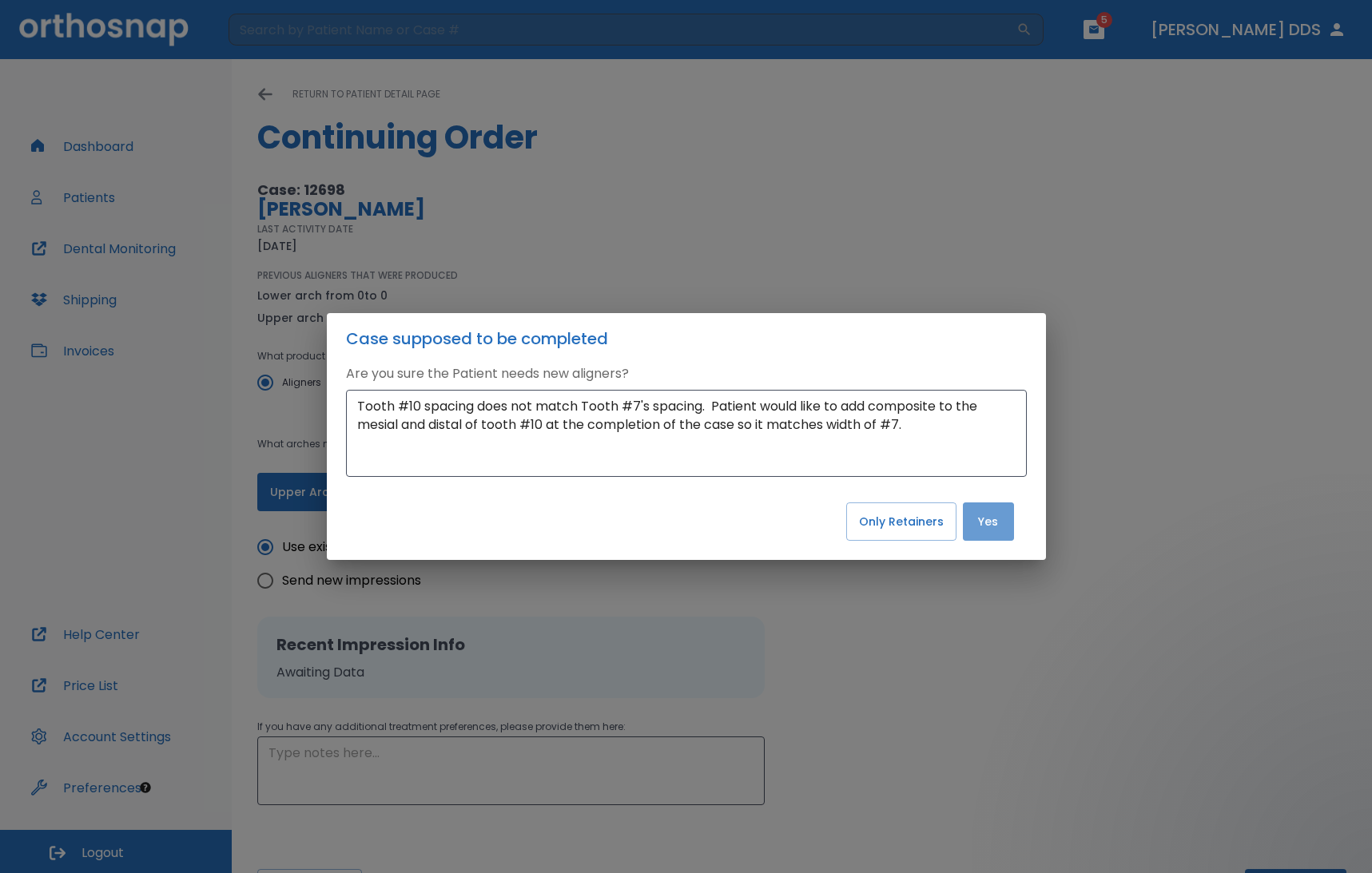
click at [958, 521] on button "Yes" at bounding box center [988, 522] width 51 height 39
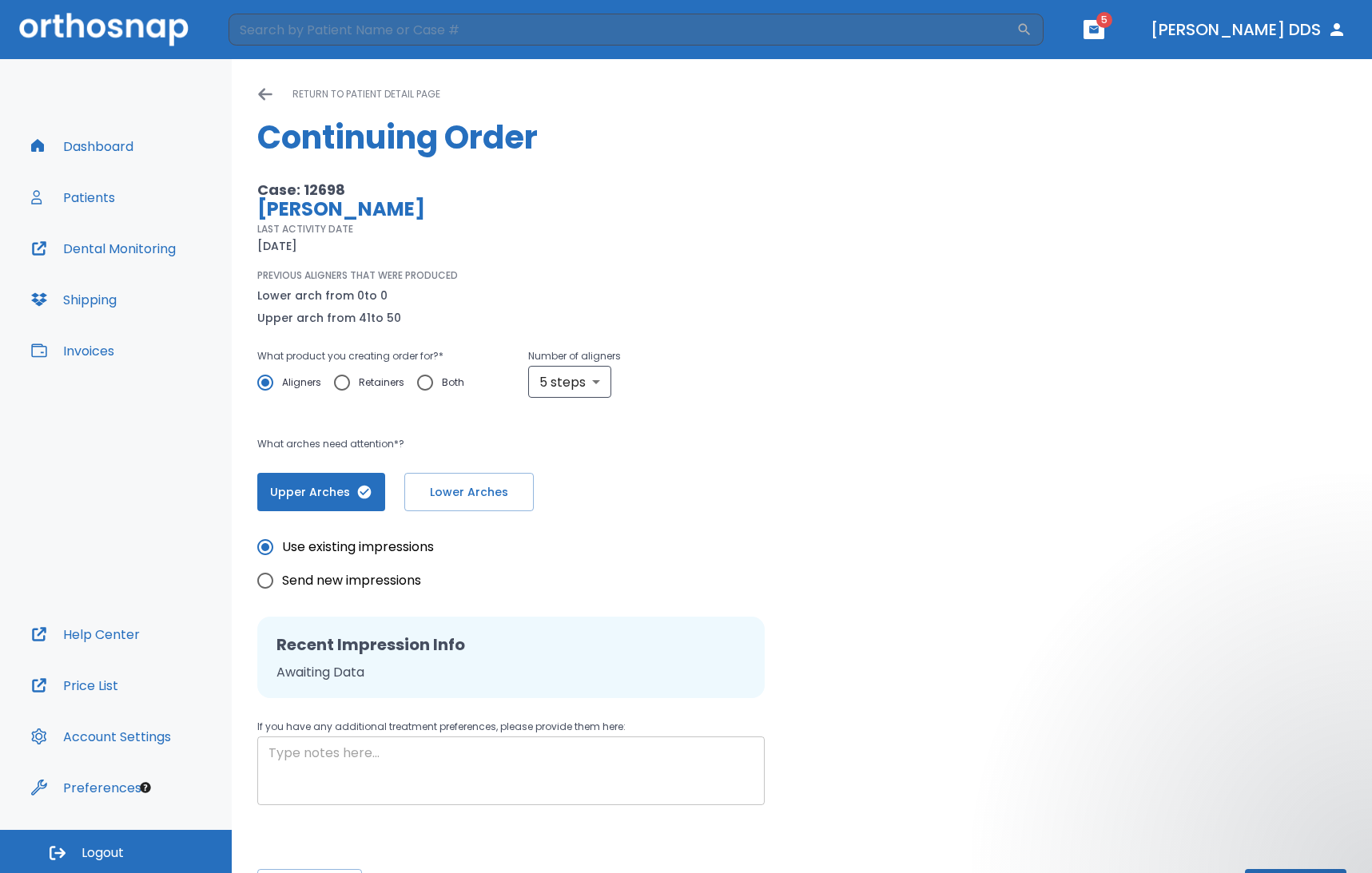
click at [365, 758] on textarea at bounding box center [511, 772] width 485 height 55
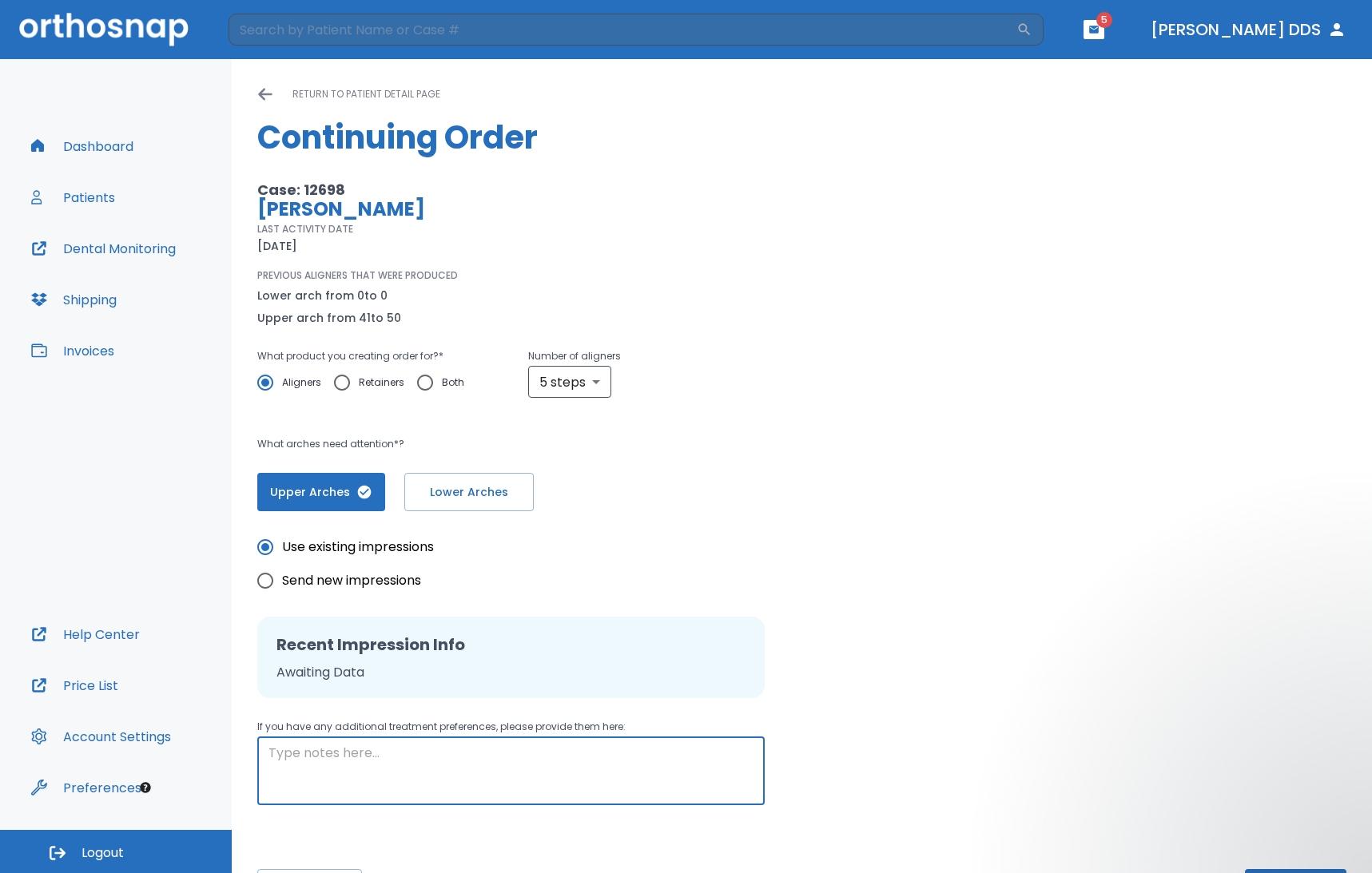
click at [336, 754] on textarea at bounding box center [511, 772] width 485 height 55
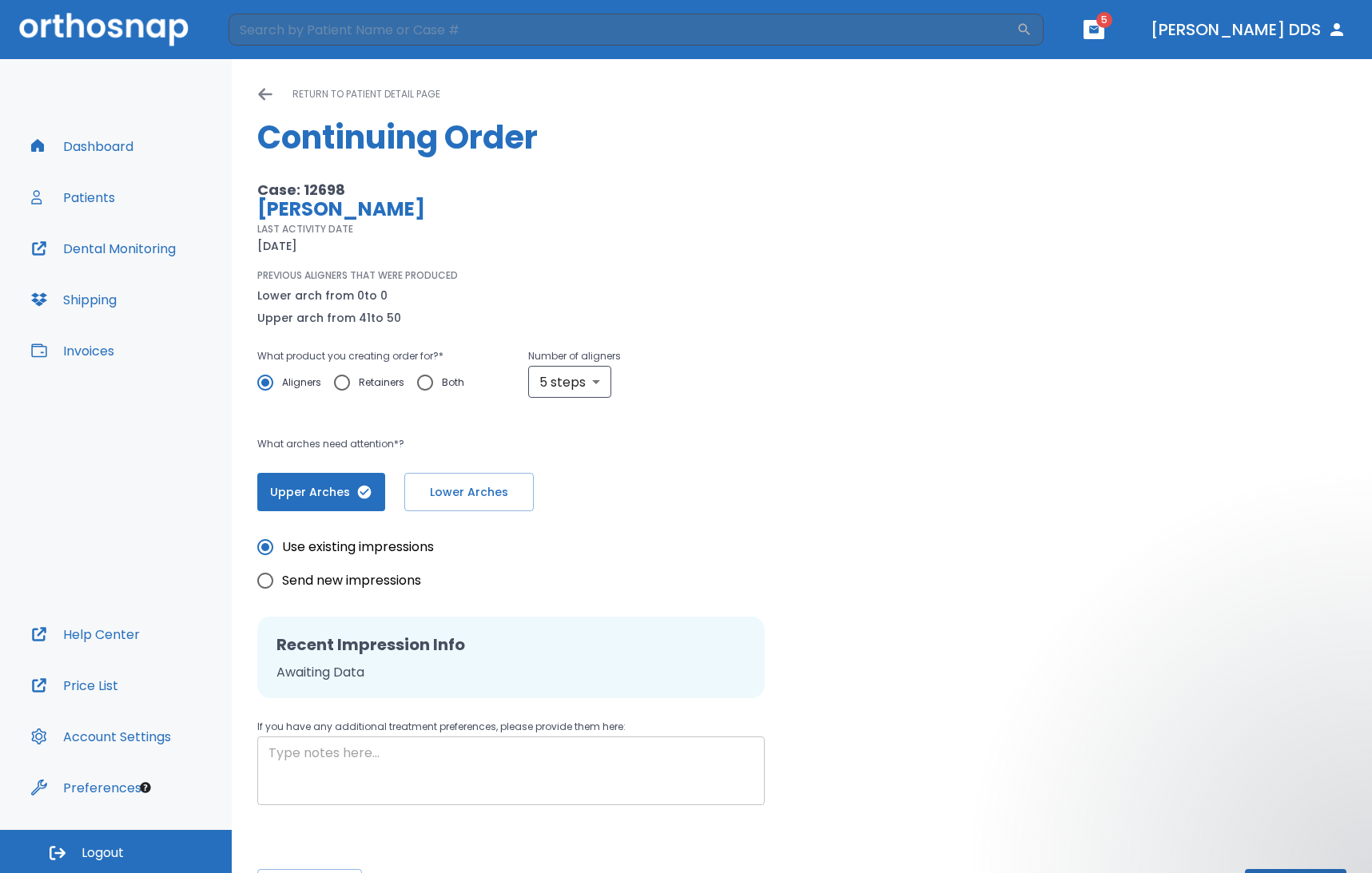
click at [328, 738] on div "x ​" at bounding box center [511, 771] width 507 height 69
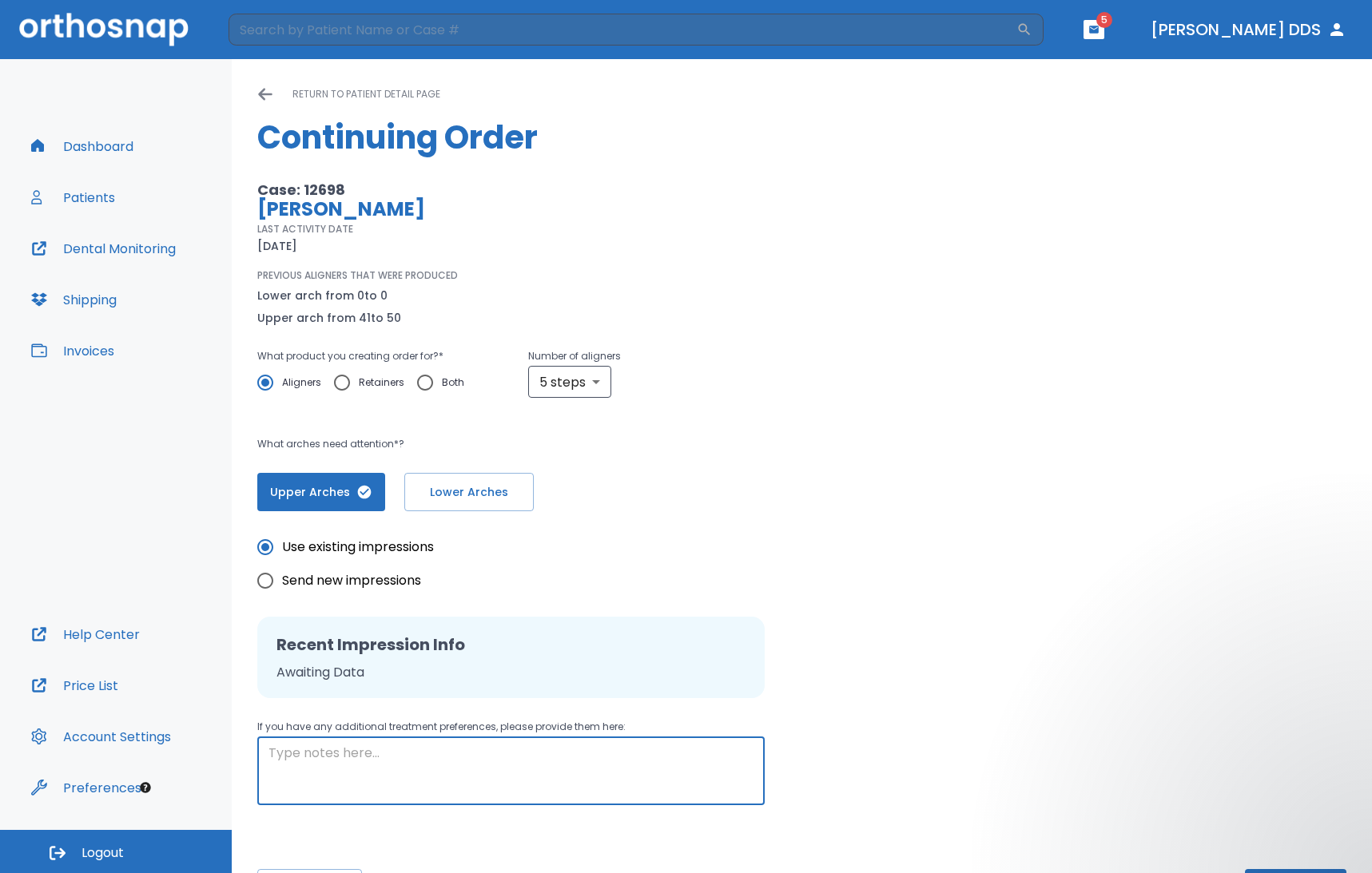
click at [325, 748] on textarea at bounding box center [511, 772] width 485 height 55
click at [314, 751] on textarea at bounding box center [511, 772] width 485 height 55
click at [331, 761] on textarea at bounding box center [511, 772] width 485 height 55
click at [113, 250] on button "Dental Monitoring" at bounding box center [103, 248] width 164 height 39
click at [100, 851] on span "Logout" at bounding box center [103, 854] width 42 height 18
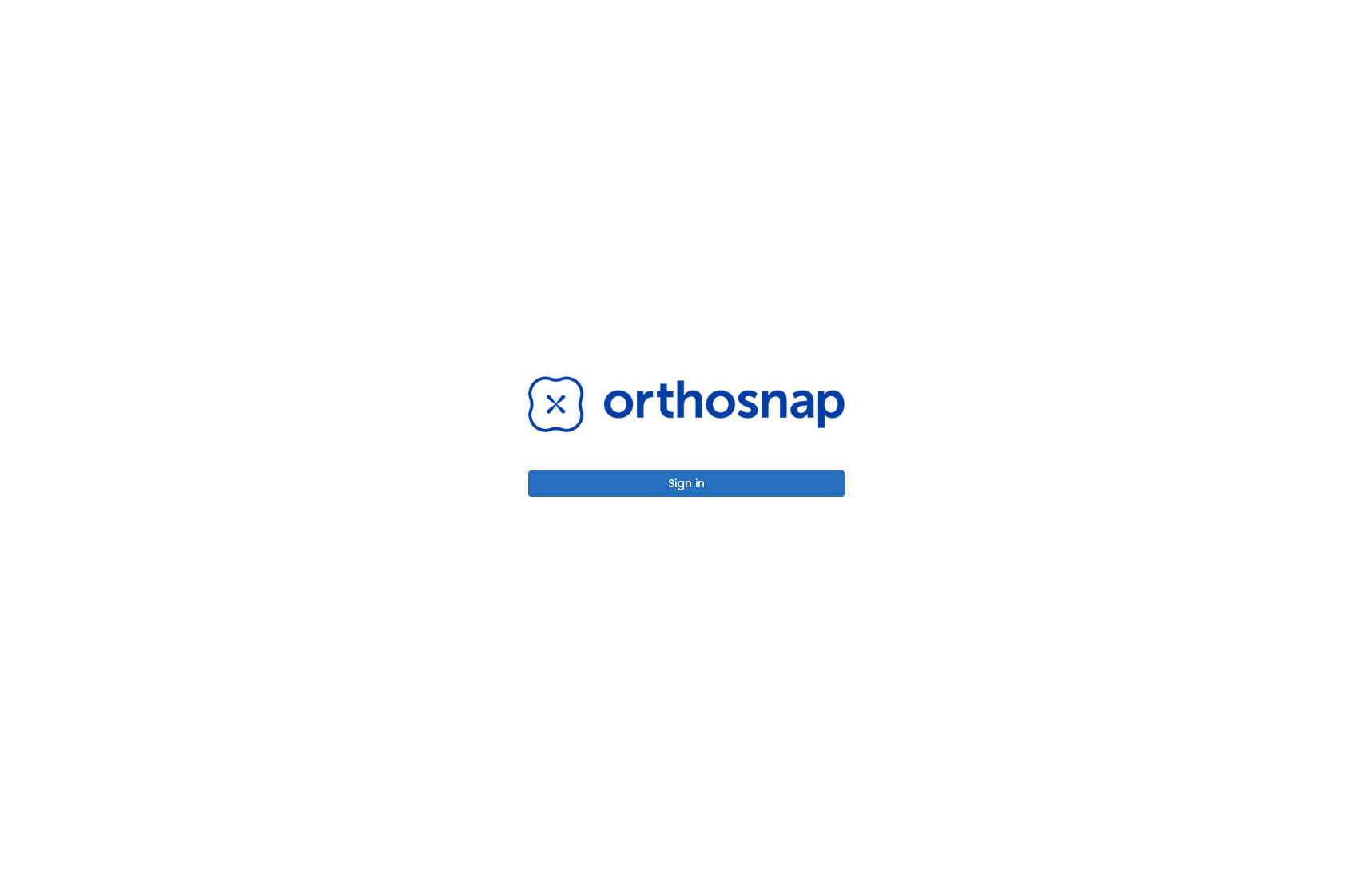
click at [692, 488] on button "Sign in" at bounding box center [686, 484] width 316 height 26
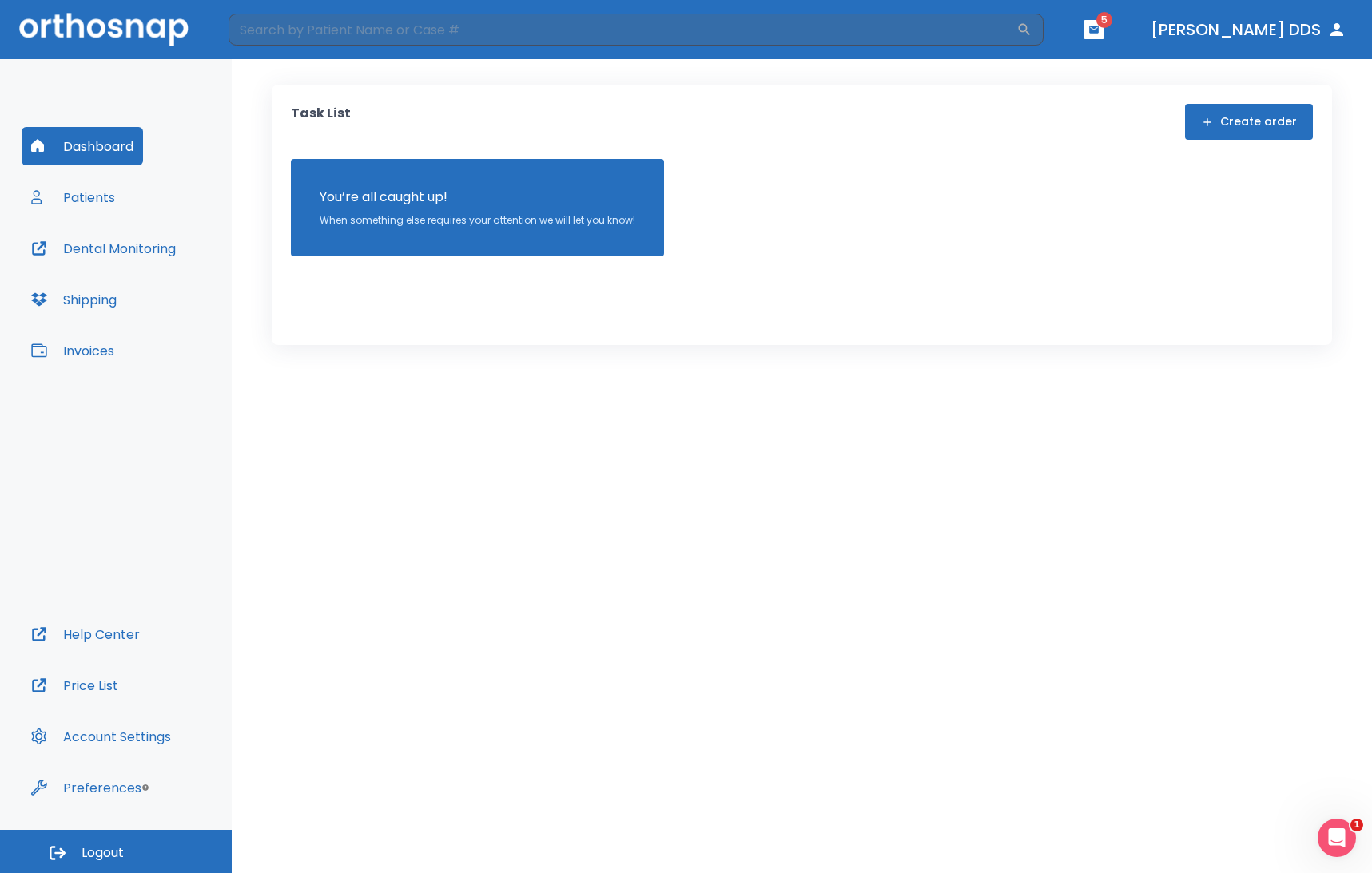
click at [75, 206] on button "Patients" at bounding box center [72, 197] width 103 height 39
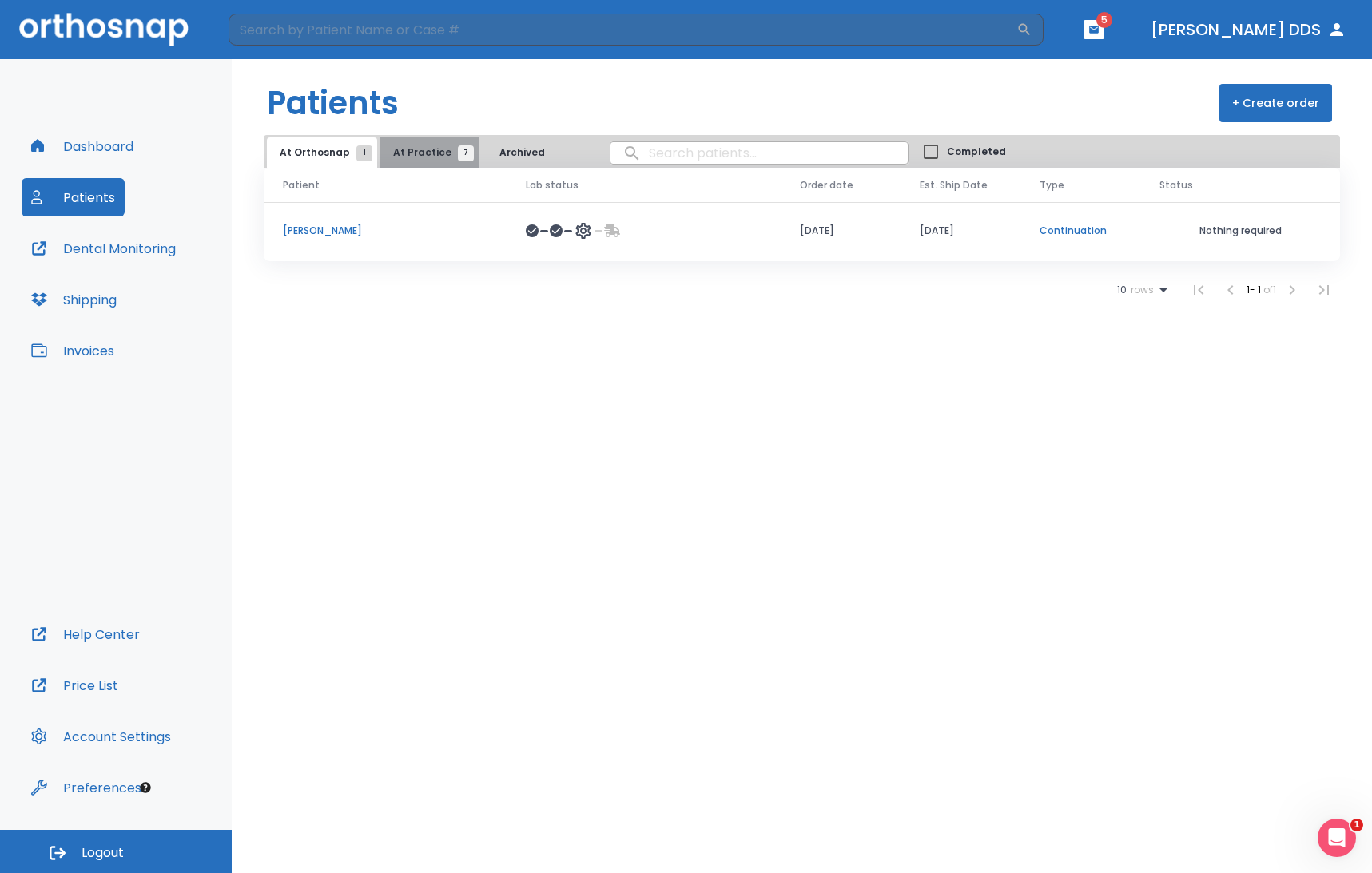
click at [425, 142] on button "At Practice 7" at bounding box center [430, 152] width 99 height 30
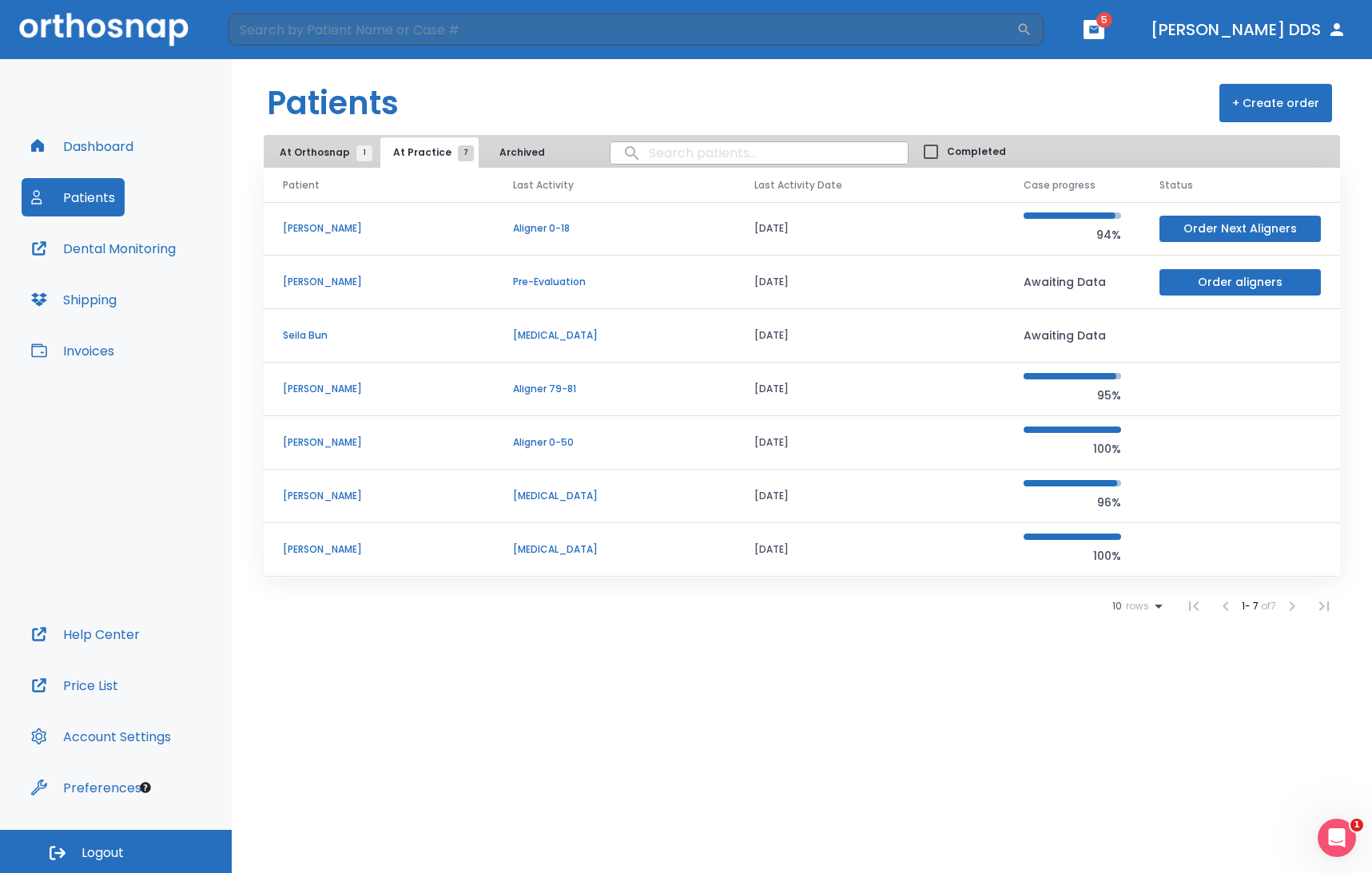
click at [322, 443] on p "[PERSON_NAME]" at bounding box center [379, 442] width 192 height 14
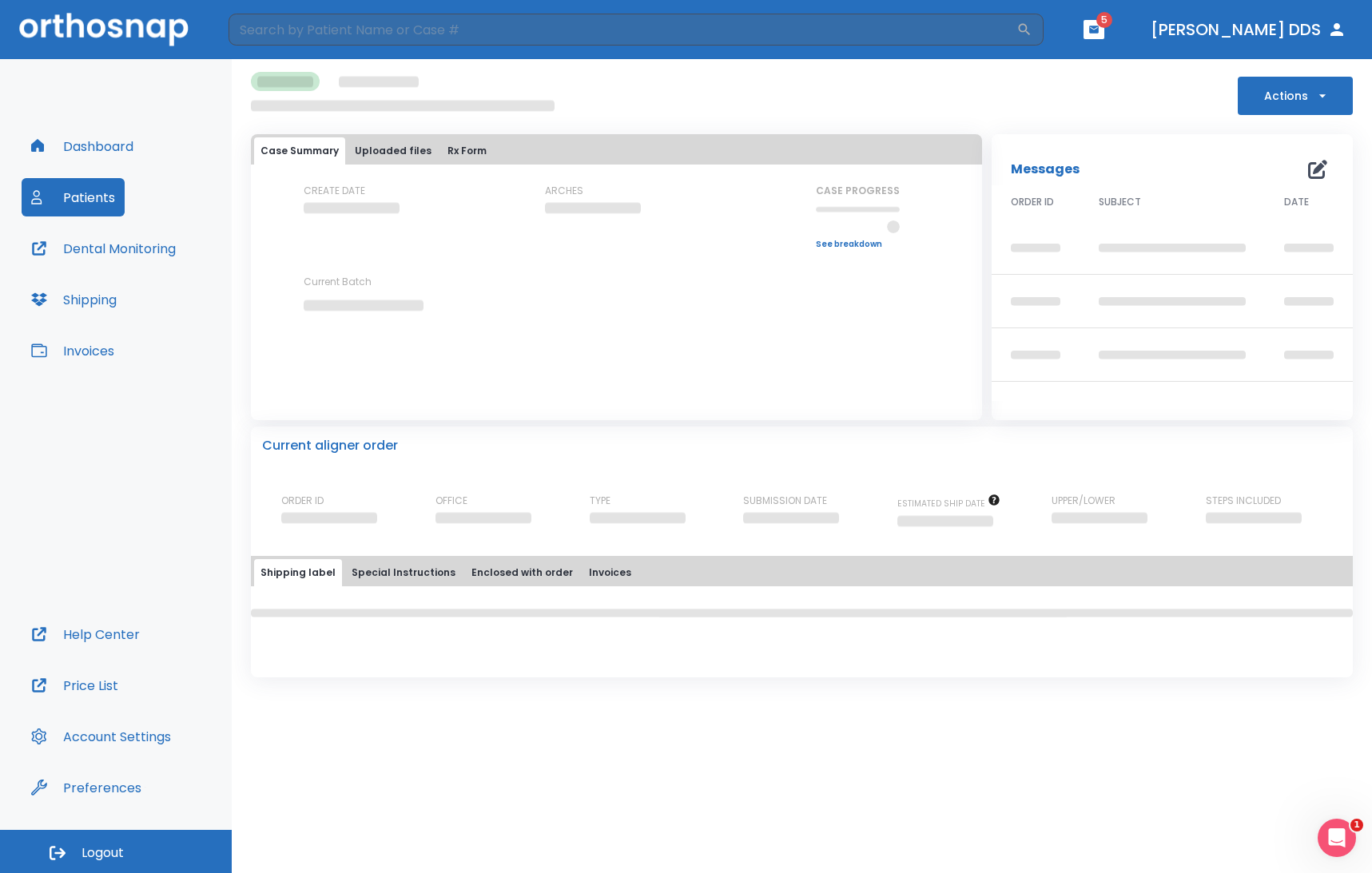
click at [120, 248] on button "Dental Monitoring" at bounding box center [103, 248] width 164 height 39
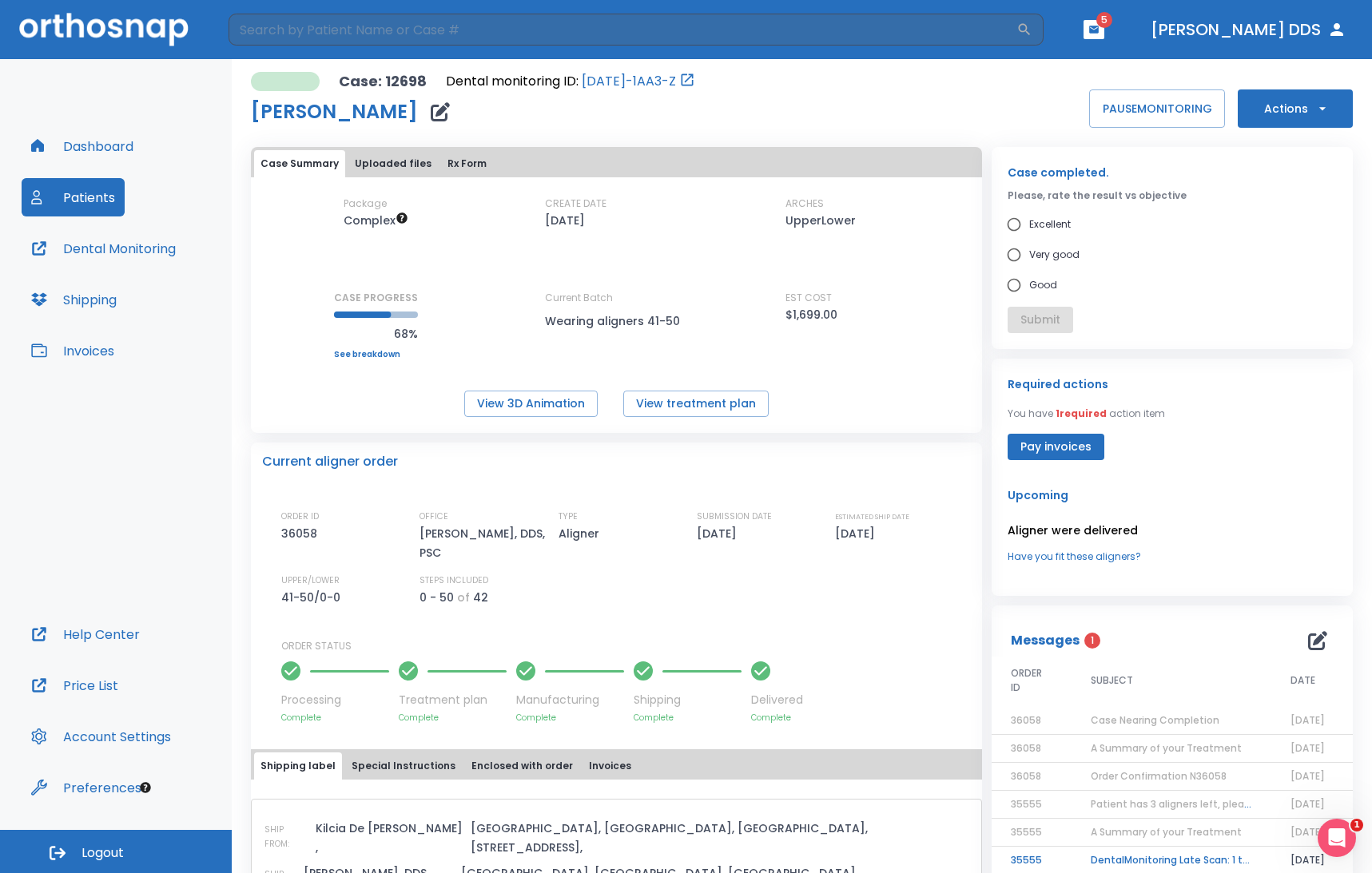
click at [104, 855] on span "Logout" at bounding box center [103, 854] width 42 height 18
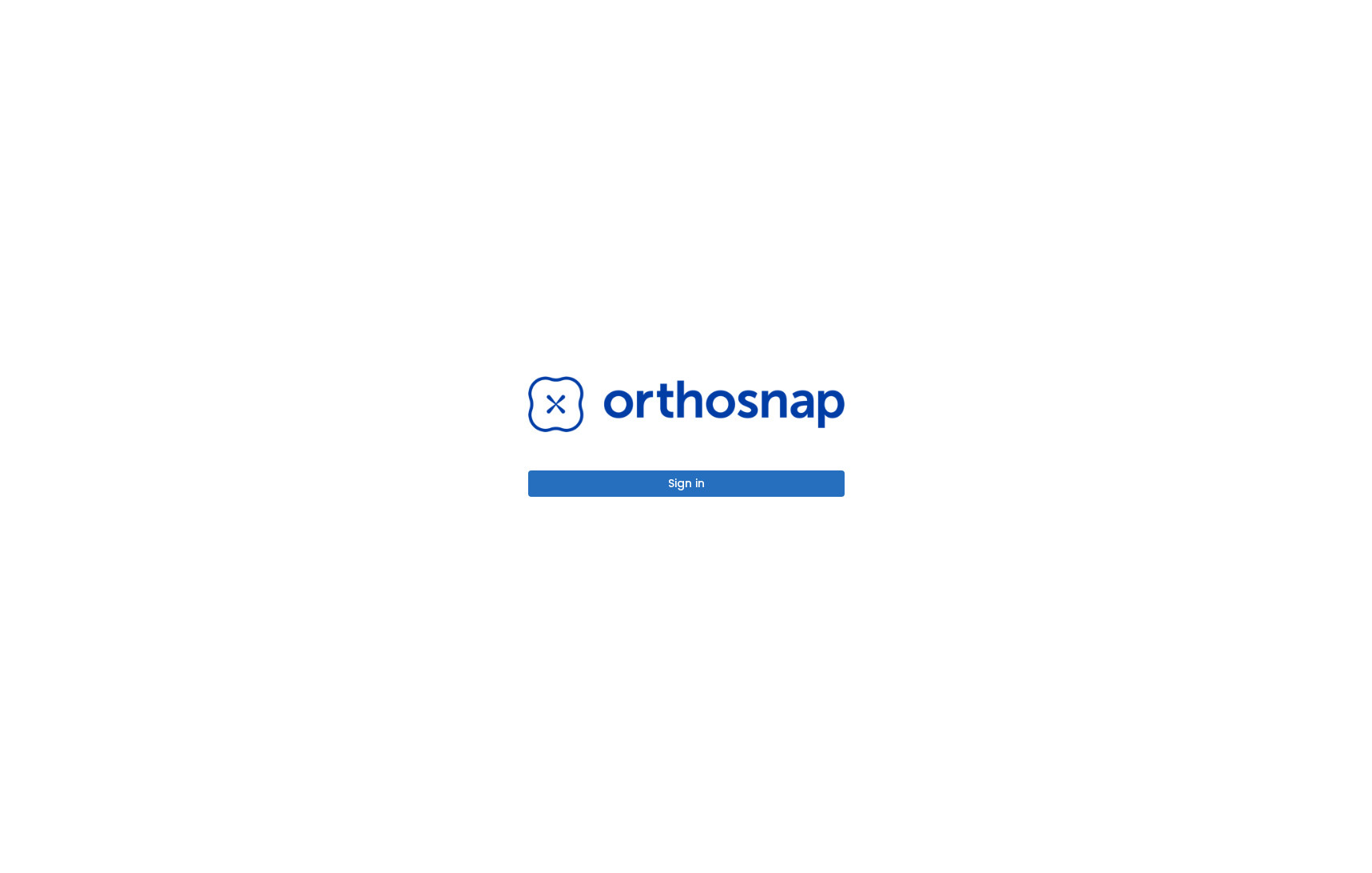
click at [656, 482] on button "Sign in" at bounding box center [686, 484] width 316 height 26
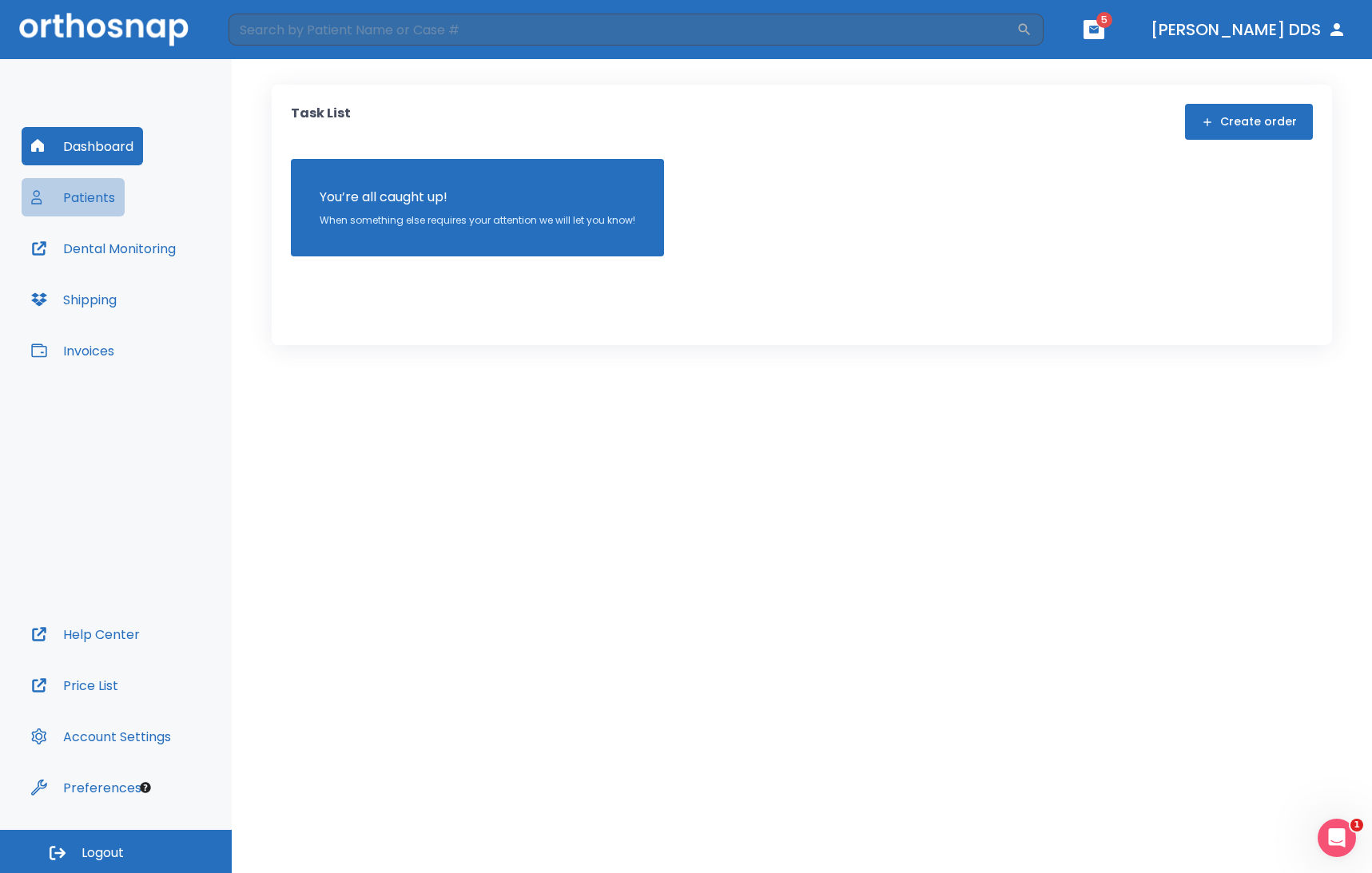
click at [100, 194] on button "Patients" at bounding box center [72, 197] width 103 height 39
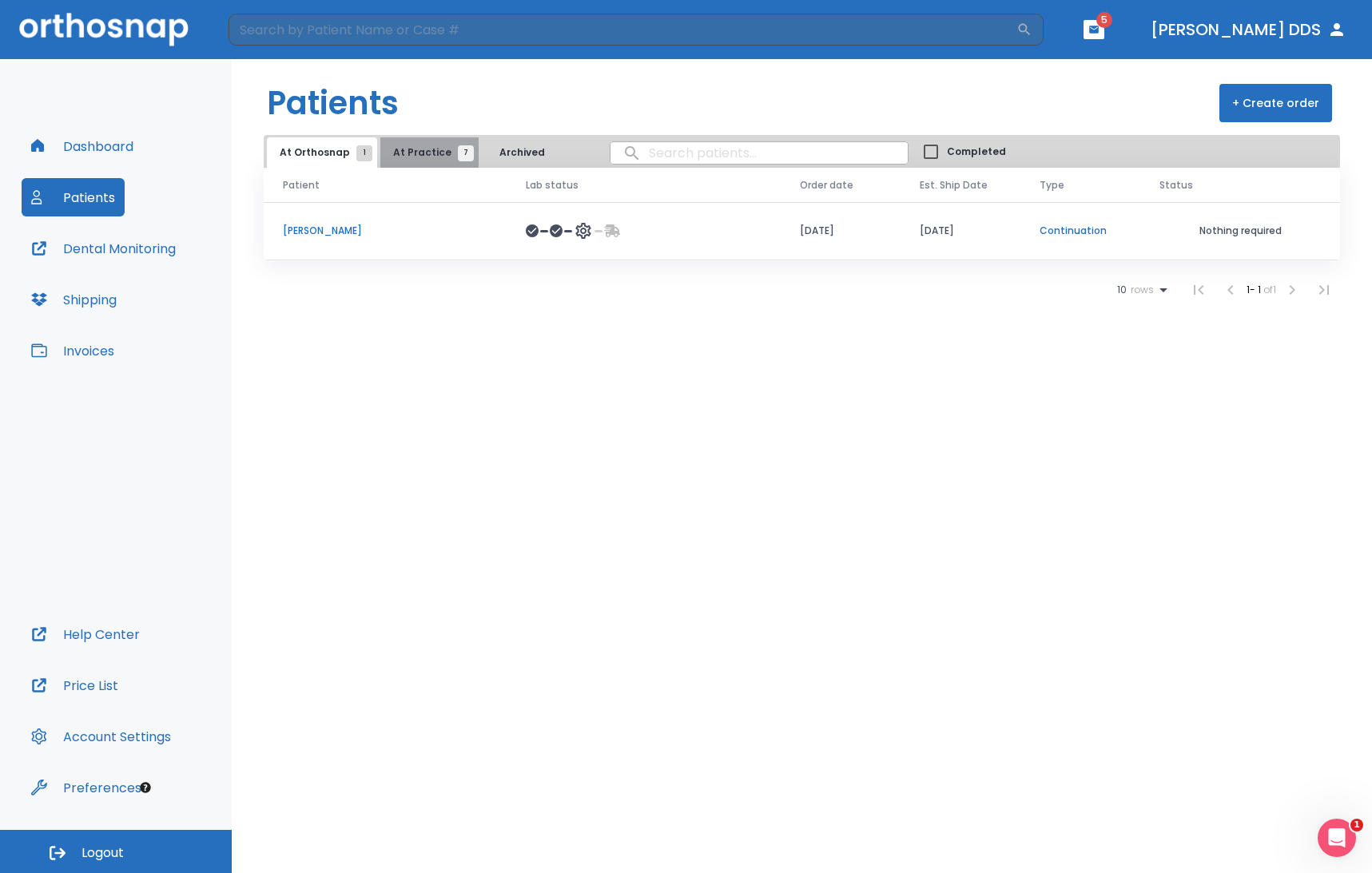
click at [425, 145] on span "At Practice 7" at bounding box center [429, 152] width 73 height 14
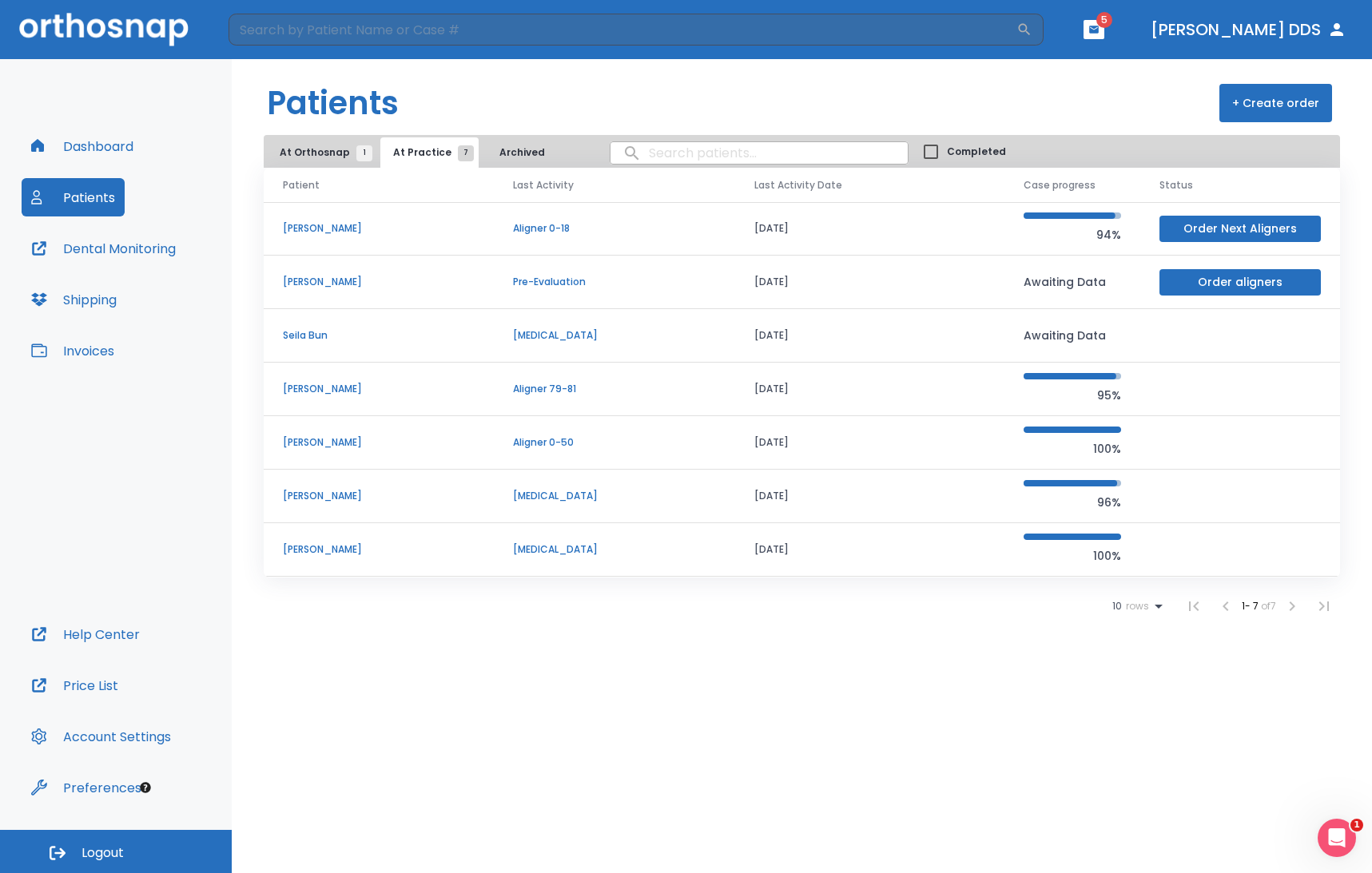
click at [306, 437] on p "[PERSON_NAME]" at bounding box center [379, 442] width 192 height 14
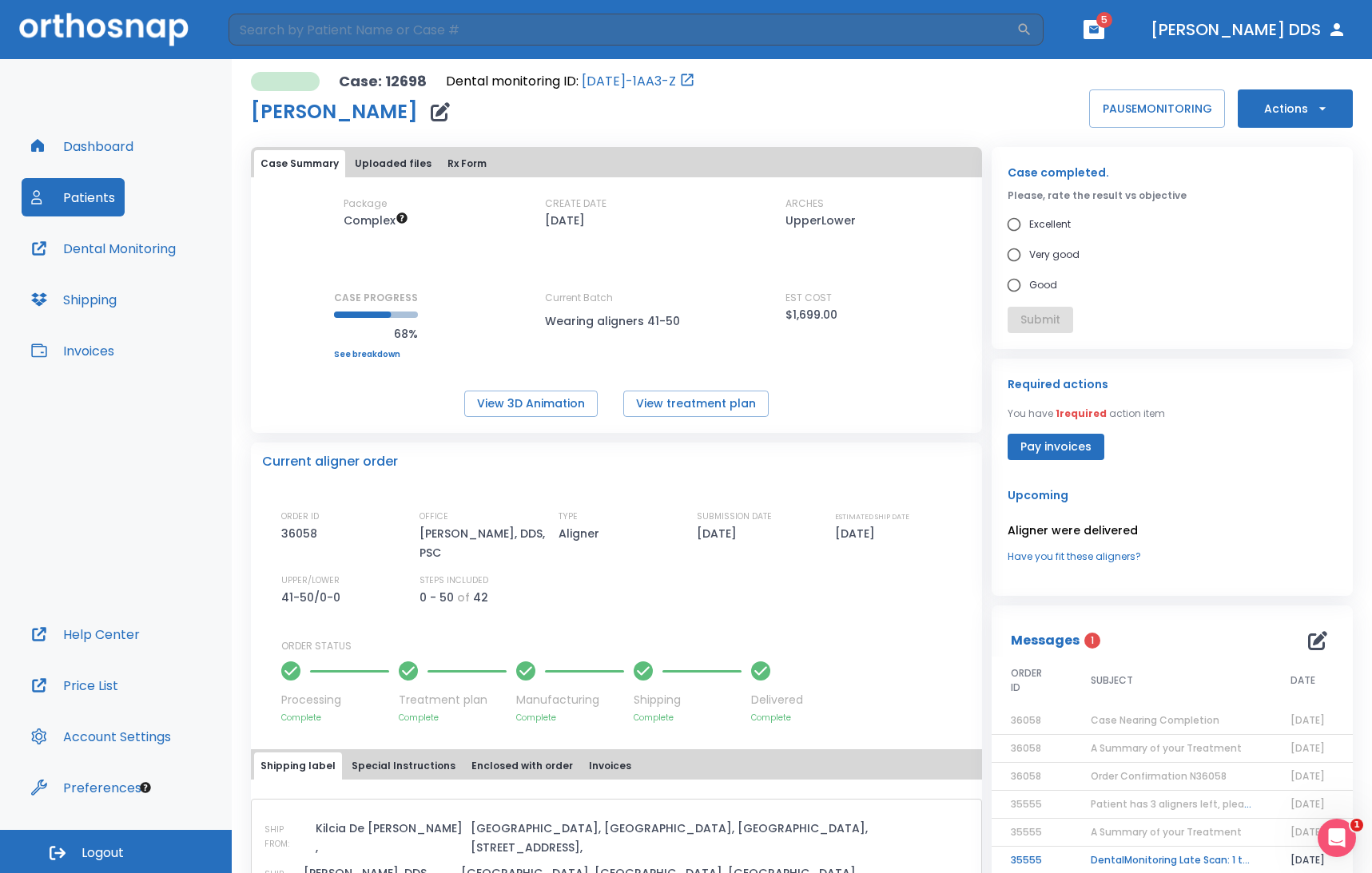
scroll to position [3, 0]
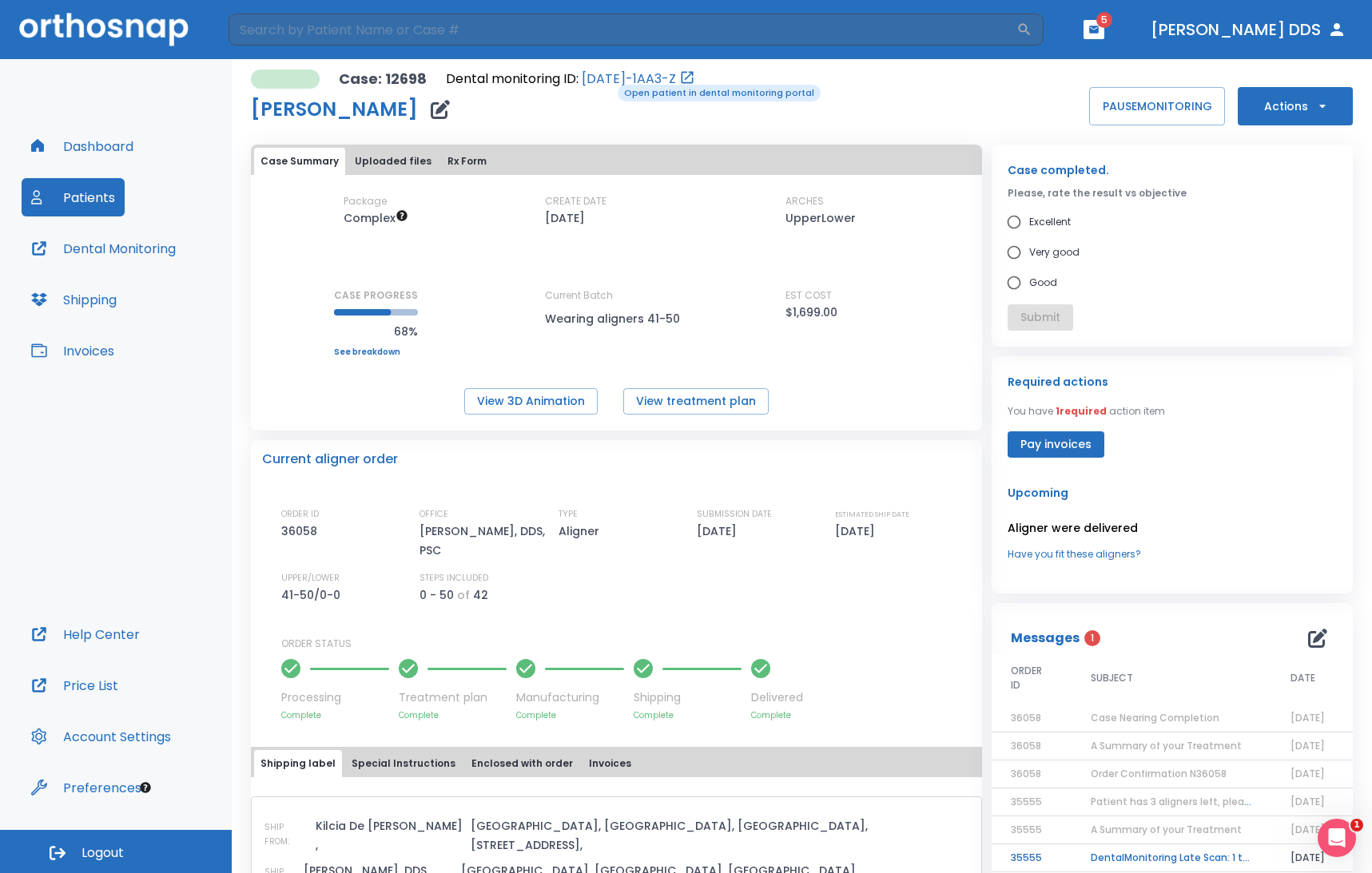
click at [607, 83] on link "53CE-1AA3-Z" at bounding box center [628, 79] width 94 height 19
click at [101, 856] on span "Logout" at bounding box center [103, 854] width 42 height 18
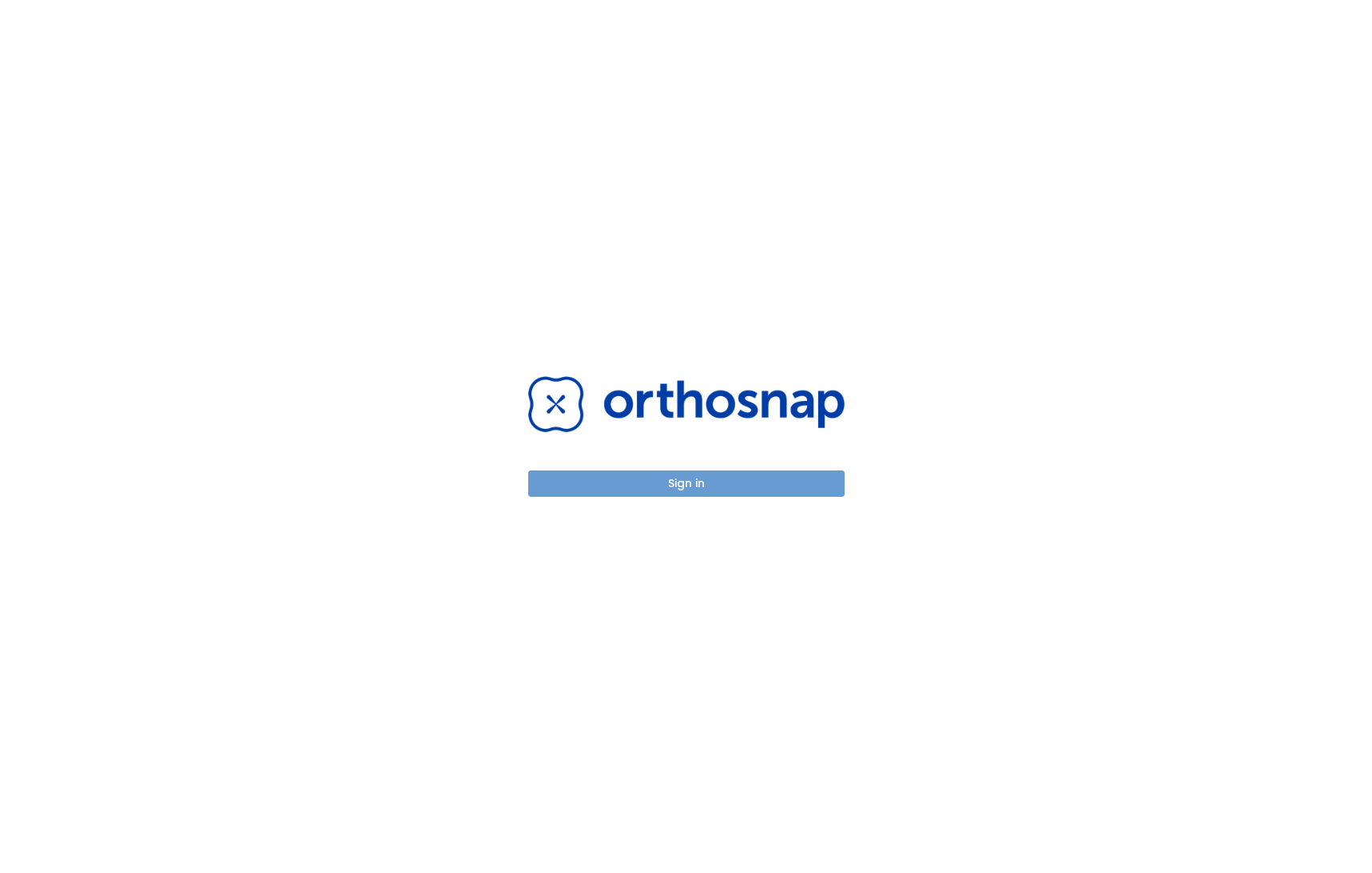
click at [670, 486] on button "Sign in" at bounding box center [686, 484] width 316 height 26
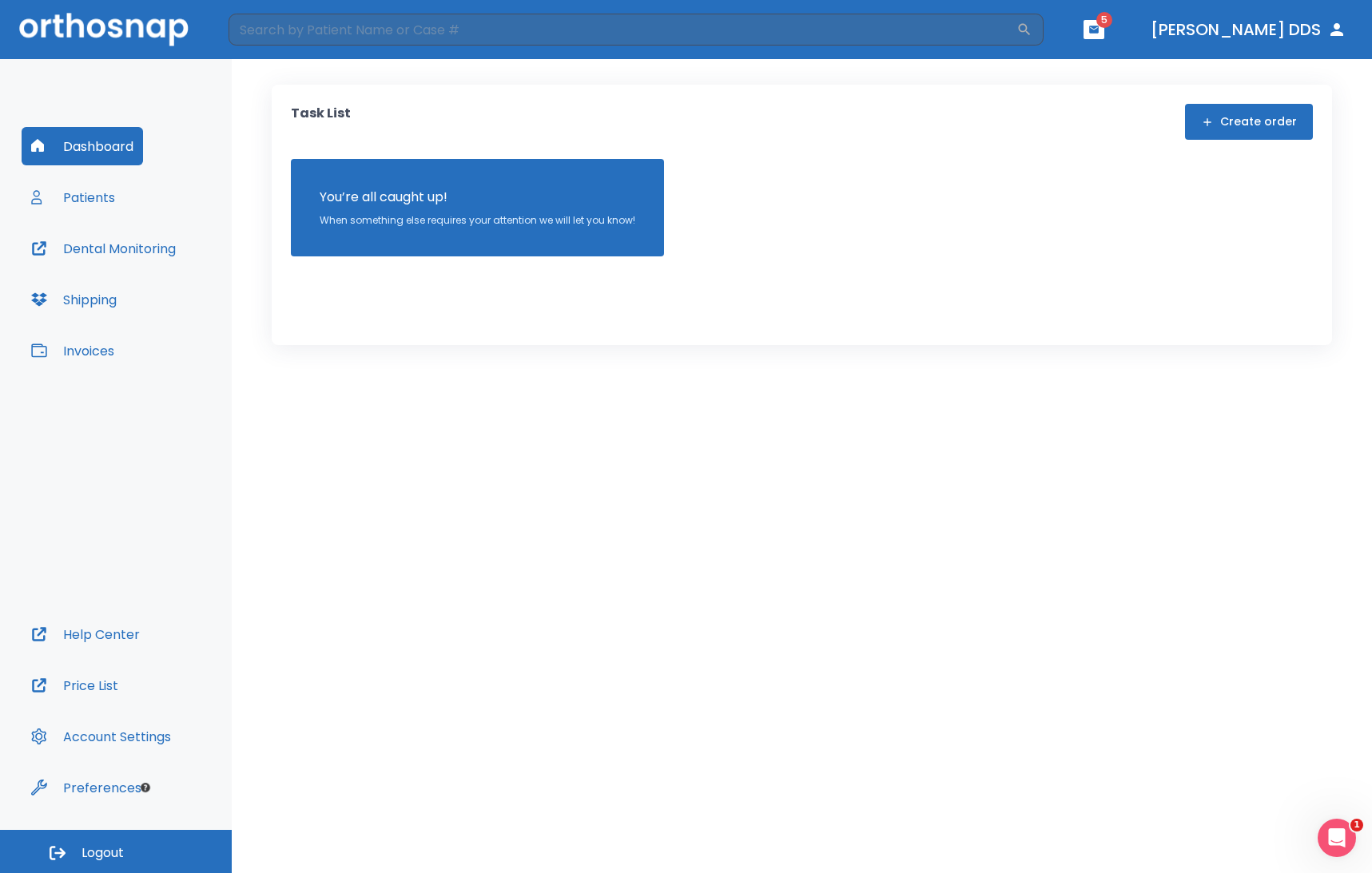
click at [66, 203] on button "Patients" at bounding box center [72, 197] width 103 height 39
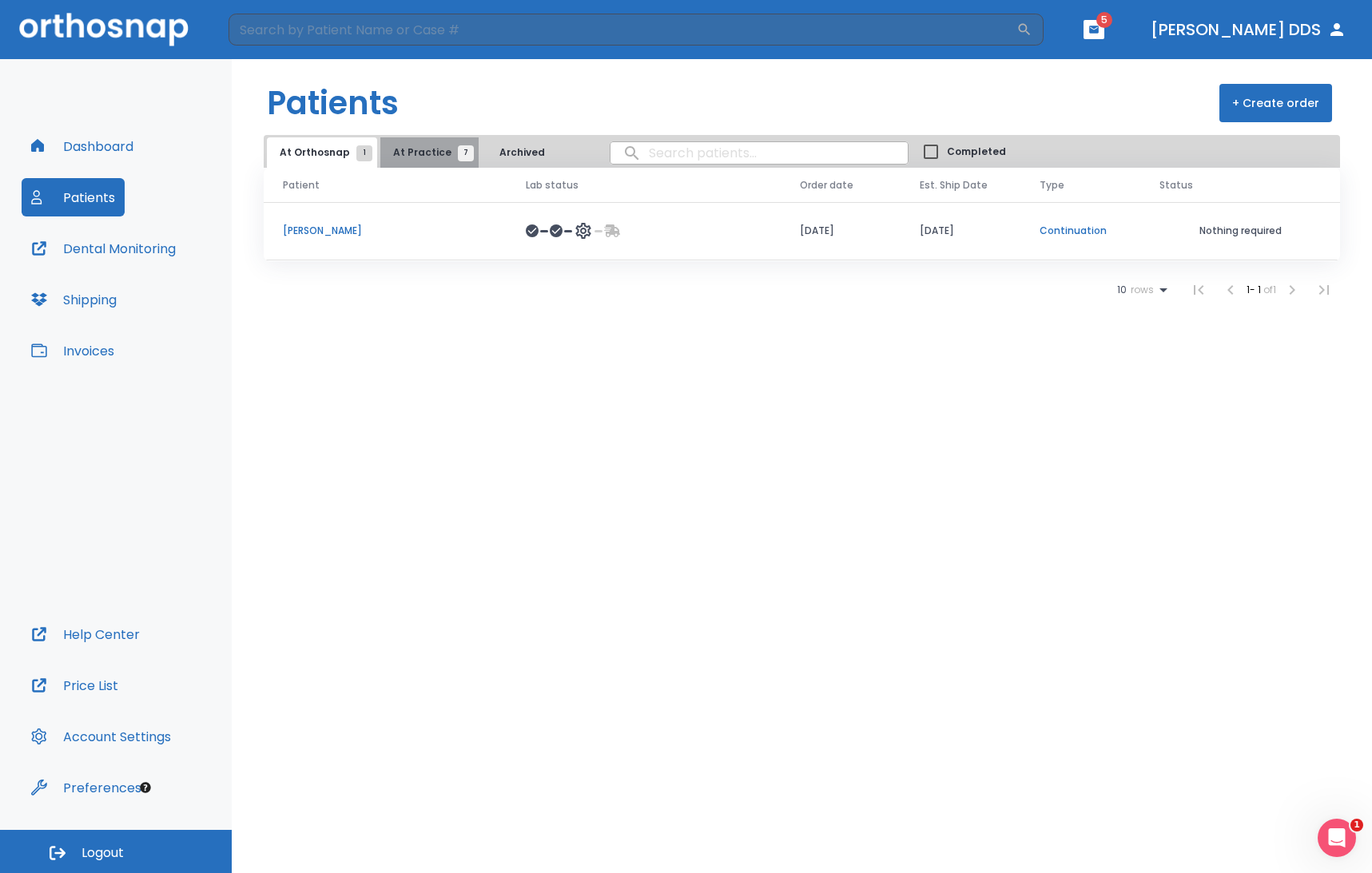
click at [429, 157] on span "At Practice 7" at bounding box center [429, 152] width 73 height 14
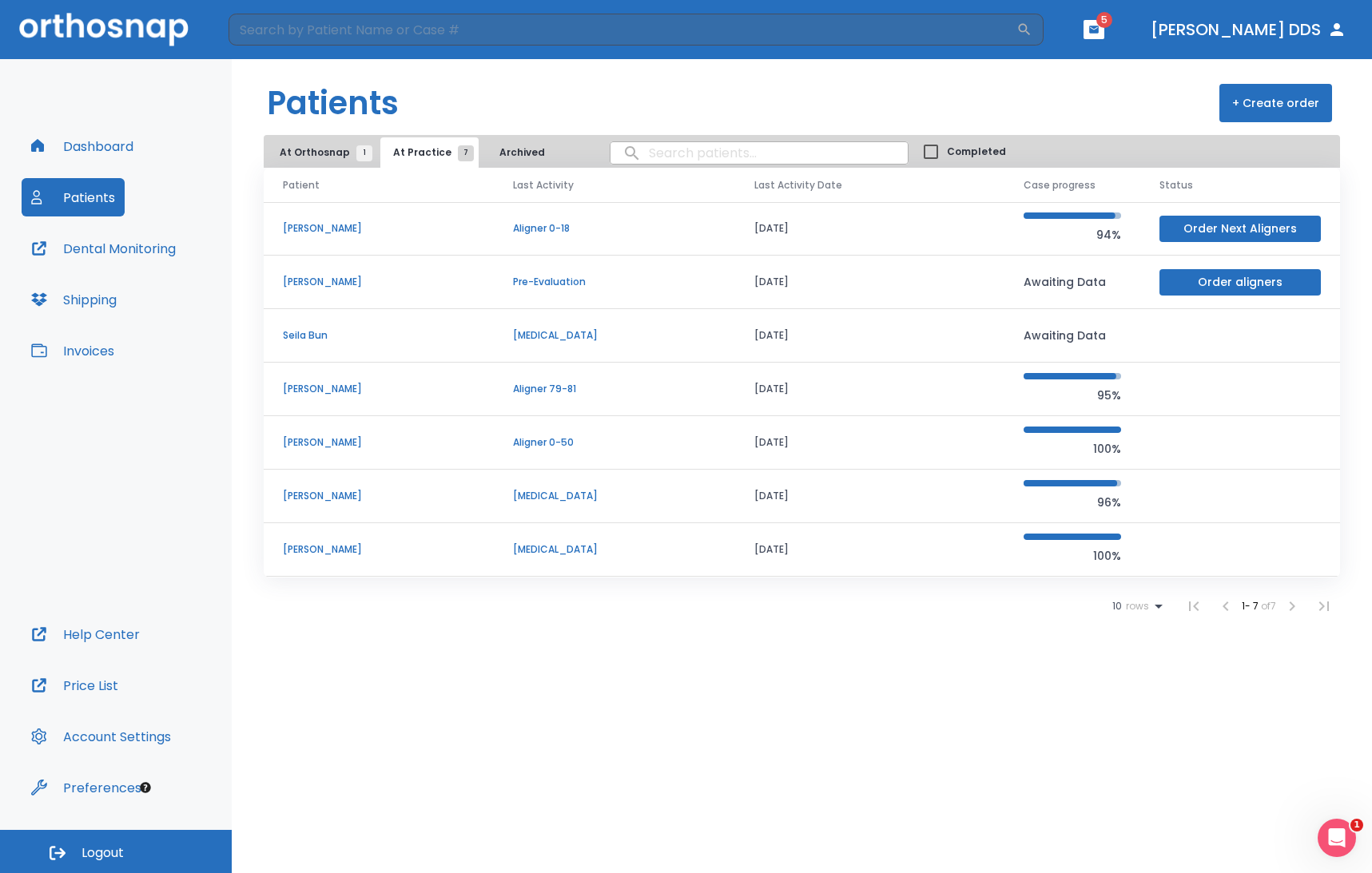
click at [323, 440] on p "Dori Lewter" at bounding box center [379, 442] width 192 height 14
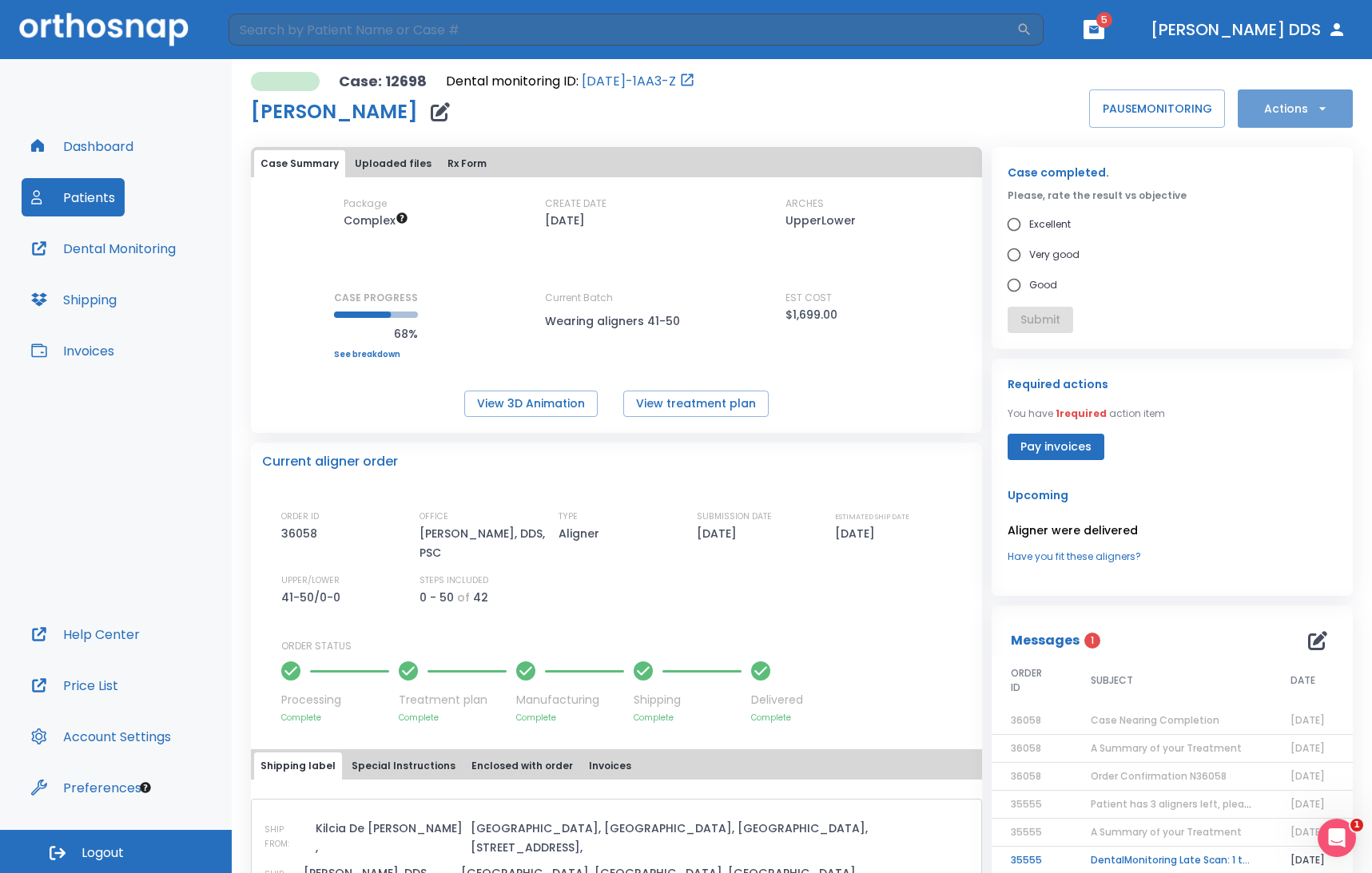
click at [1302, 107] on button "Actions" at bounding box center [1295, 109] width 115 height 39
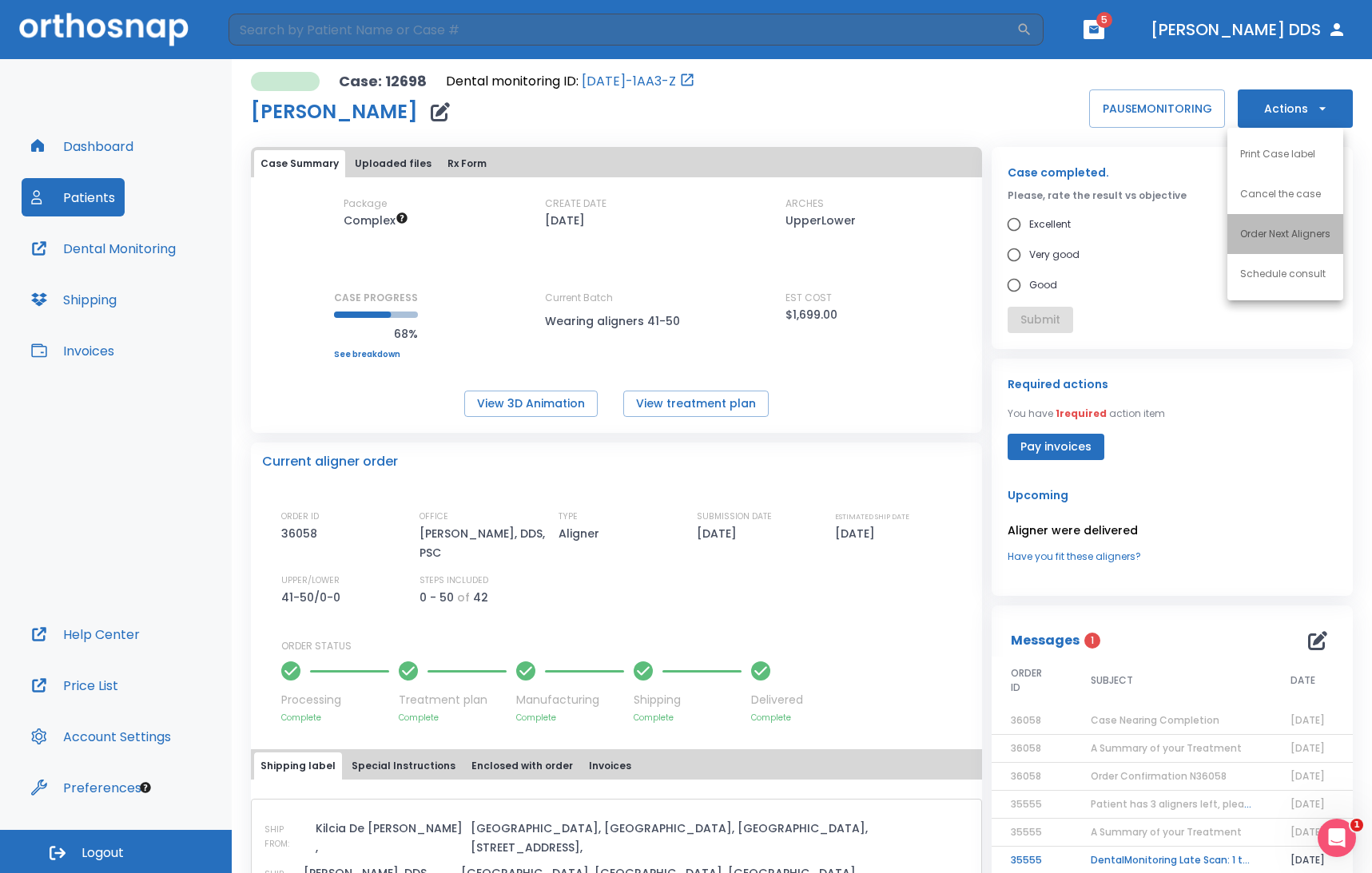
click at [1275, 228] on p "Order Next Aligners" at bounding box center [1285, 234] width 91 height 14
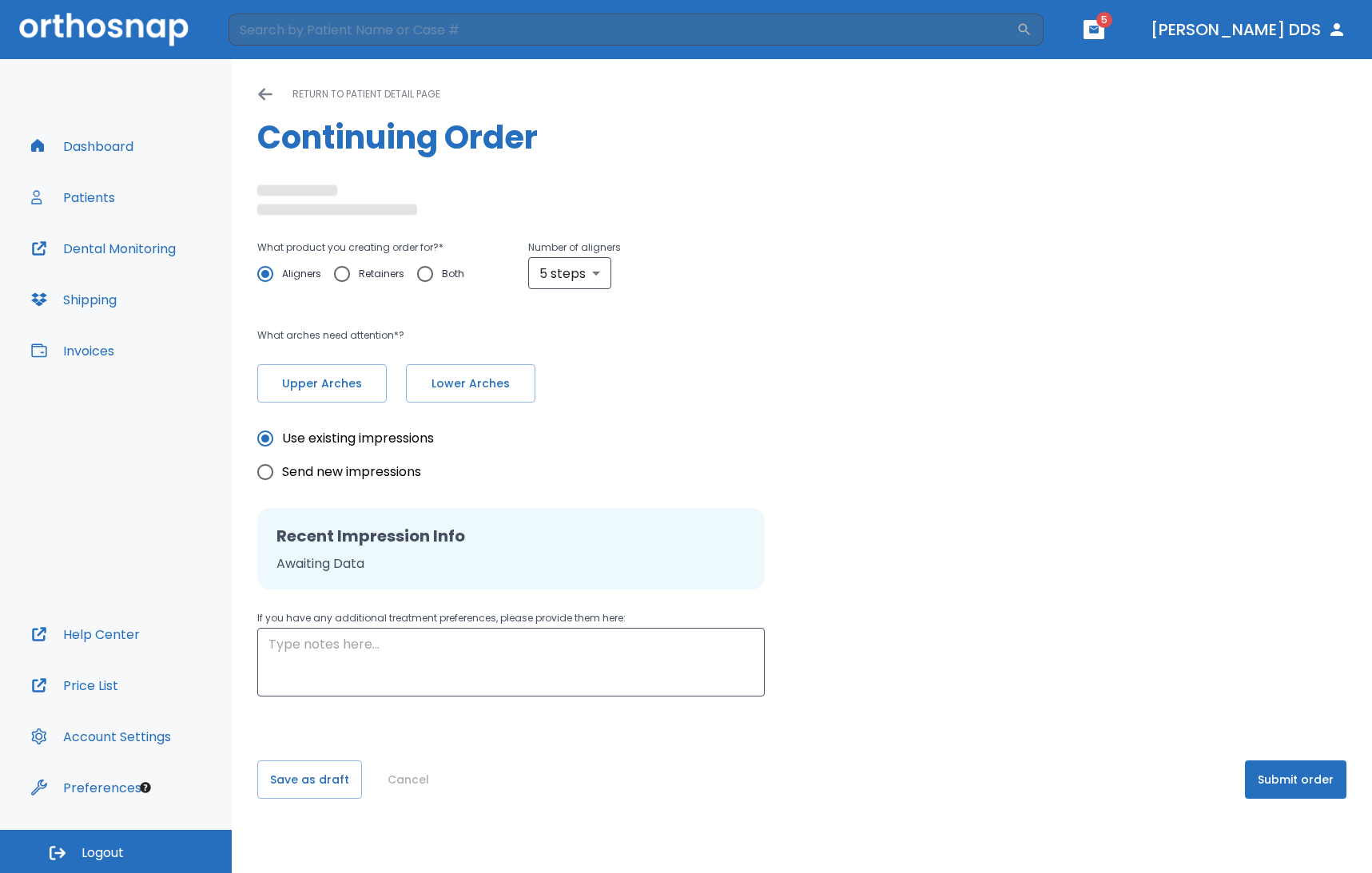
radio input "false"
radio input "true"
type textarea "After my last meeting with Yan, I like having a verifier (I believe that is wha…"
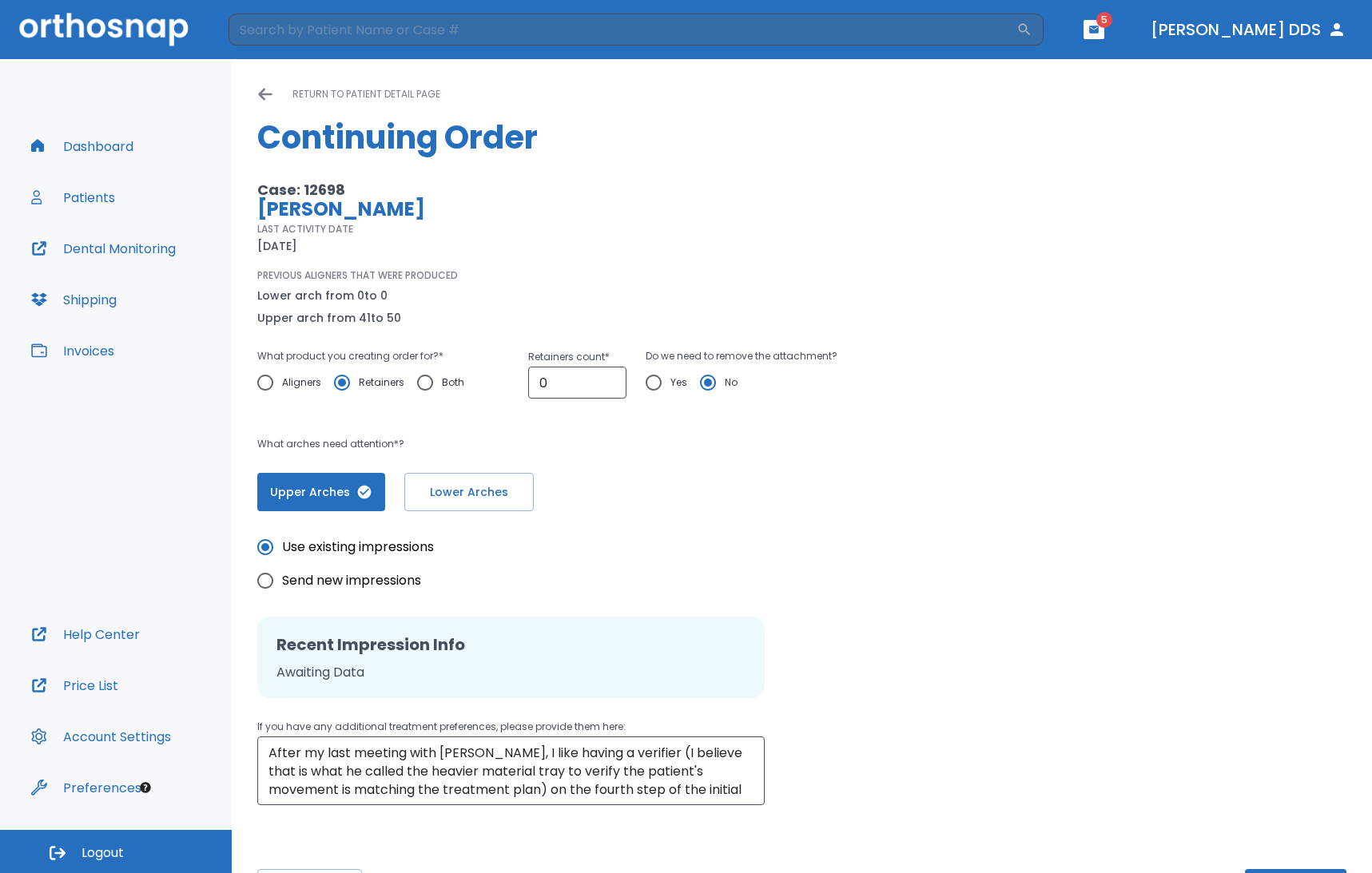
click at [266, 385] on input "Aligners" at bounding box center [265, 382] width 33 height 33
radio input "true"
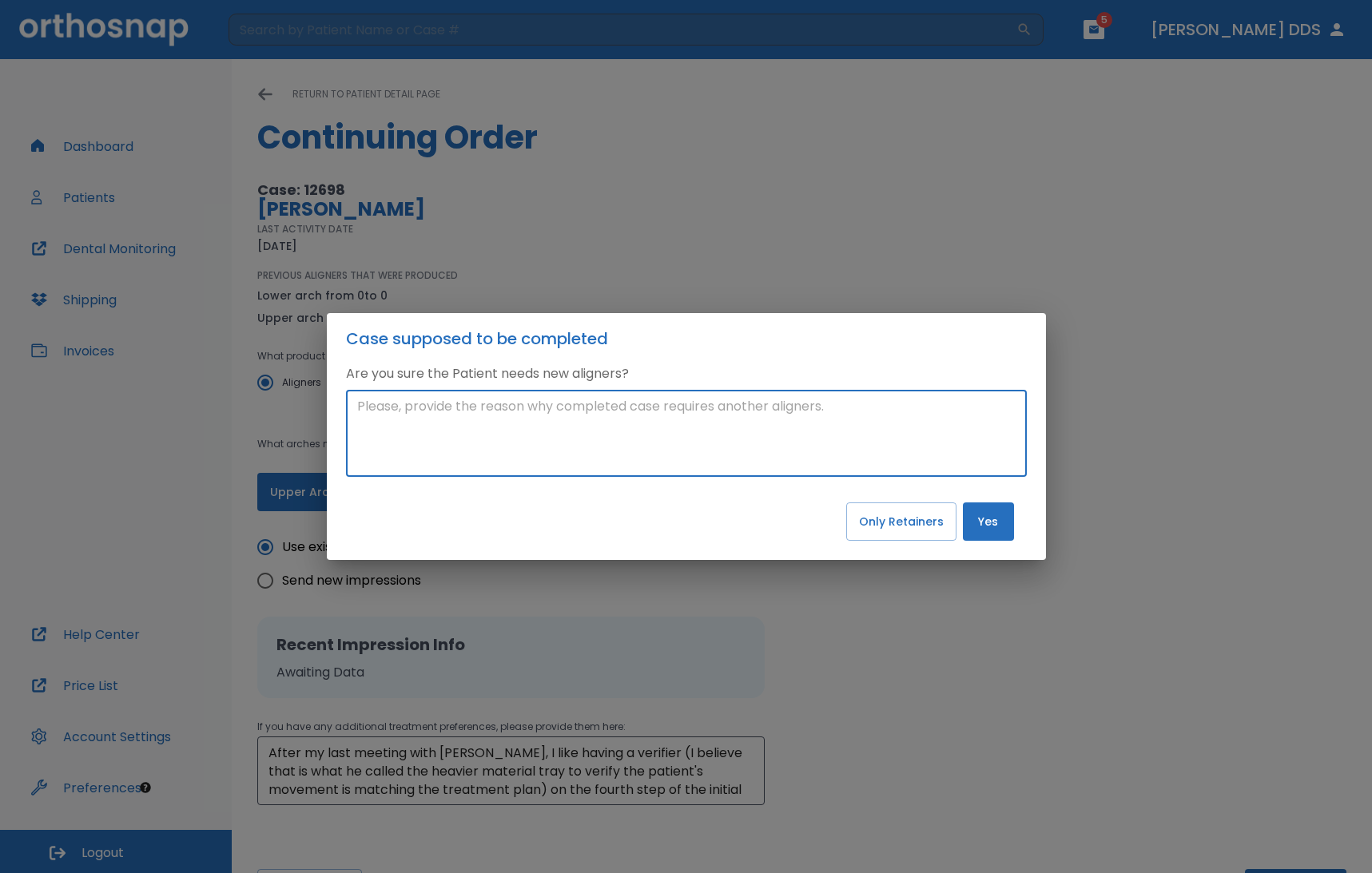
click at [518, 409] on textarea at bounding box center [685, 433] width 658 height 73
click at [579, 419] on textarea at bounding box center [685, 433] width 658 height 73
click at [476, 411] on textarea at bounding box center [685, 433] width 658 height 73
click at [398, 410] on textarea at bounding box center [685, 433] width 658 height 73
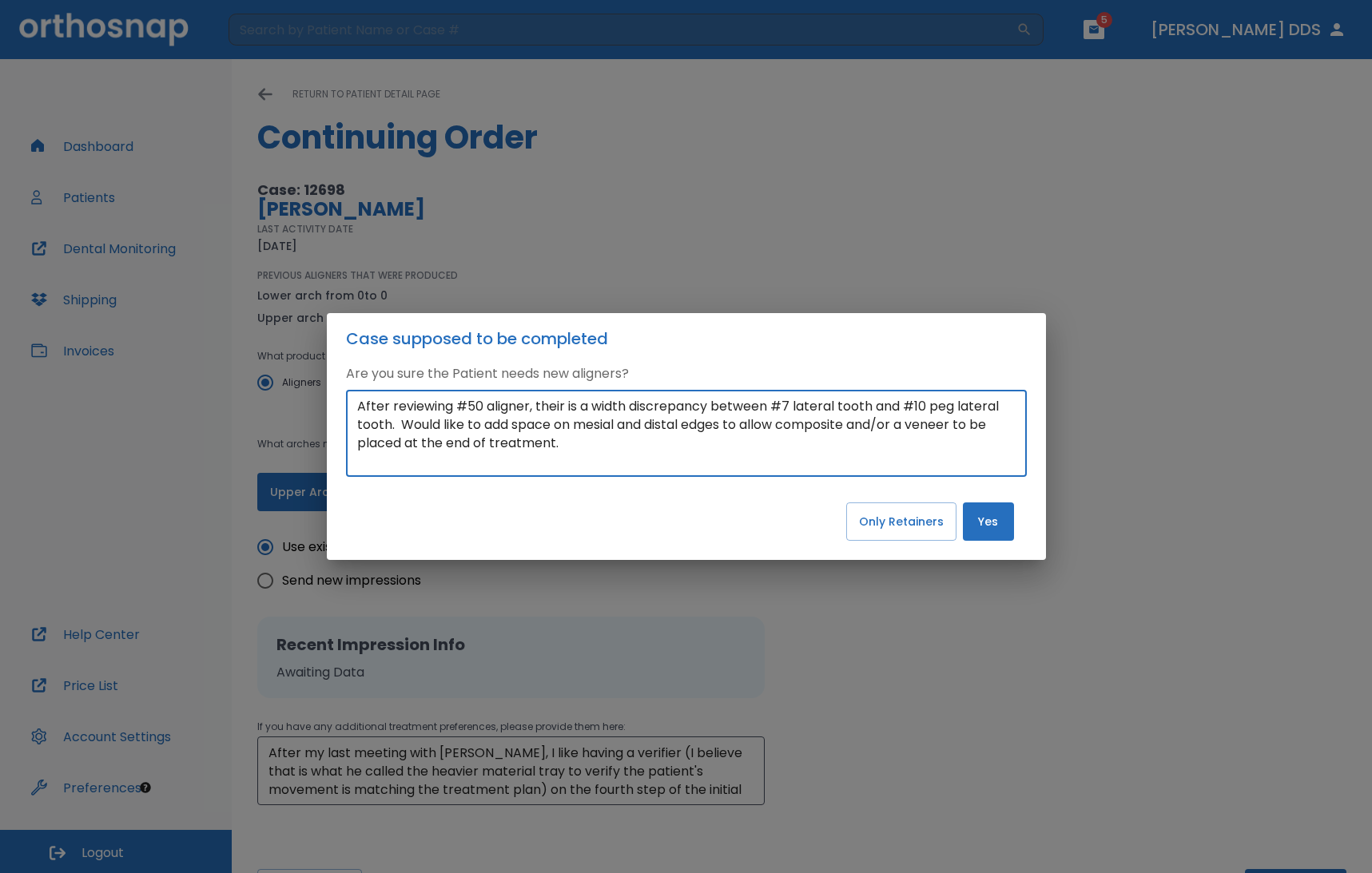
drag, startPoint x: 595, startPoint y: 455, endPoint x: 359, endPoint y: 403, distance: 241.7
click at [359, 403] on textarea "After reviewing #50 aligner, their is a width discrepancy between #7 lateral to…" at bounding box center [685, 433] width 658 height 73
type textarea "After reviewing #50 aligner, their is a width discrepancy between #7 lateral to…"
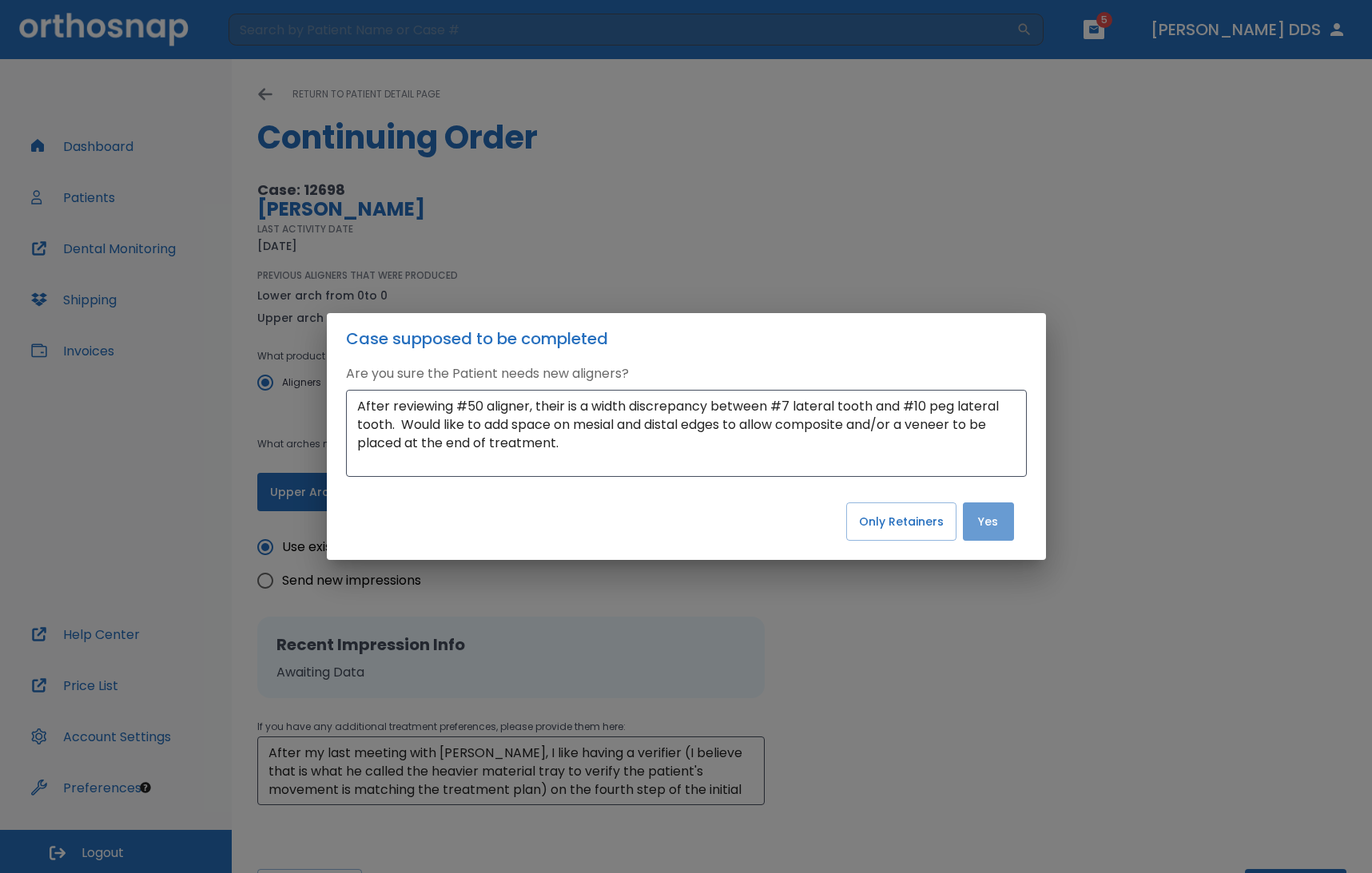
click at [986, 519] on button "Yes" at bounding box center [988, 522] width 51 height 39
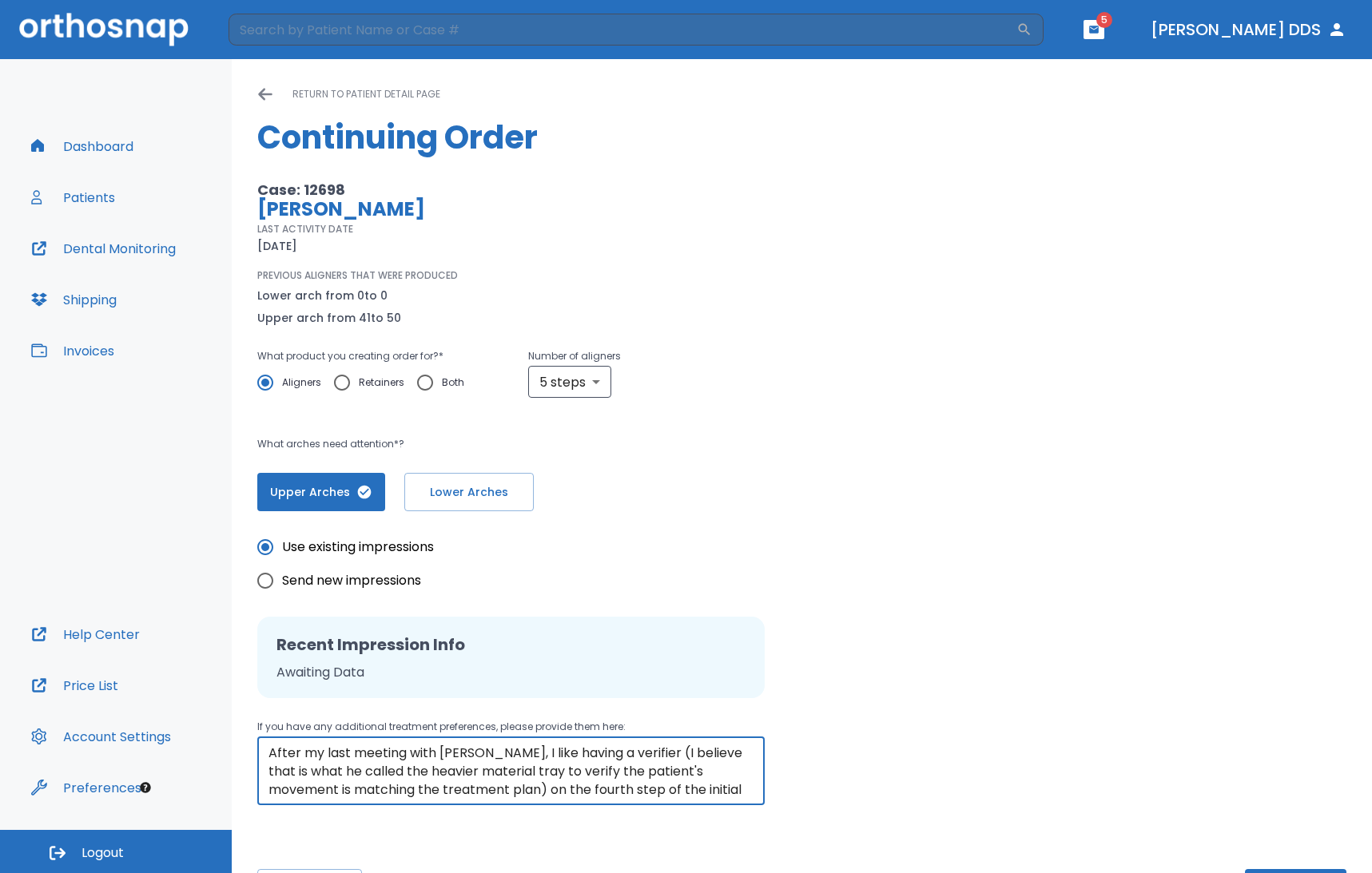
drag, startPoint x: 718, startPoint y: 788, endPoint x: 271, endPoint y: 744, distance: 449.2
click at [271, 744] on textarea "After my last meeting with Yan, I like having a verifier (I believe that is wha…" at bounding box center [511, 772] width 485 height 55
type textarea "subsequent orders."
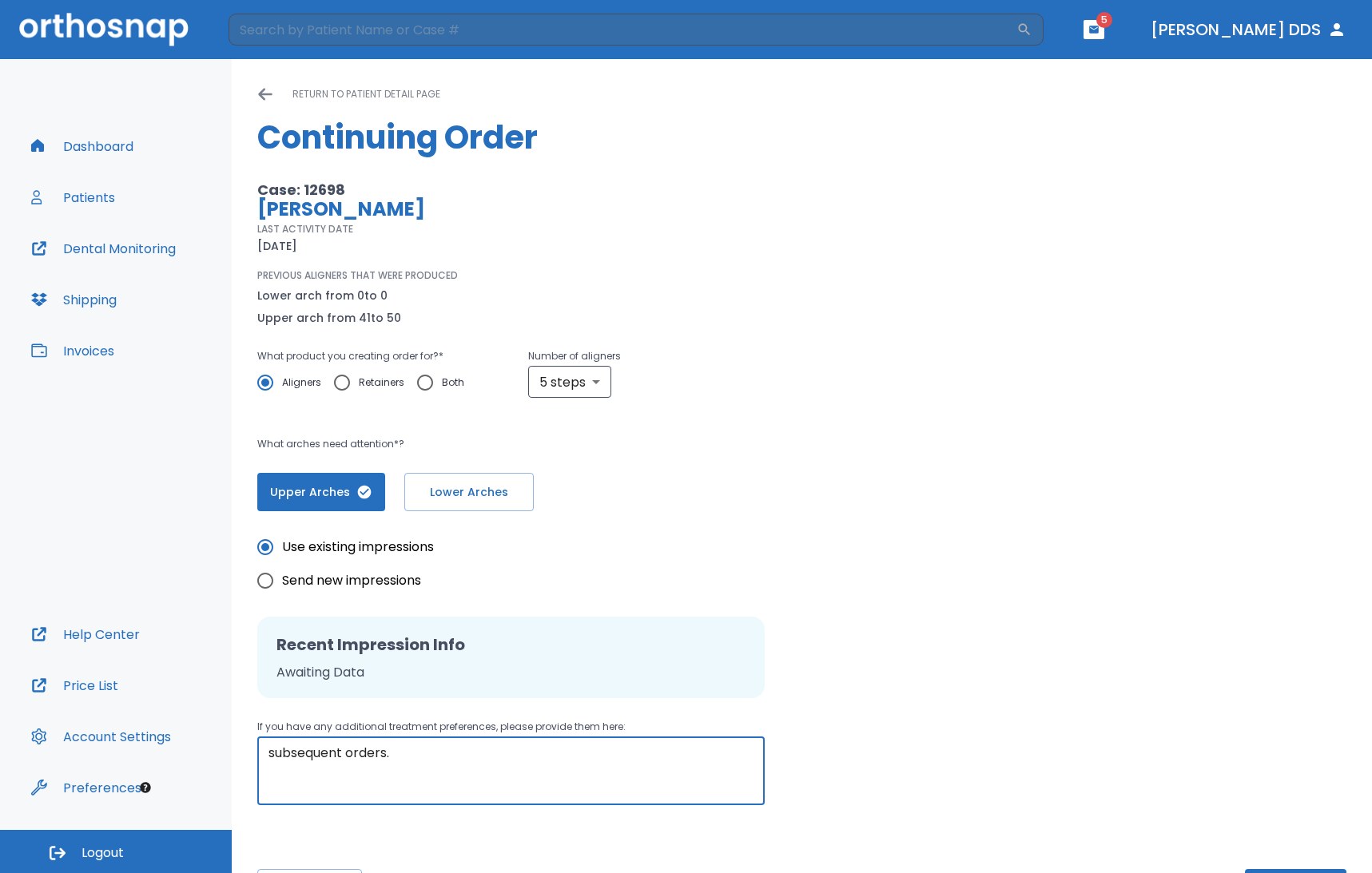
drag, startPoint x: 401, startPoint y: 752, endPoint x: 251, endPoint y: 748, distance: 150.1
click at [251, 748] on div "Please, wait until data(files) saving will have finished return to patient deta…" at bounding box center [801, 496] width 1140 height 874
paste textarea "After reviewing #50 aligner, their is a width discrepancy between #7 lateral to…"
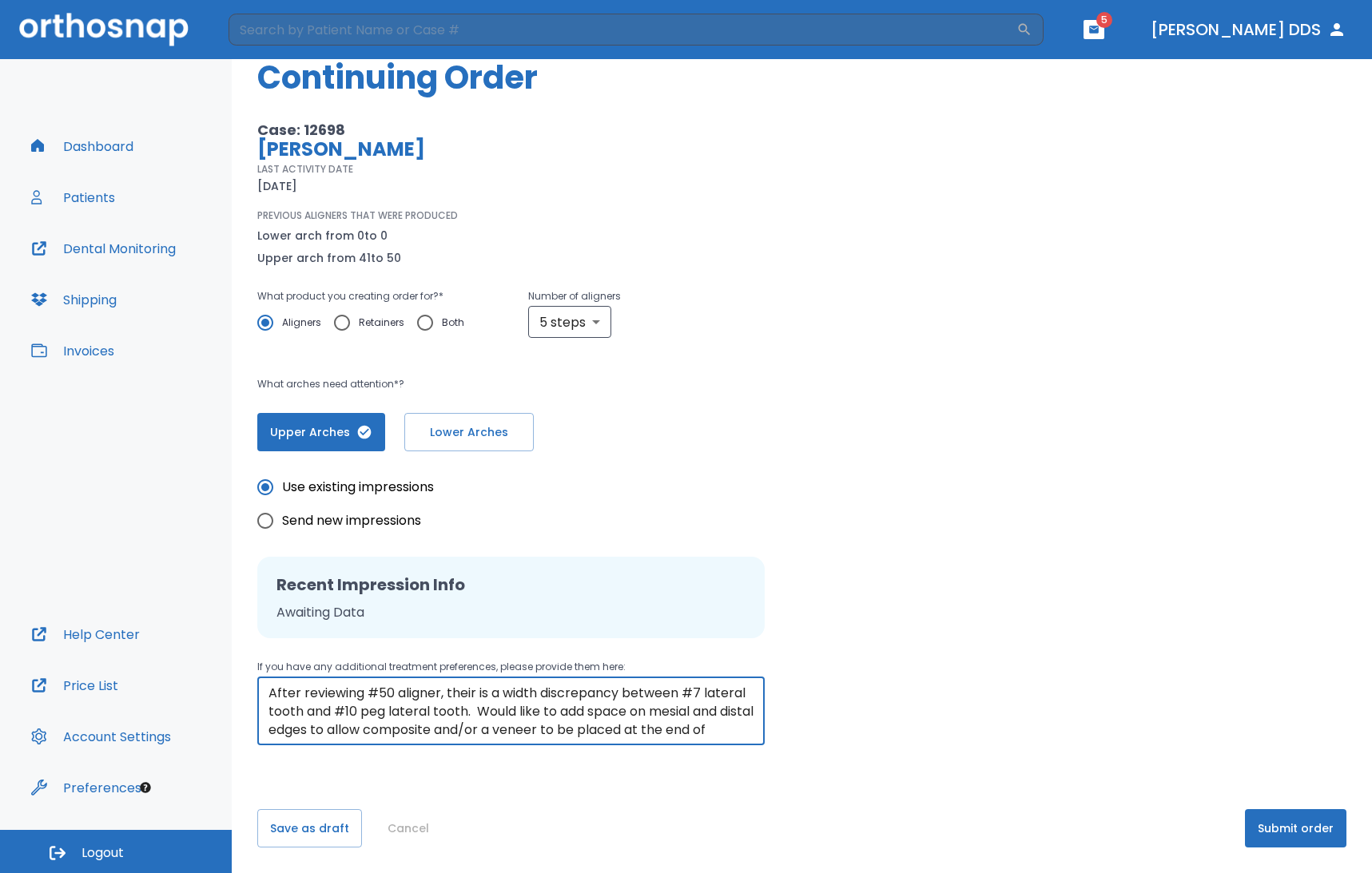
click at [269, 686] on textarea "After reviewing #50 aligner, their is a width discrepancy between #7 lateral to…" at bounding box center [511, 711] width 485 height 55
click at [471, 694] on textarea "After reviewing #50 aligner, their is a width discrepancy between #7 lateral to…" at bounding box center [511, 711] width 485 height 55
click at [473, 694] on textarea "After reviewing #50 aligner, ther is a width discrepancy between #7 lateral too…" at bounding box center [511, 711] width 485 height 55
type textarea "After reviewing #50 aligner, there is a width discrepancy between #7 lateral to…"
click at [264, 690] on div "After reviewing #50 aligner, there is a width discrepancy between #7 lateral to…" at bounding box center [511, 711] width 507 height 69
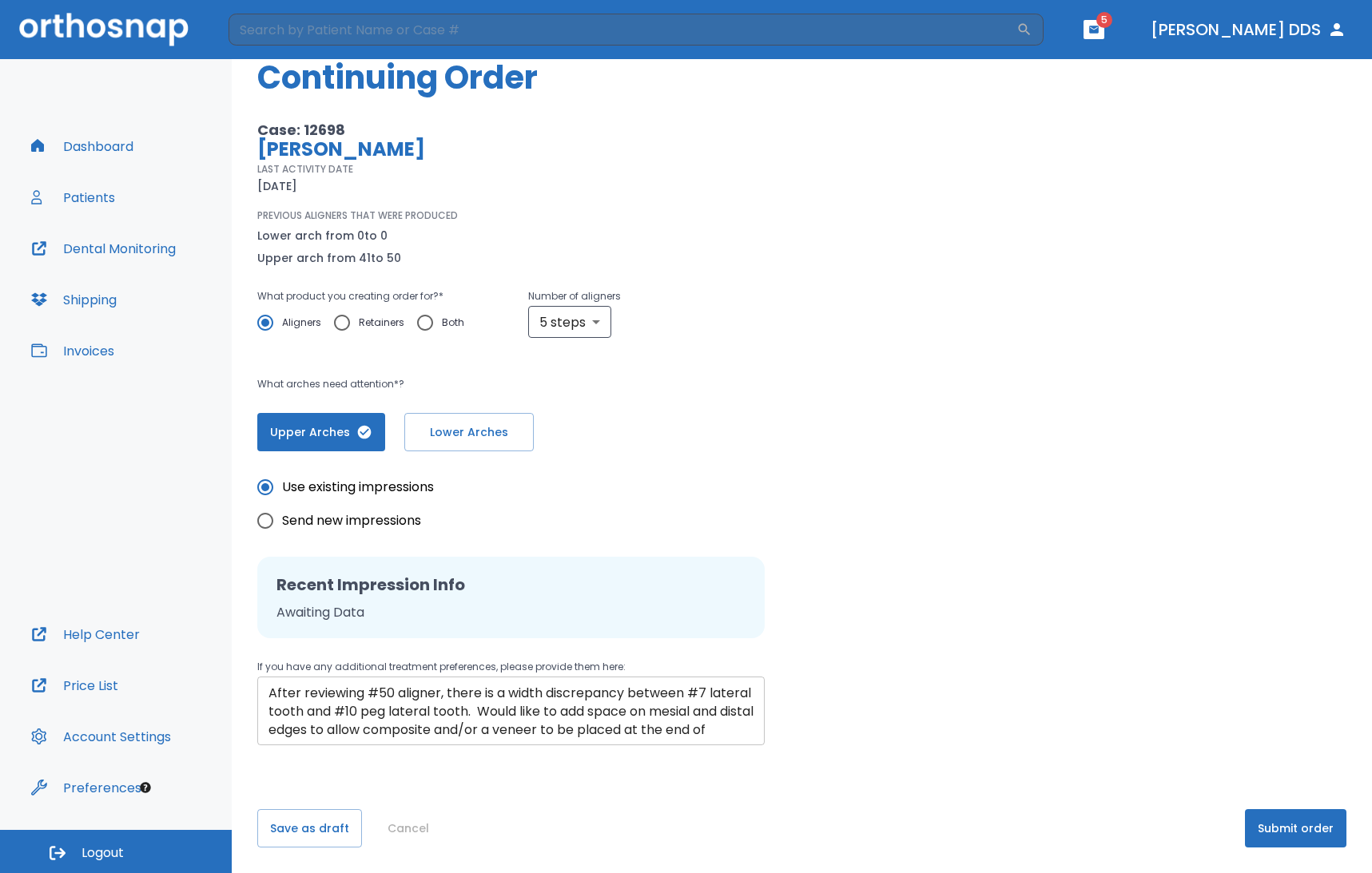
drag, startPoint x: 264, startPoint y: 693, endPoint x: 317, endPoint y: 693, distance: 53.0
click at [327, 693] on div "After reviewing #50 aligner, there is a width discrepancy between #7 lateral to…" at bounding box center [511, 711] width 507 height 69
click at [262, 692] on div "After reviewing #50 aligner, there is a width discrepancy between #7 lateral to…" at bounding box center [511, 711] width 507 height 69
drag, startPoint x: 267, startPoint y: 692, endPoint x: 334, endPoint y: 699, distance: 67.4
click at [340, 699] on div "After reviewing #50 aligner, there is a width discrepancy between #7 lateral to…" at bounding box center [511, 711] width 507 height 69
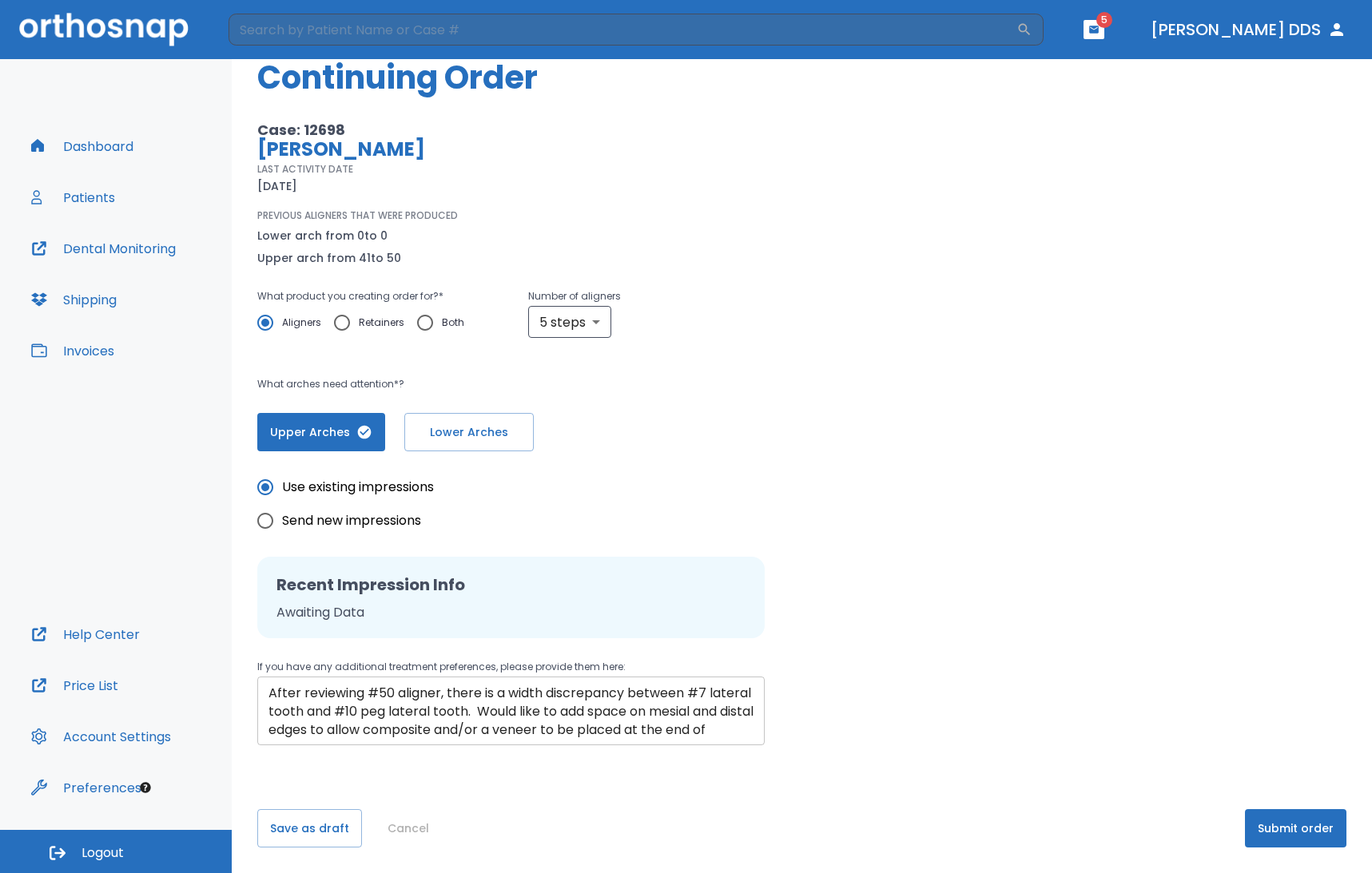
drag, startPoint x: 267, startPoint y: 693, endPoint x: 486, endPoint y: 708, distance: 219.5
click at [486, 708] on div "After reviewing #50 aligner, there is a width discrepancy between #7 lateral to…" at bounding box center [511, 711] width 507 height 69
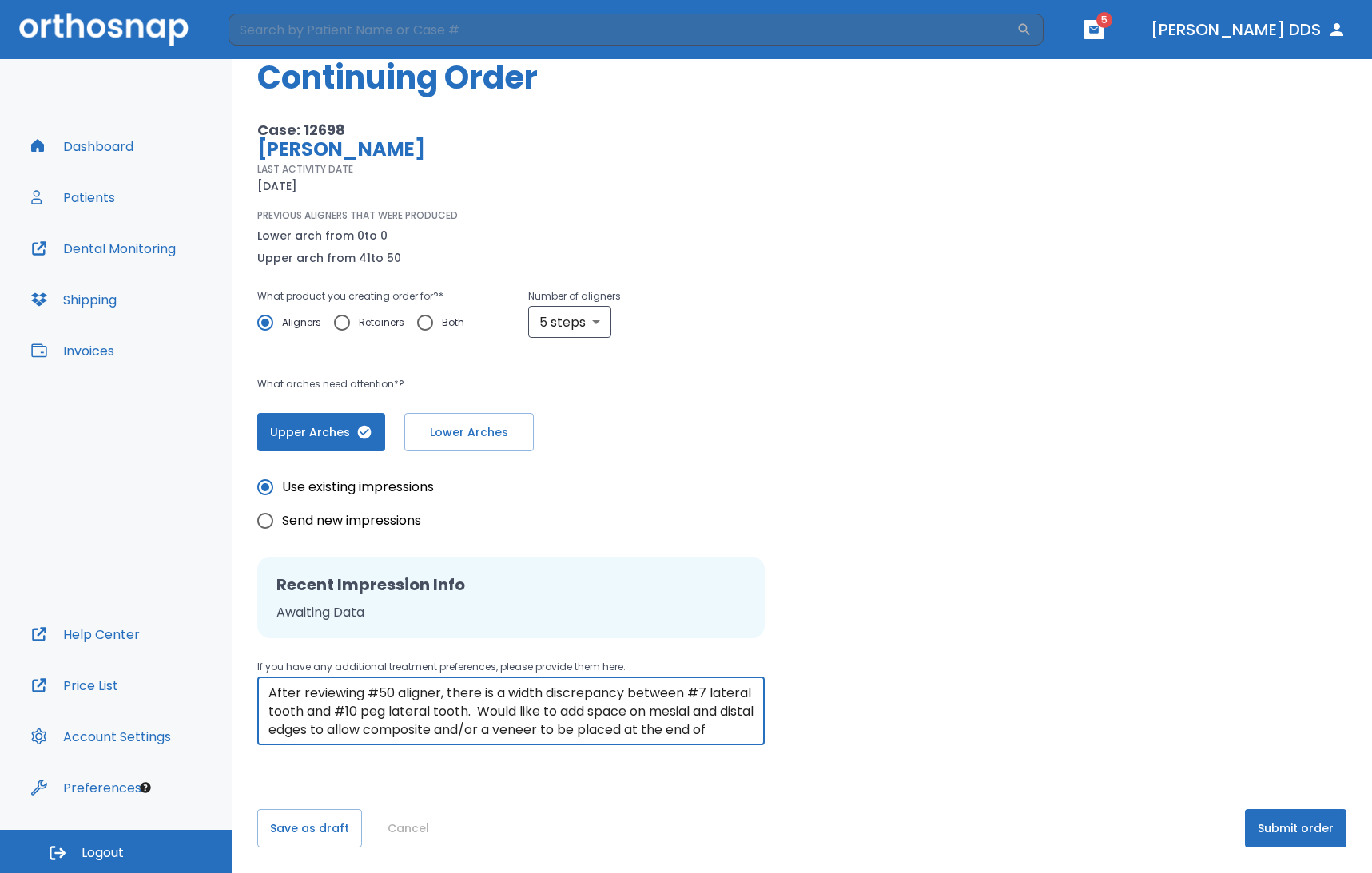
click at [417, 725] on textarea "After reviewing #50 aligner, there is a width discrepancy between #7 lateral to…" at bounding box center [511, 711] width 485 height 55
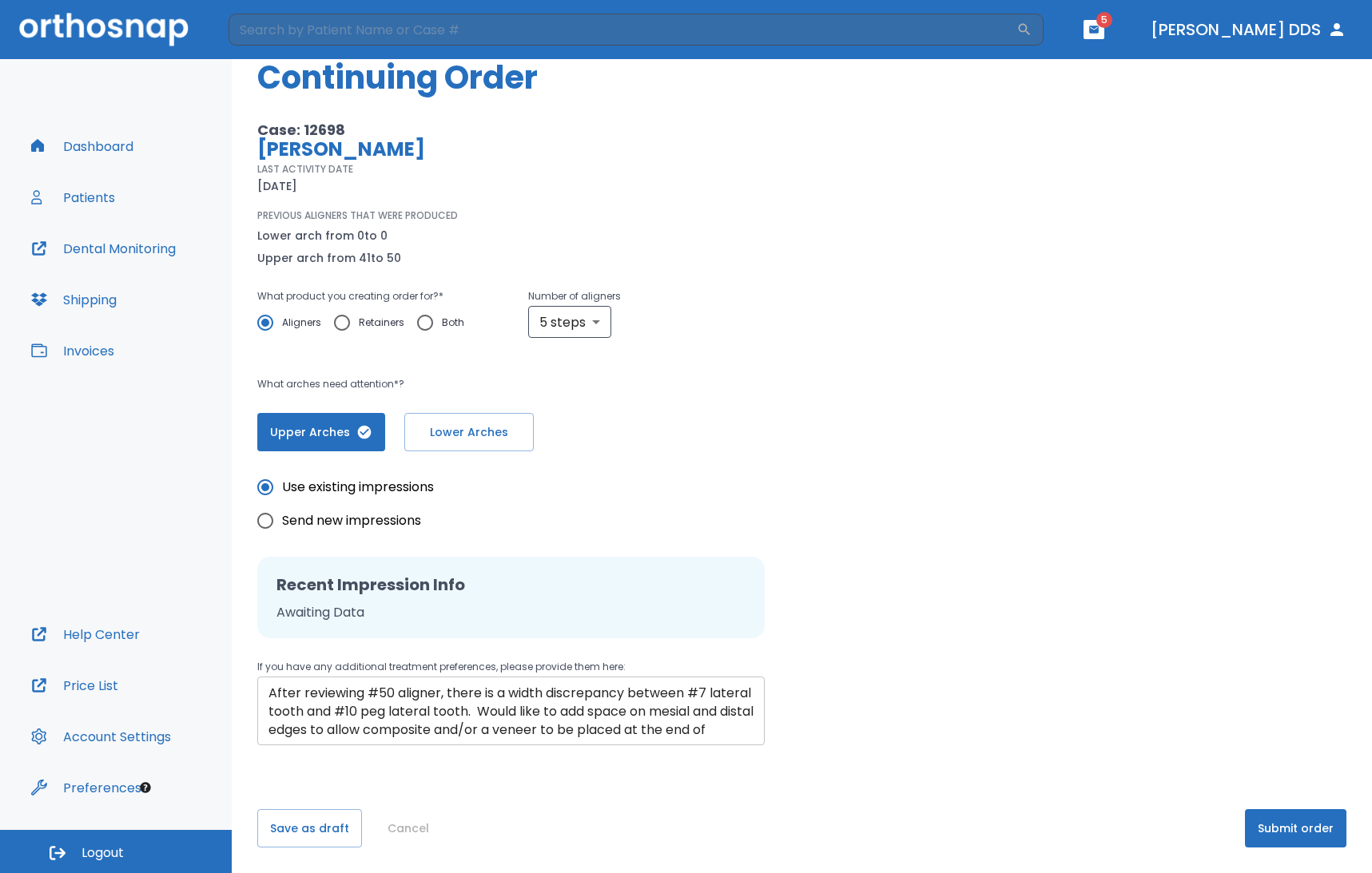
drag, startPoint x: 265, startPoint y: 691, endPoint x: 317, endPoint y: 722, distance: 60.5
click at [415, 731] on div "After reviewing #50 aligner, there is a width discrepancy between #7 lateral to…" at bounding box center [511, 711] width 507 height 69
drag, startPoint x: 268, startPoint y: 692, endPoint x: 428, endPoint y: 722, distance: 162.8
click at [428, 722] on div "After reviewing #50 aligner, there is a width discrepancy between #7 lateral to…" at bounding box center [511, 711] width 507 height 69
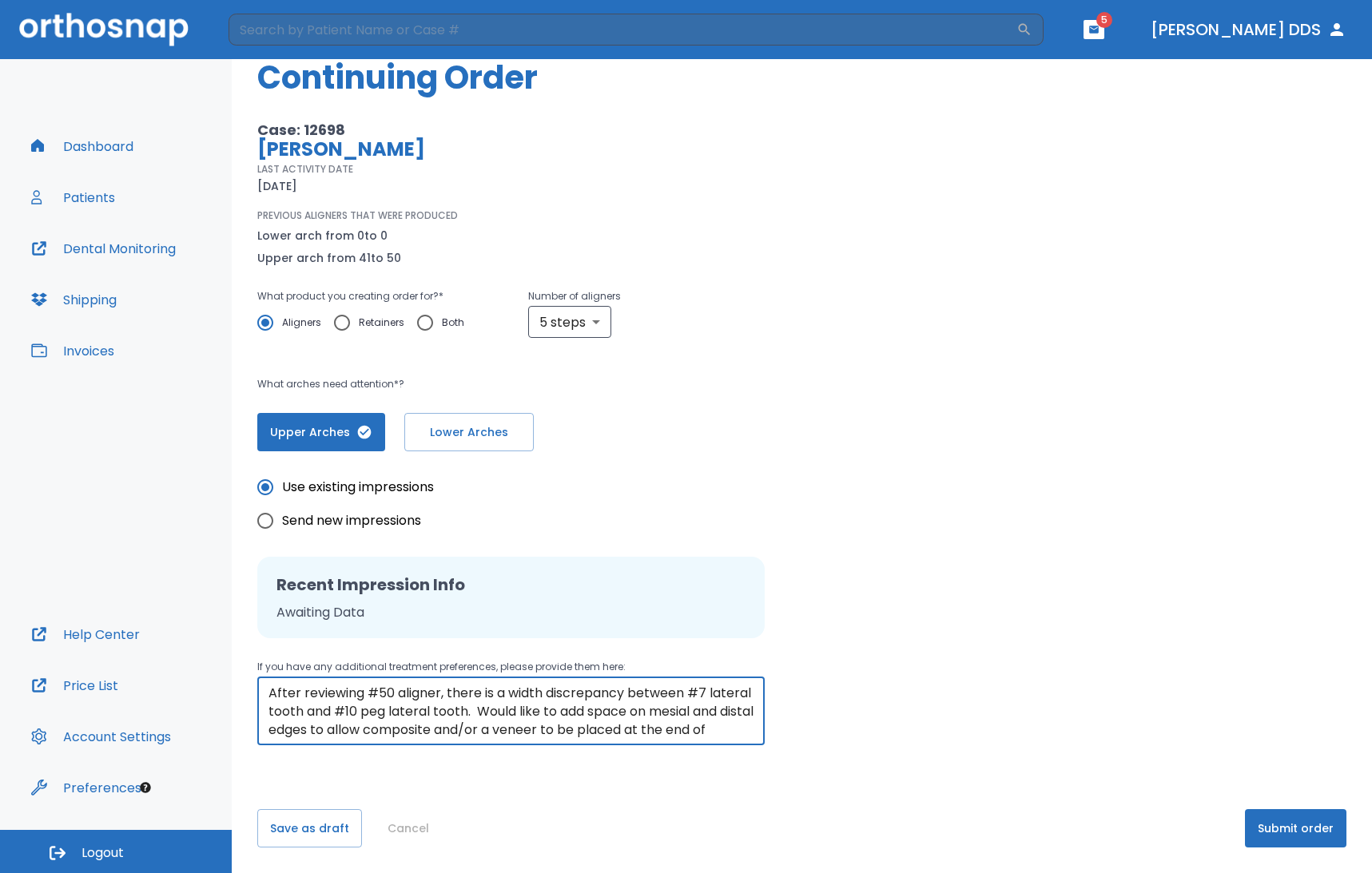
drag, startPoint x: 742, startPoint y: 736, endPoint x: 267, endPoint y: 685, distance: 477.7
click at [267, 685] on div "After reviewing #50 aligner, there is a width discrepancy between #7 lateral to…" at bounding box center [511, 711] width 507 height 69
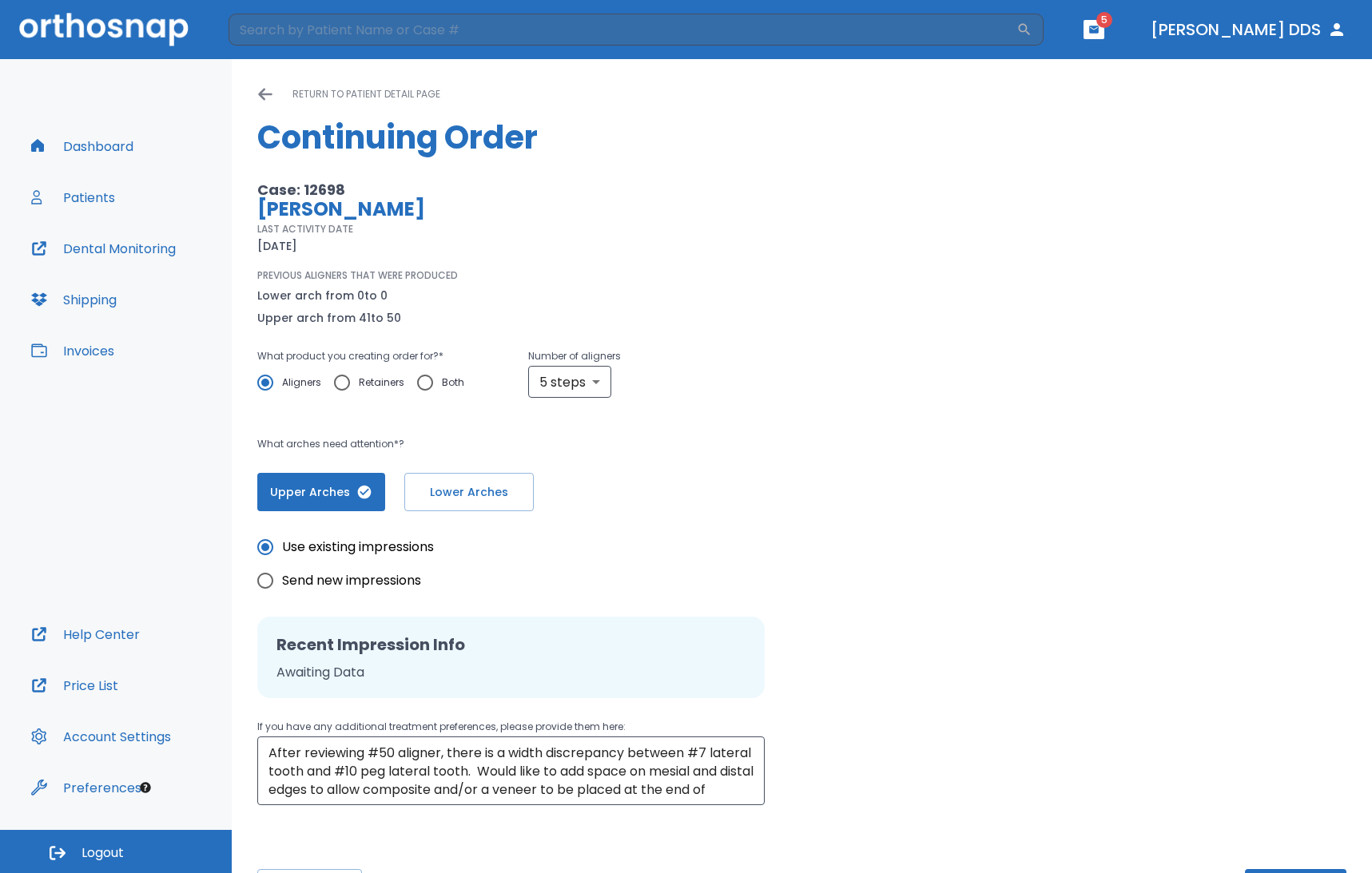
click at [257, 90] on icon at bounding box center [265, 94] width 16 height 16
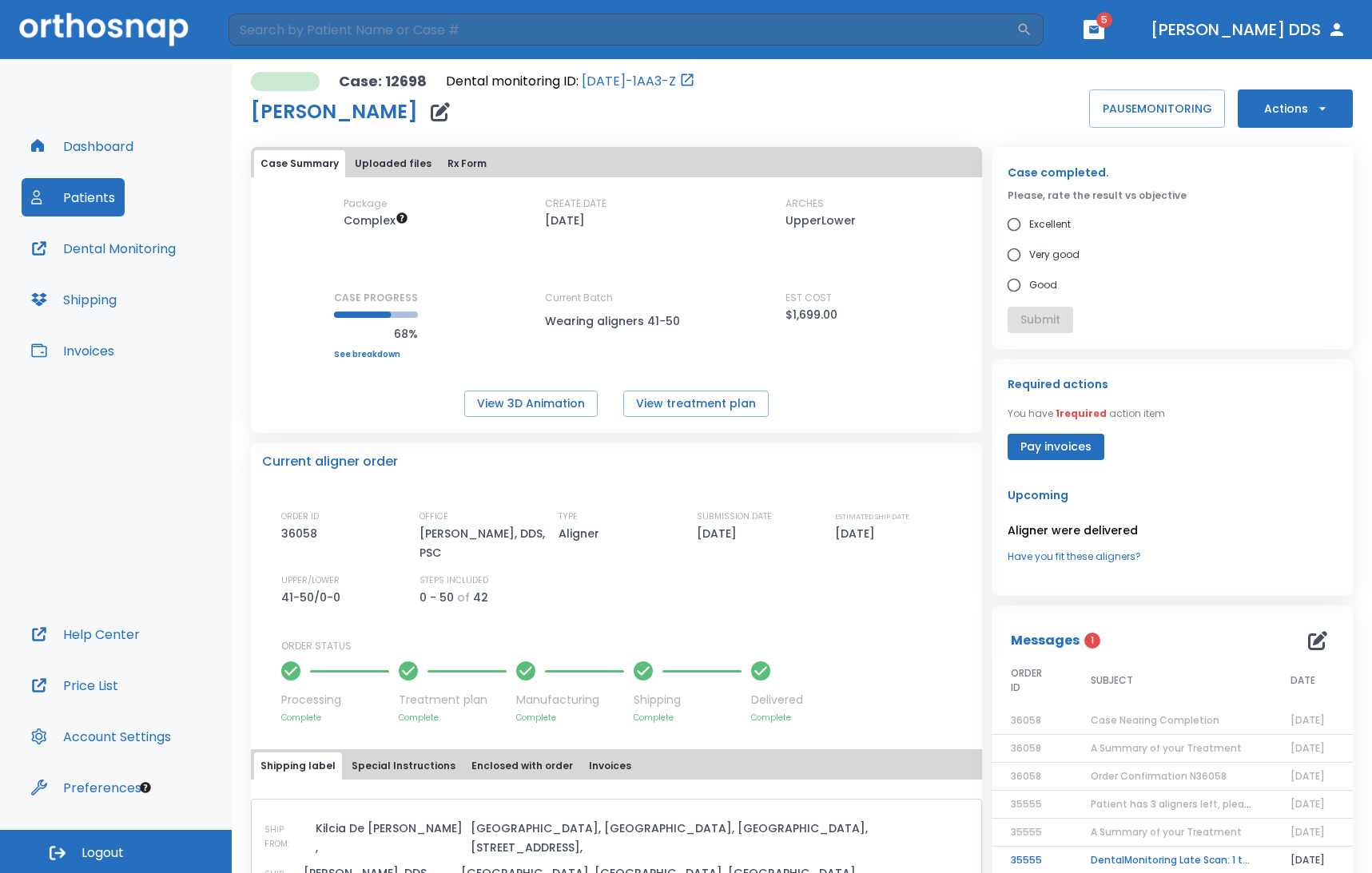
click at [1199, 278] on label "Good" at bounding box center [1161, 285] width 325 height 30
click at [1029, 278] on input "Good" at bounding box center [1014, 285] width 30 height 30
radio input "true"
click at [1199, 278] on label "Good" at bounding box center [1161, 285] width 325 height 30
click at [1029, 278] on input "Good" at bounding box center [1014, 285] width 30 height 30
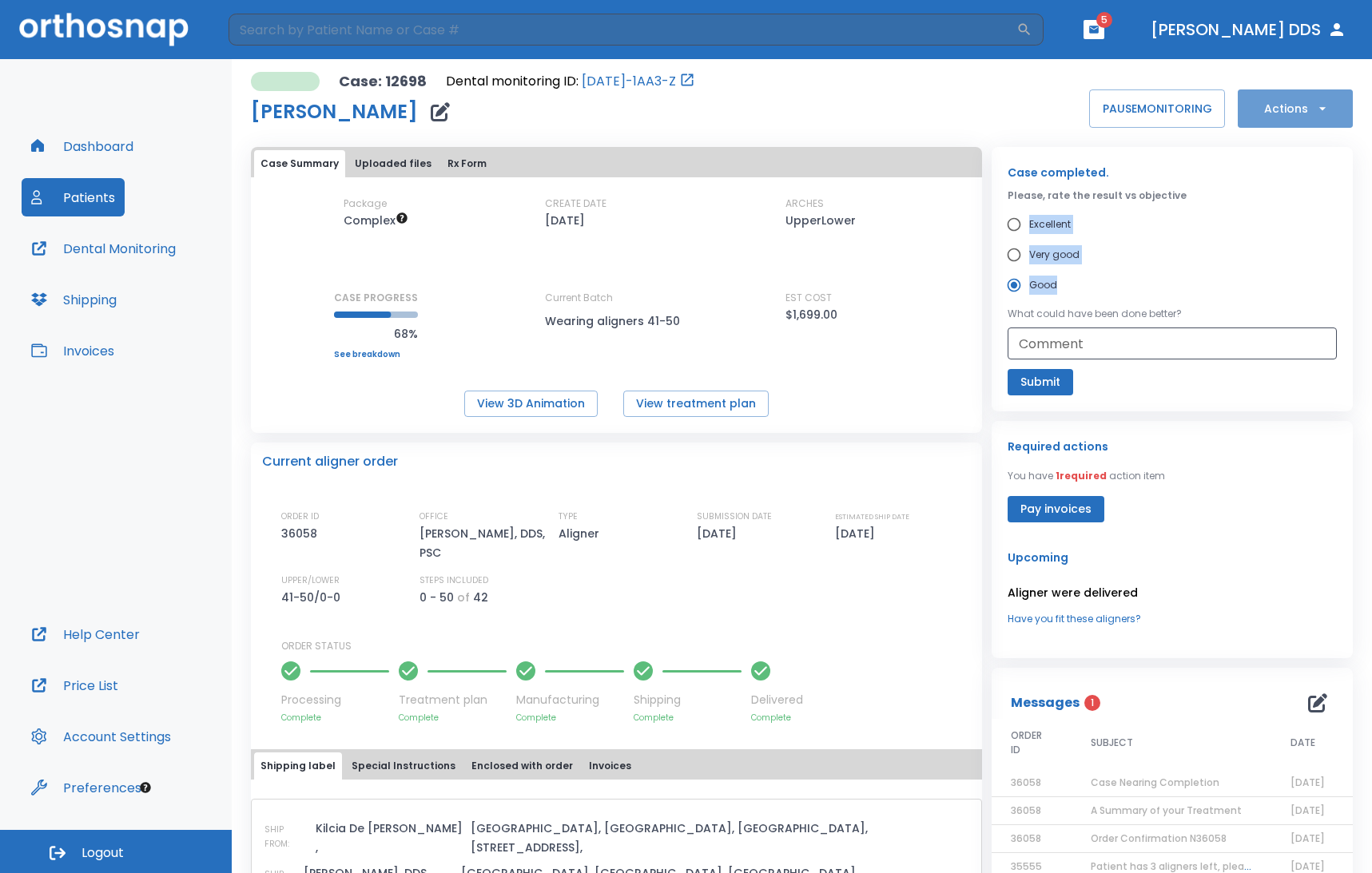
click at [1258, 101] on button "Actions" at bounding box center [1295, 109] width 115 height 39
drag, startPoint x: 1091, startPoint y: 8, endPoint x: 959, endPoint y: -5, distance: 132.6
click at [959, 0] on html "​ 5 Dr. Kurowski DDS Dashboard Patients Dental Monitoring Shipping Invoices Hel…" at bounding box center [686, 436] width 1372 height 873
drag, startPoint x: 215, startPoint y: 11, endPoint x: 148, endPoint y: 11, distance: 67.0
click at [148, 11] on div at bounding box center [686, 436] width 1372 height 873
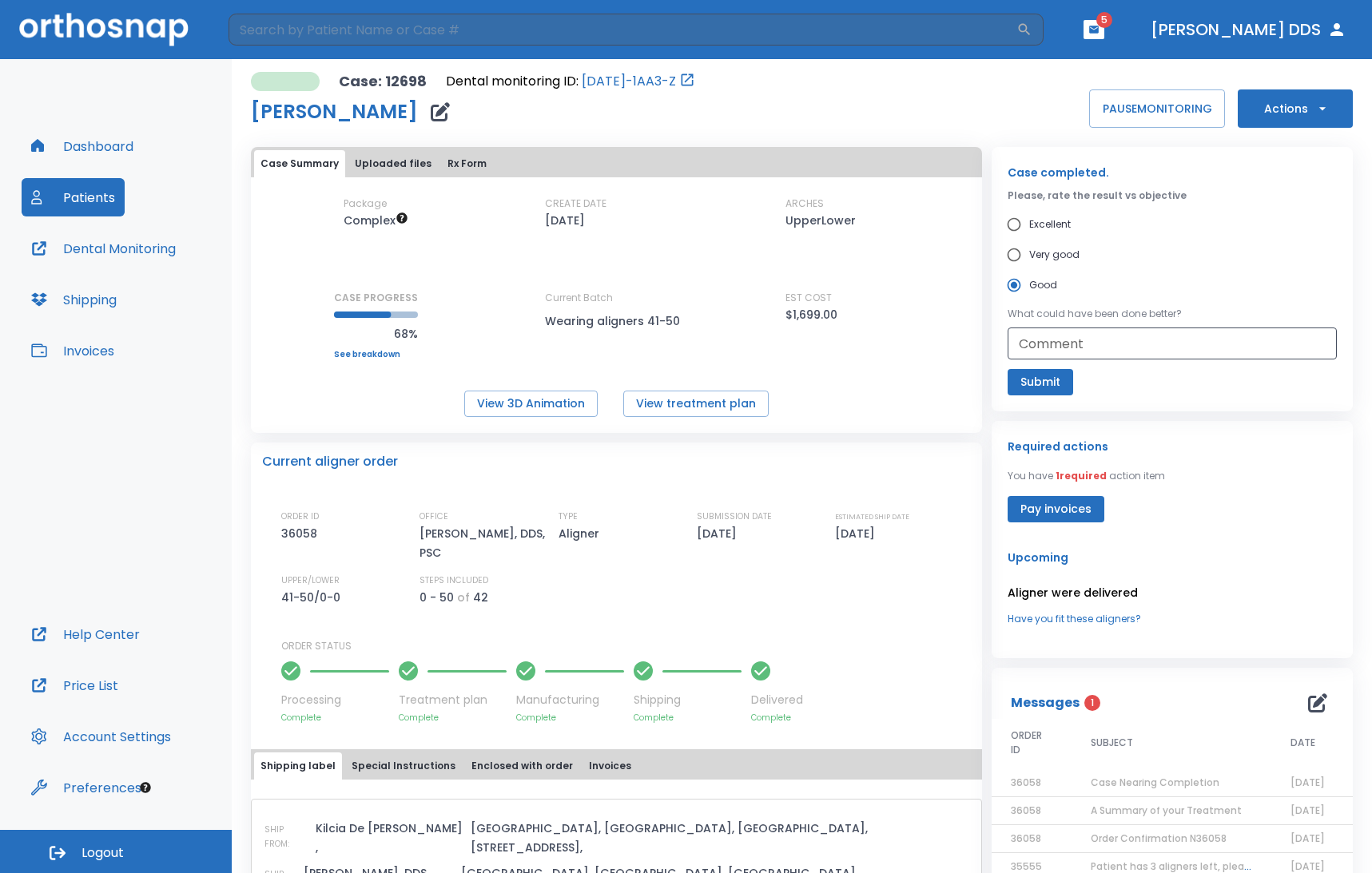
click at [1301, 104] on button "Actions" at bounding box center [1295, 109] width 115 height 39
click at [1284, 242] on li "Order Next Aligners" at bounding box center [1285, 233] width 116 height 40
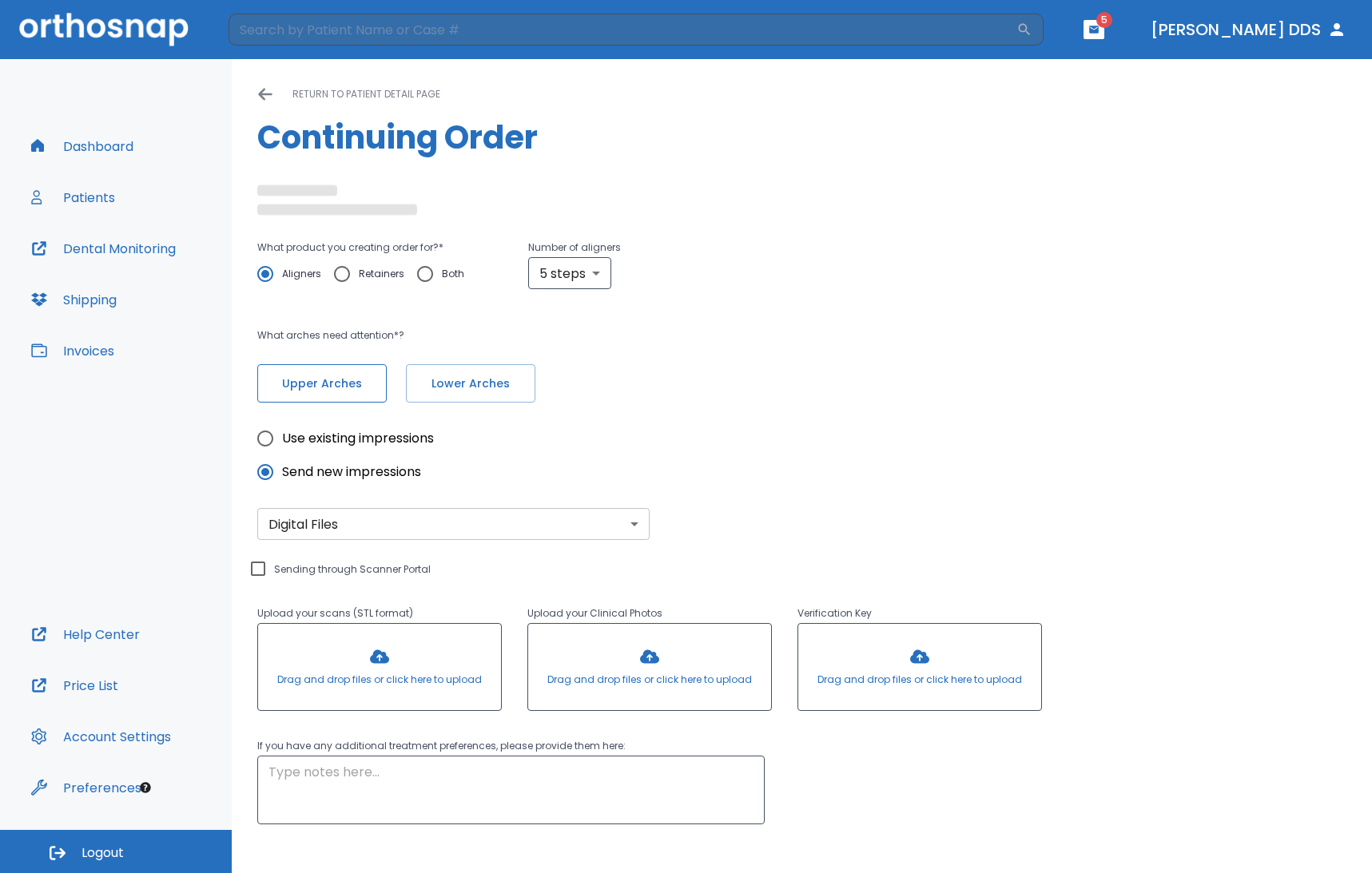
radio input "false"
radio input "true"
type textarea "After my last meeting with Yan, I like having a verifier (I believe that is wha…"
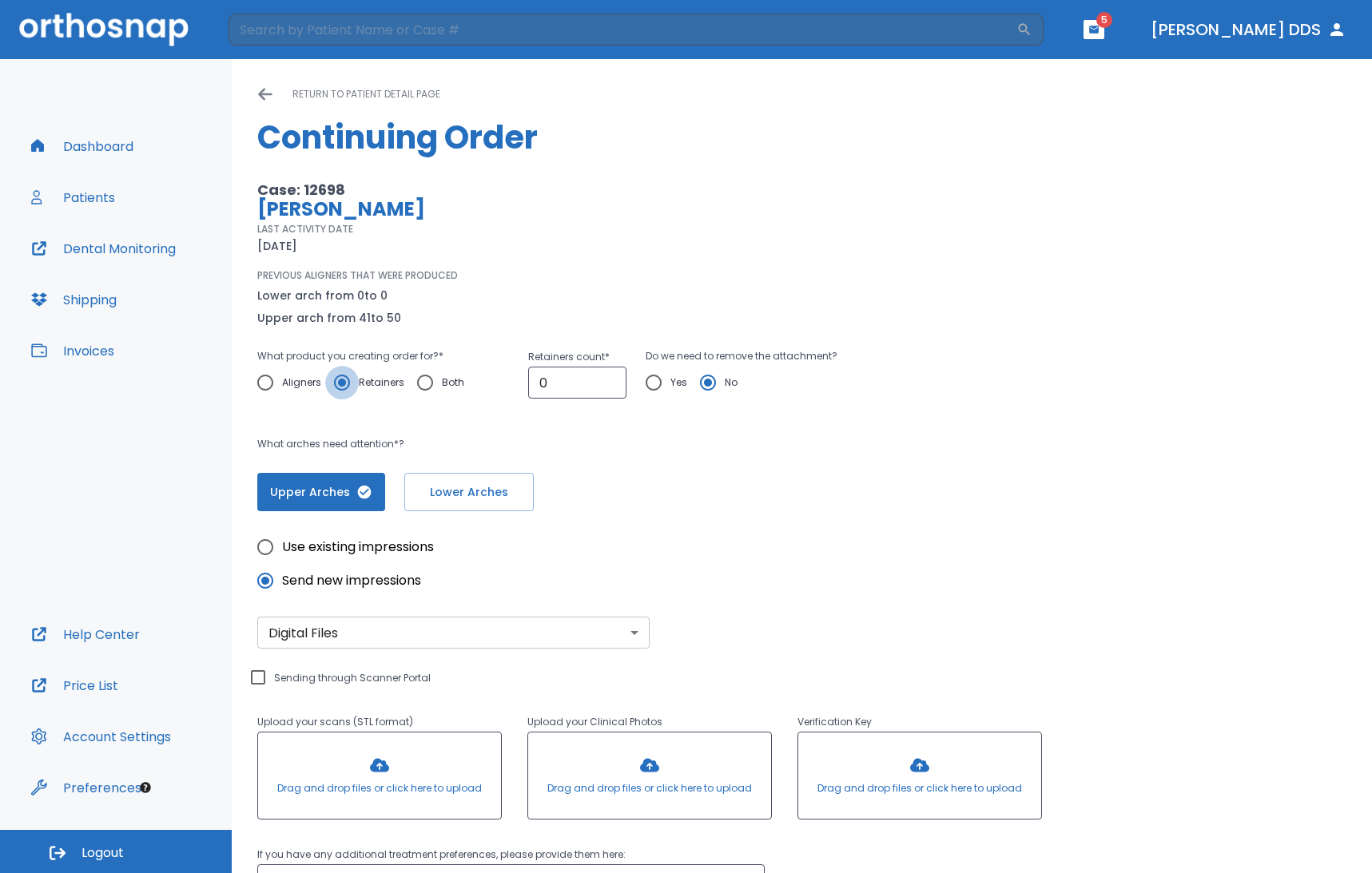
click at [328, 386] on input "Retainers" at bounding box center [342, 382] width 33 height 33
click at [268, 381] on input "Aligners" at bounding box center [265, 382] width 33 height 33
radio input "true"
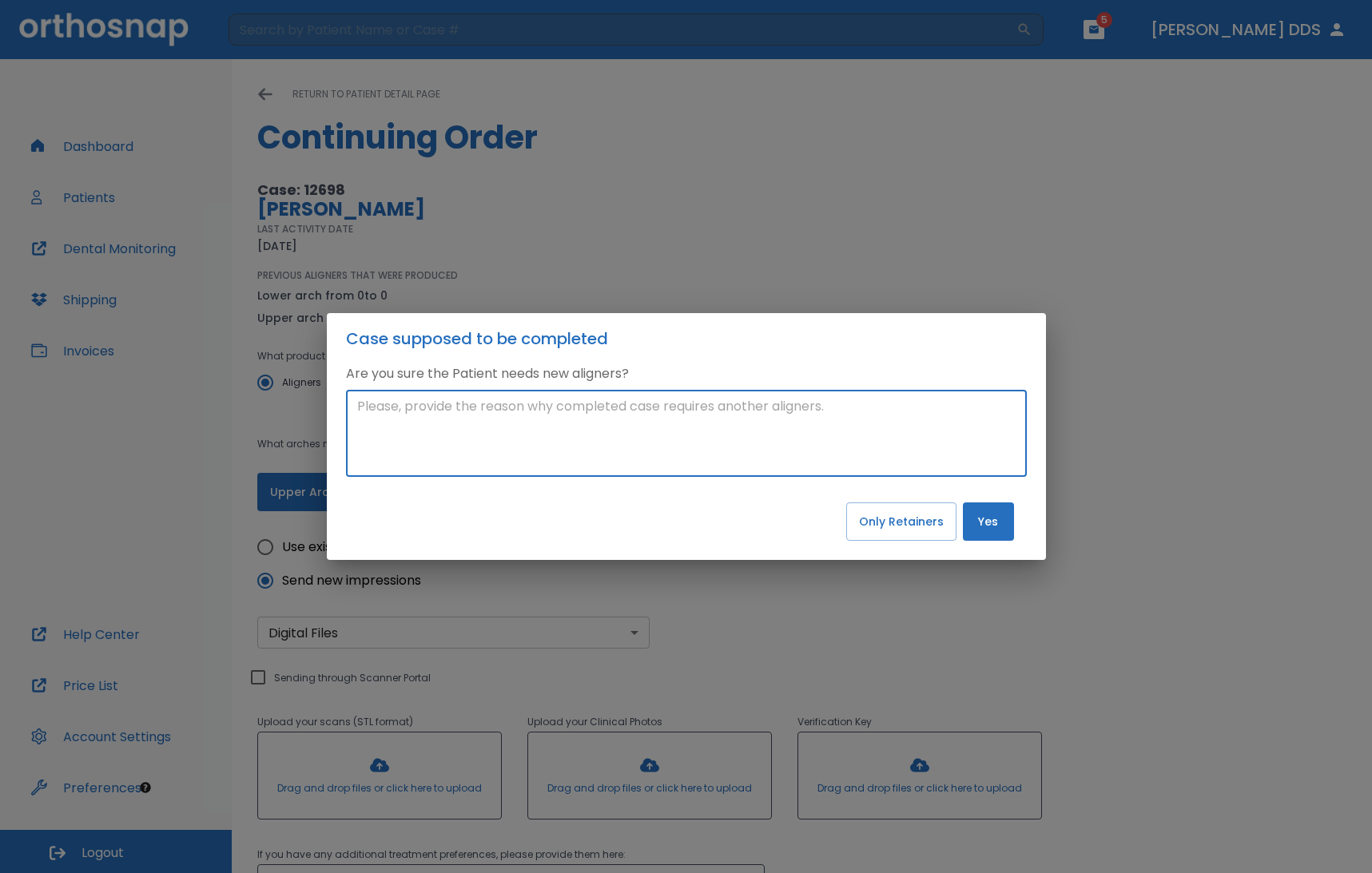
click at [945, 409] on textarea at bounding box center [685, 433] width 658 height 73
paste textarea "After reviewing #50 aligner, there is a width discrepancy between #7 lateral to…"
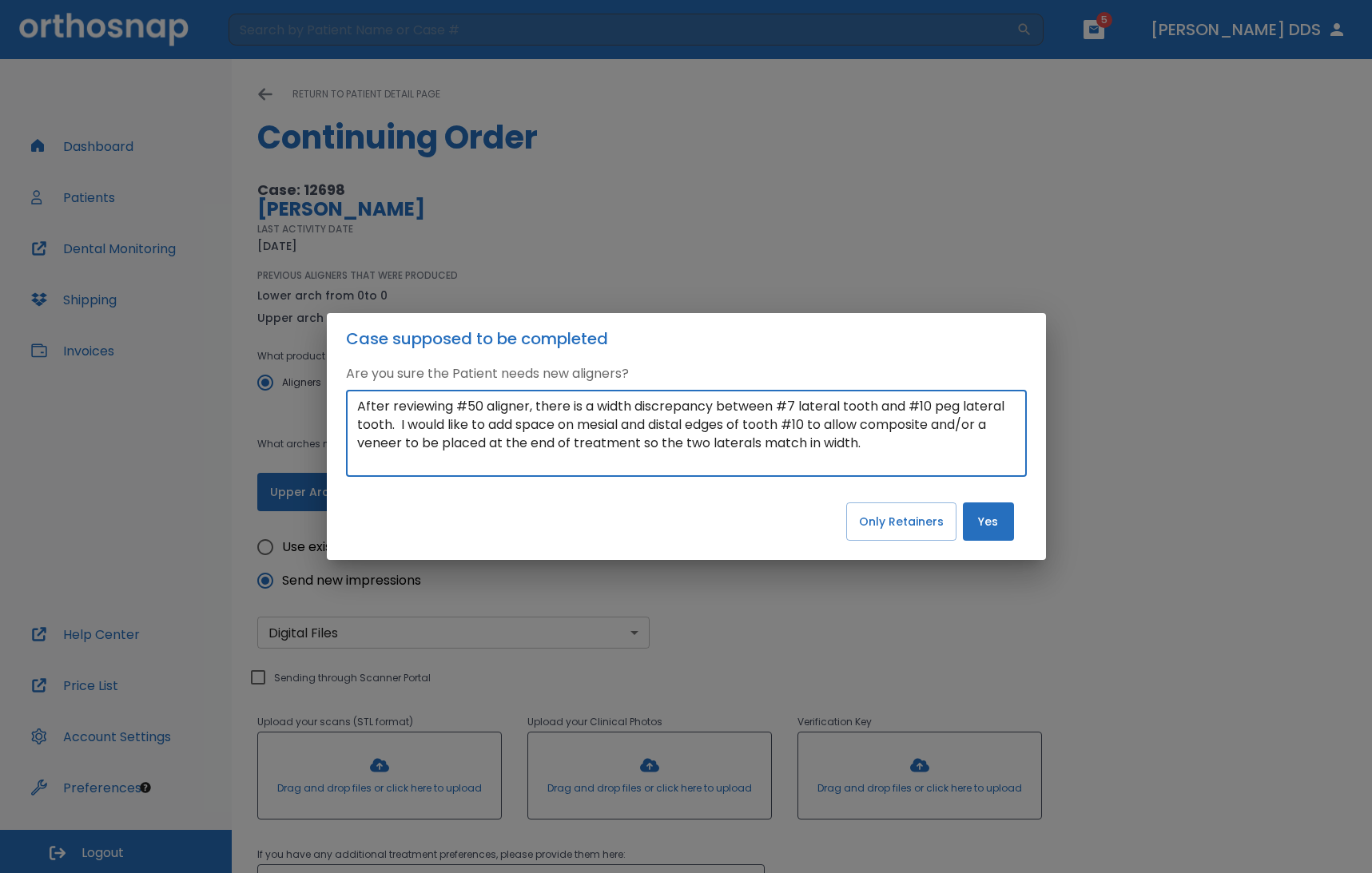
type textarea "After reviewing #50 aligner, there is a width discrepancy between #7 lateral to…"
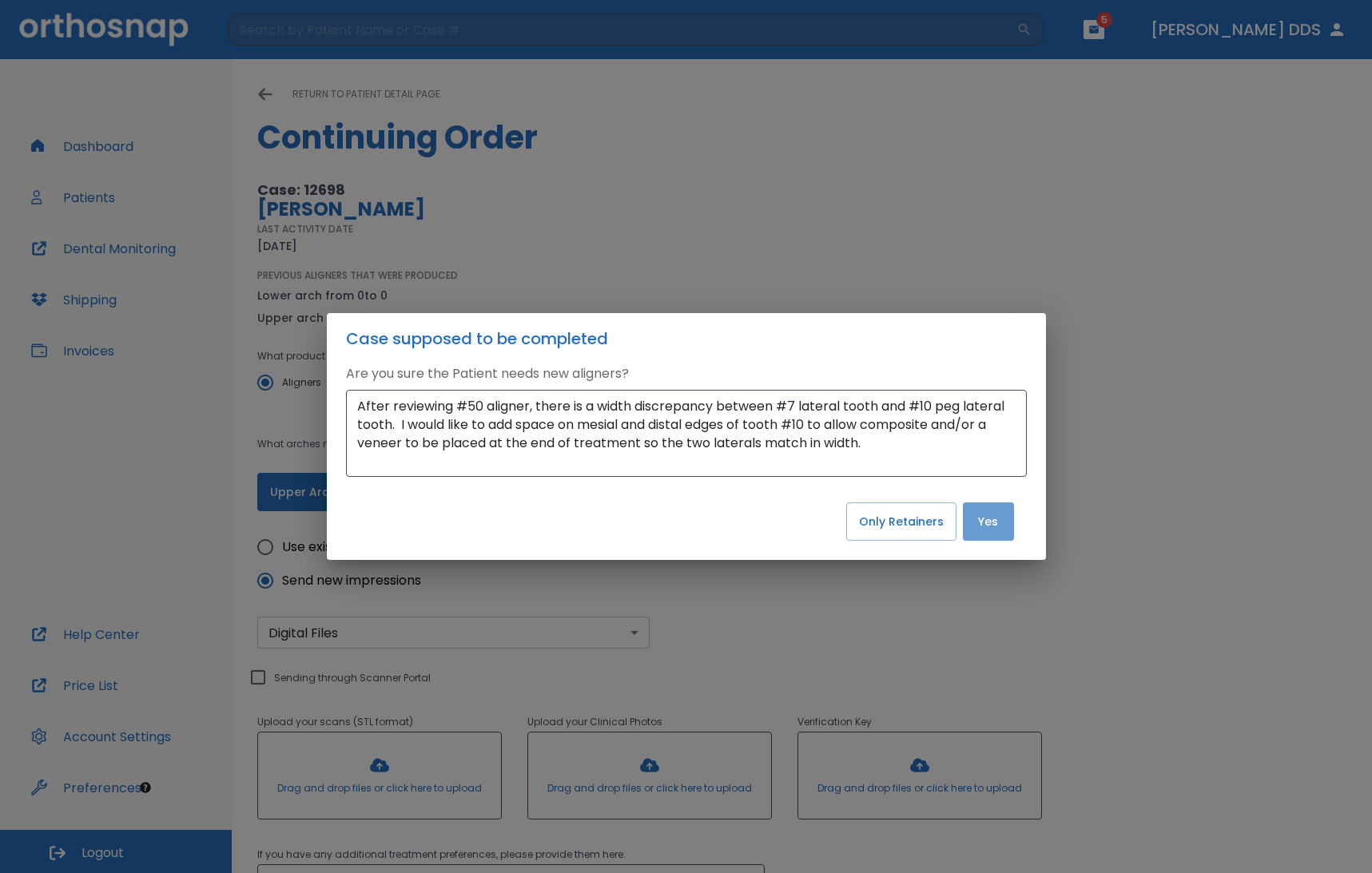
click at [988, 529] on button "Yes" at bounding box center [988, 522] width 51 height 39
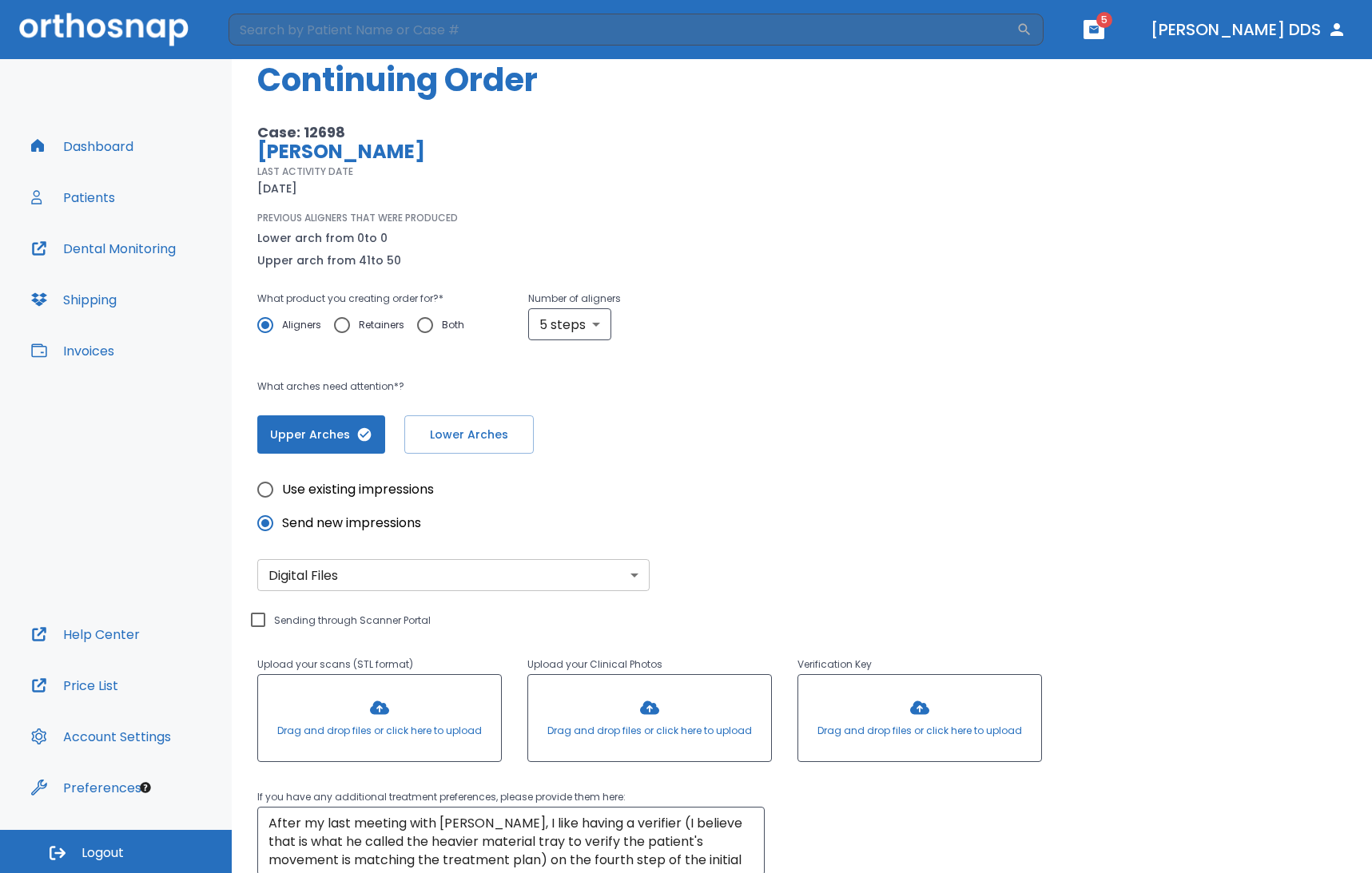
scroll to position [66, 0]
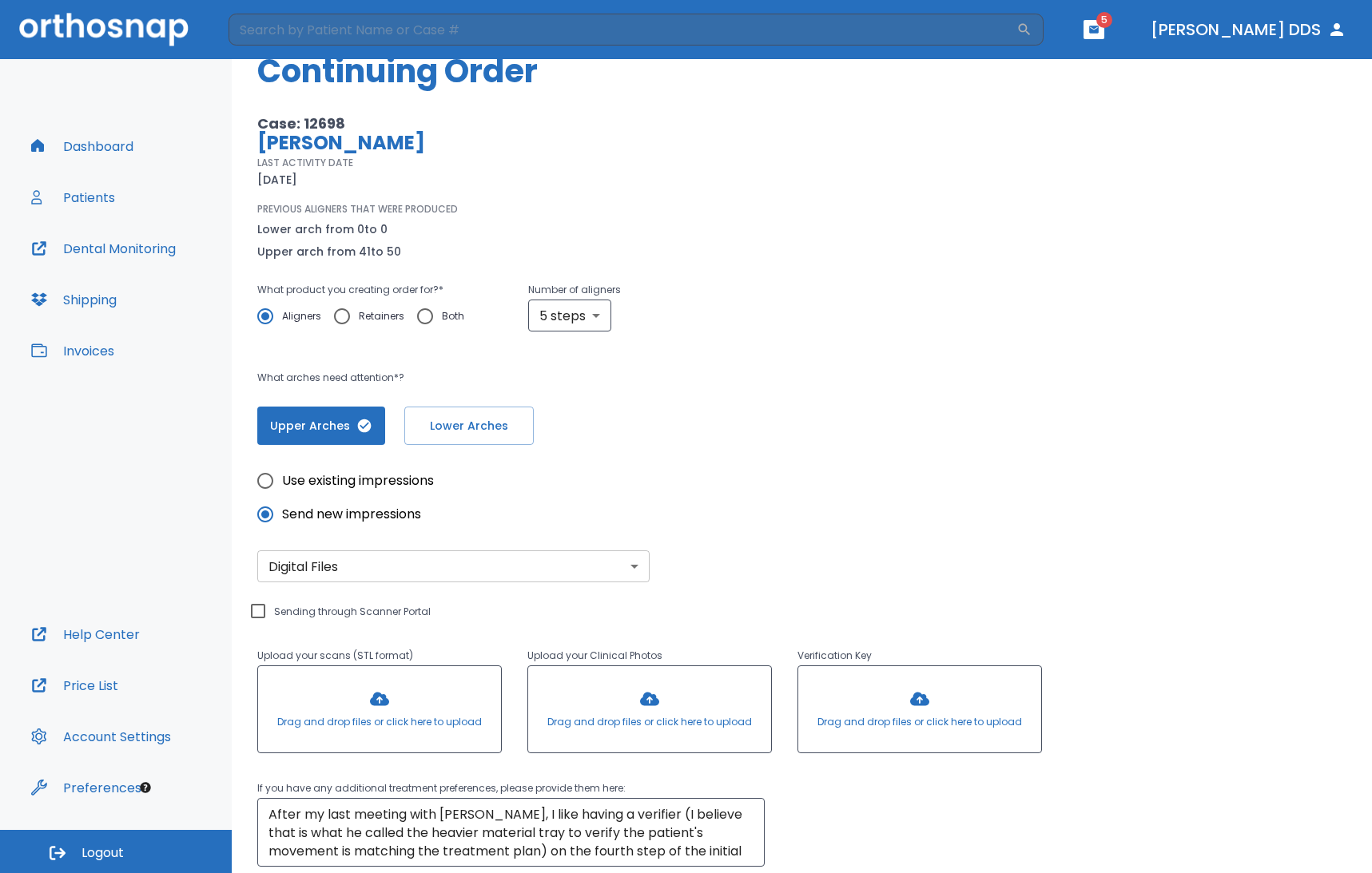
click at [270, 477] on input "Use existing impressions" at bounding box center [265, 481] width 33 height 33
radio input "true"
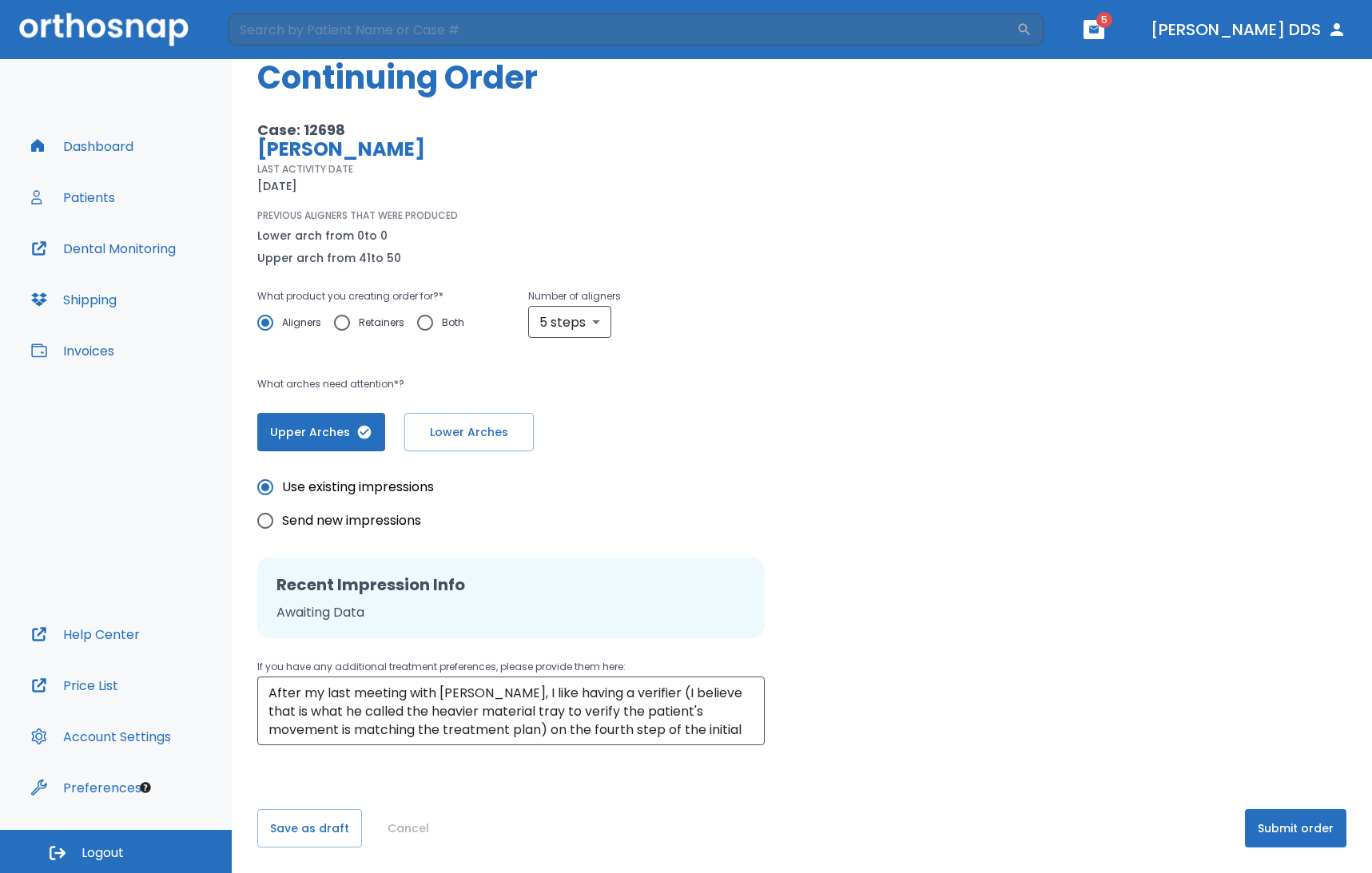
scroll to position [60, 0]
drag, startPoint x: 712, startPoint y: 729, endPoint x: 336, endPoint y: 662, distance: 381.9
click at [336, 662] on div "If you have any additional treatment preferences, please provide them here: Aft…" at bounding box center [511, 702] width 507 height 88
type textarea "subsequent orders."
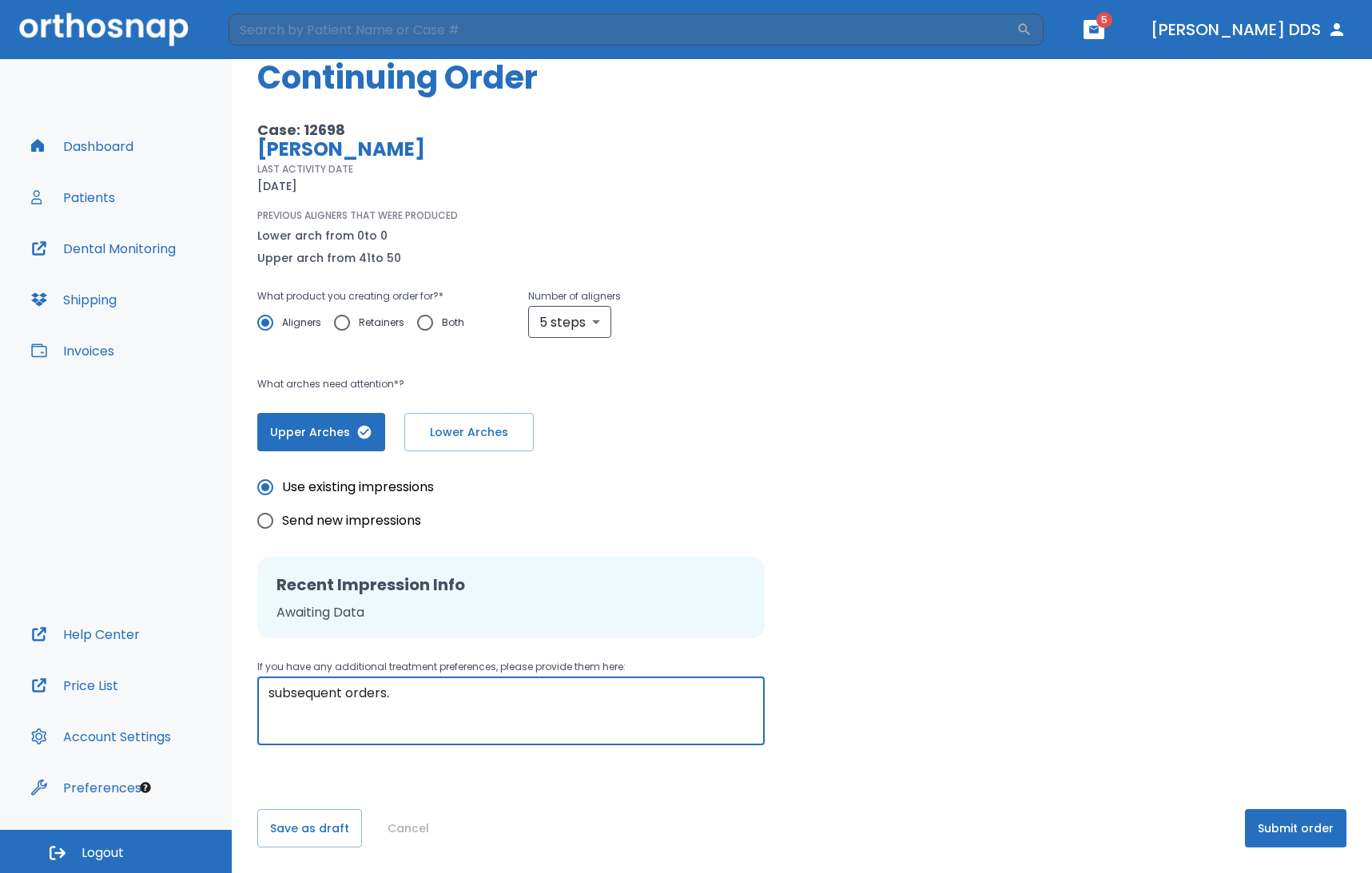
drag, startPoint x: 408, startPoint y: 692, endPoint x: 213, endPoint y: 677, distance: 195.6
click at [213, 677] on div "Dashboard Patients Dental Monitoring Shipping Invoices Help Center Price List A…" at bounding box center [686, 466] width 1372 height 814
paste textarea "After reviewing #50 aligner, there is a width discrepancy between #7 lateral to…"
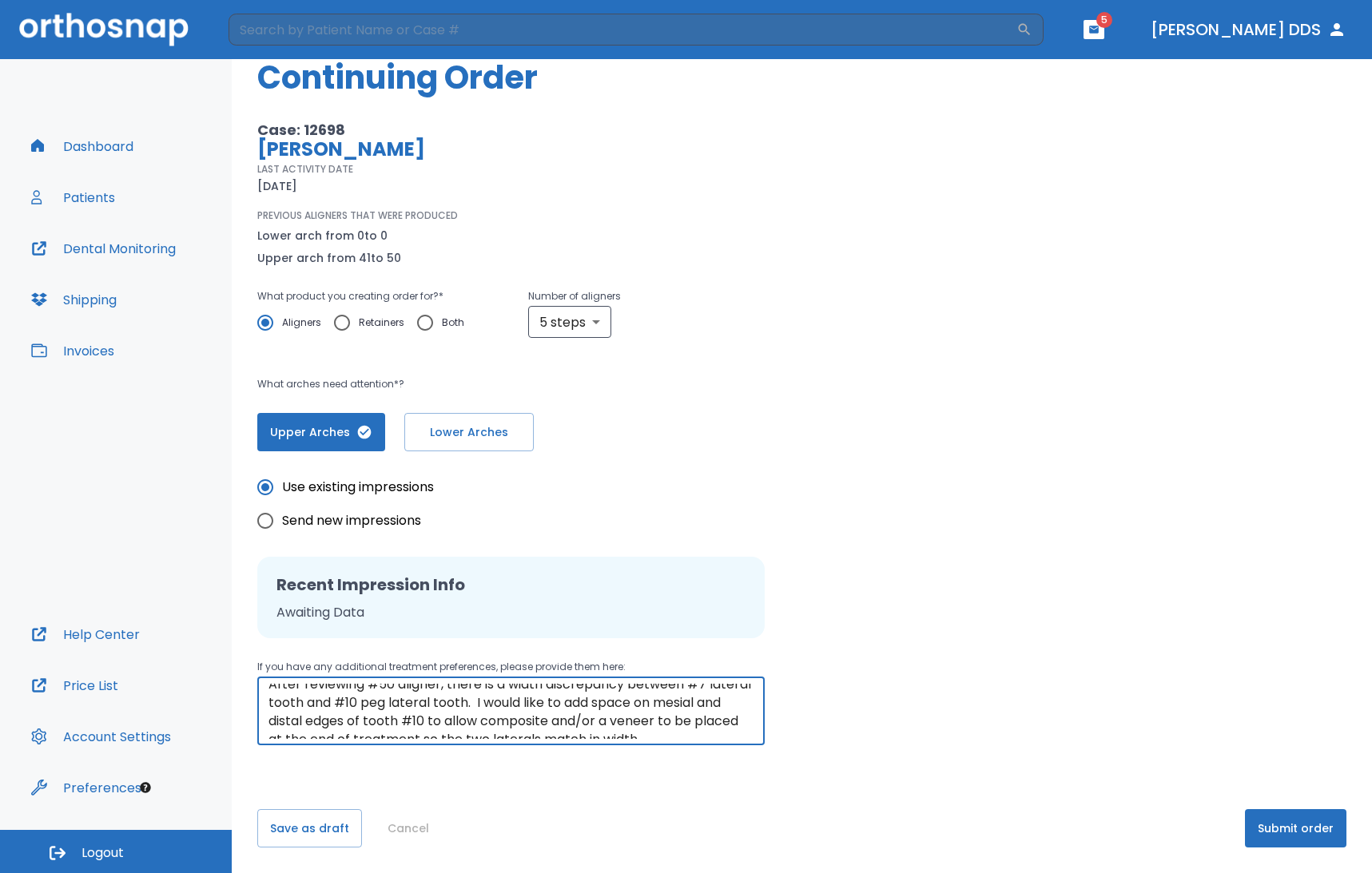
scroll to position [0, 0]
click at [272, 692] on textarea "After reviewing #50 aligner, there is a width discrepancy between #7 lateral to…" at bounding box center [511, 711] width 485 height 55
drag, startPoint x: 706, startPoint y: 736, endPoint x: 250, endPoint y: 686, distance: 458.7
click at [250, 686] on div "Please, wait until data(files) saving will have finished return to patient deta…" at bounding box center [801, 436] width 1140 height 874
type textarea "neer to be placed at the end of treatment so the two laterals match in width."
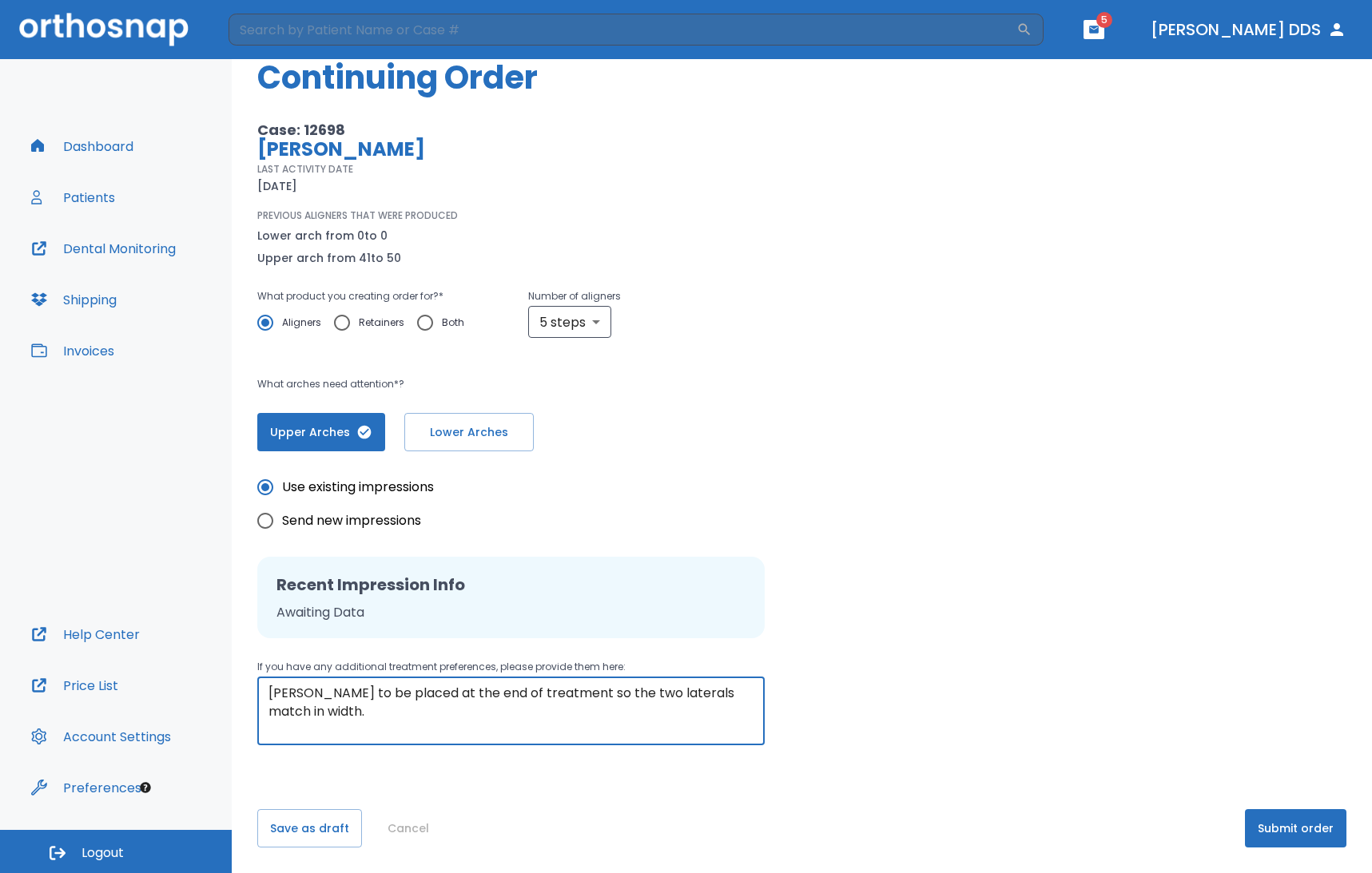
drag, startPoint x: 349, startPoint y: 718, endPoint x: 262, endPoint y: 691, distance: 91.1
click at [262, 692] on div "neer to be placed at the end of treatment so the two laterals match in width. x…" at bounding box center [511, 711] width 507 height 69
click at [440, 707] on textarea at bounding box center [511, 711] width 485 height 55
paste textarea "After reviewing #50 aligner, there is a width discrepancy between #7 lateral to…"
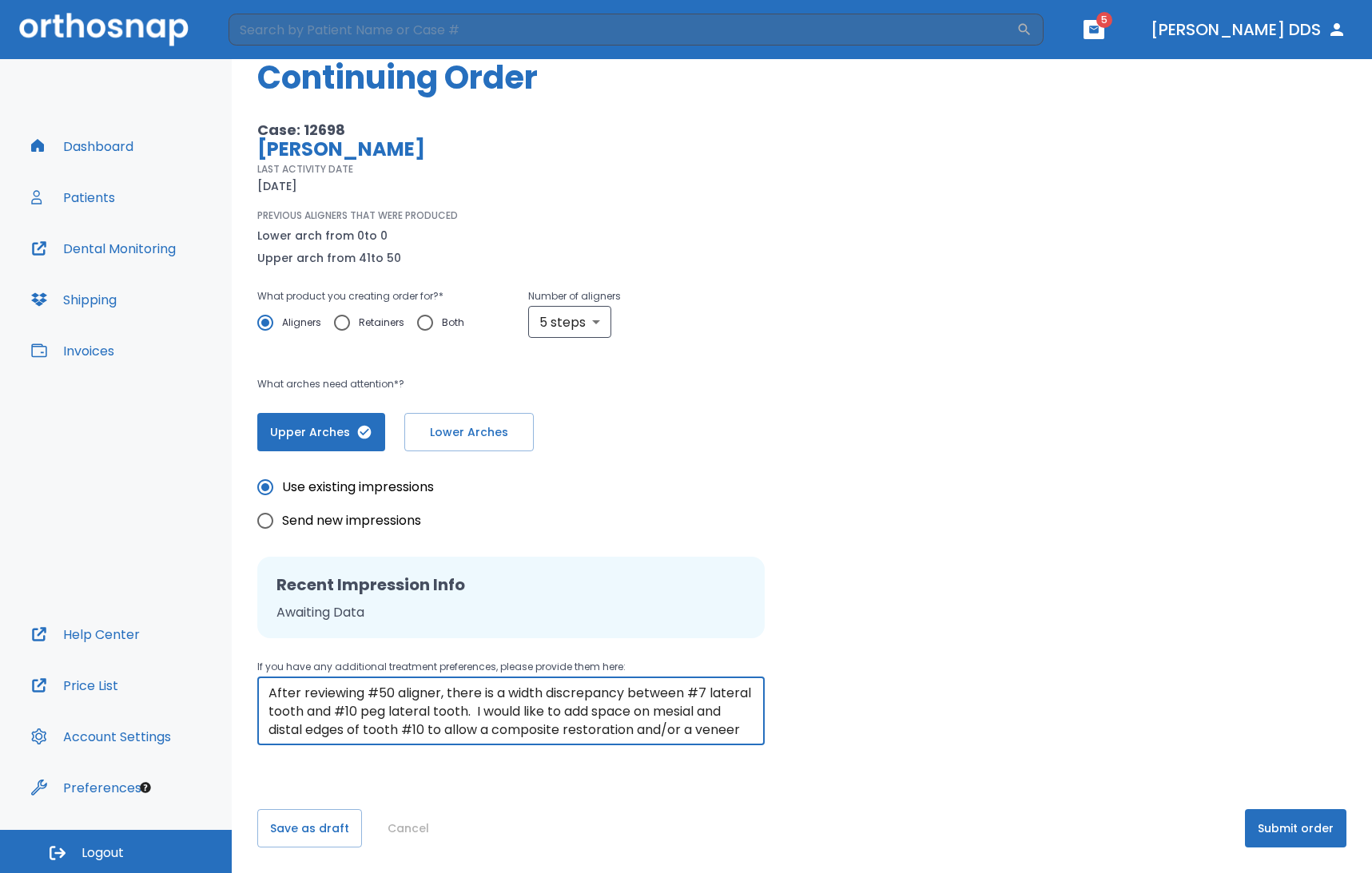
scroll to position [55, 0]
type textarea "After reviewing #50 aligner, there is a width discrepancy between #7 lateral to…"
click at [983, 732] on div "Use existing impressions Send new impressions Recent Impression Info Awaiting D…" at bounding box center [801, 599] width 1088 height 294
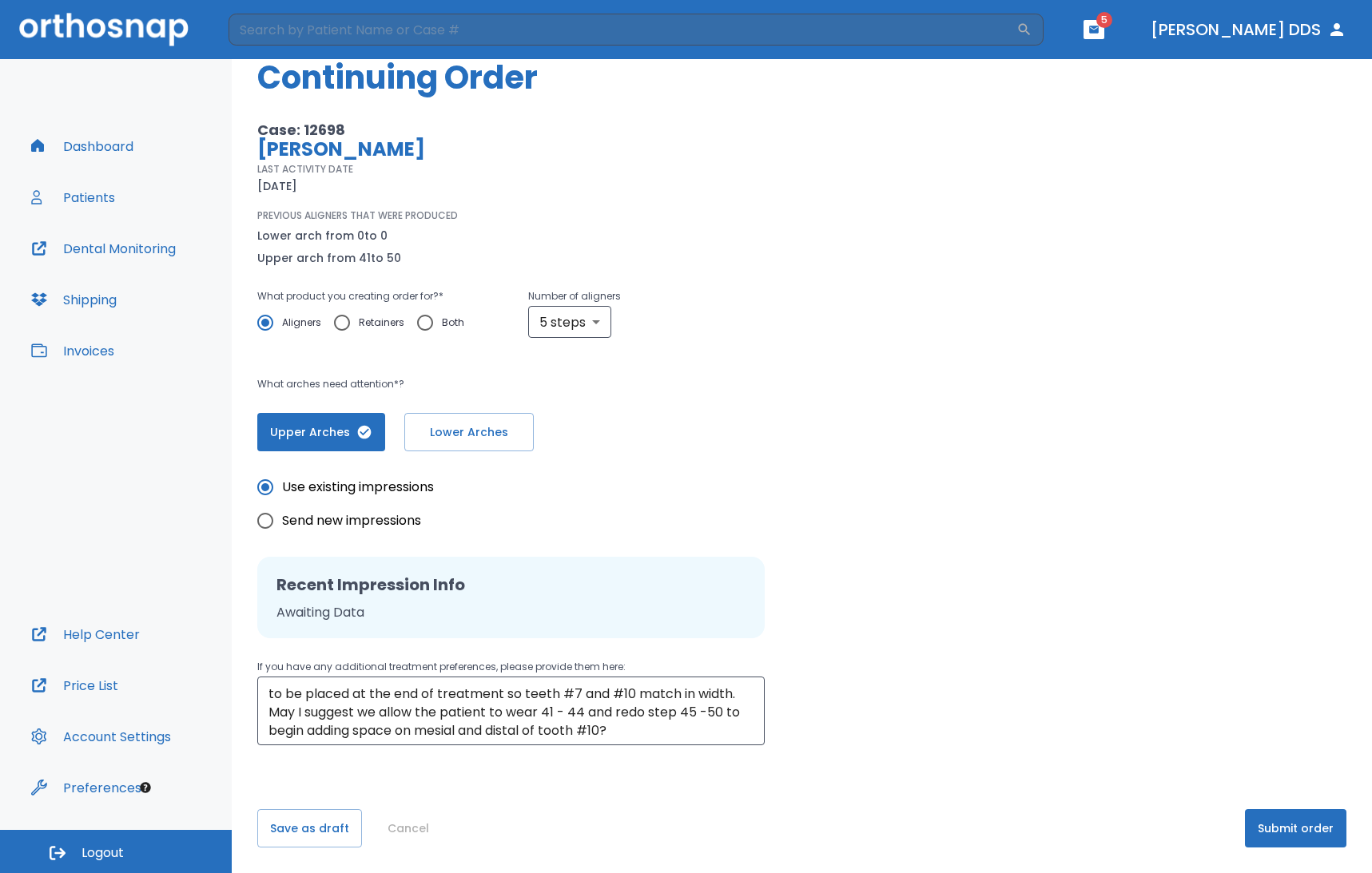
click at [1281, 832] on button "Submit order" at bounding box center [1295, 829] width 101 height 39
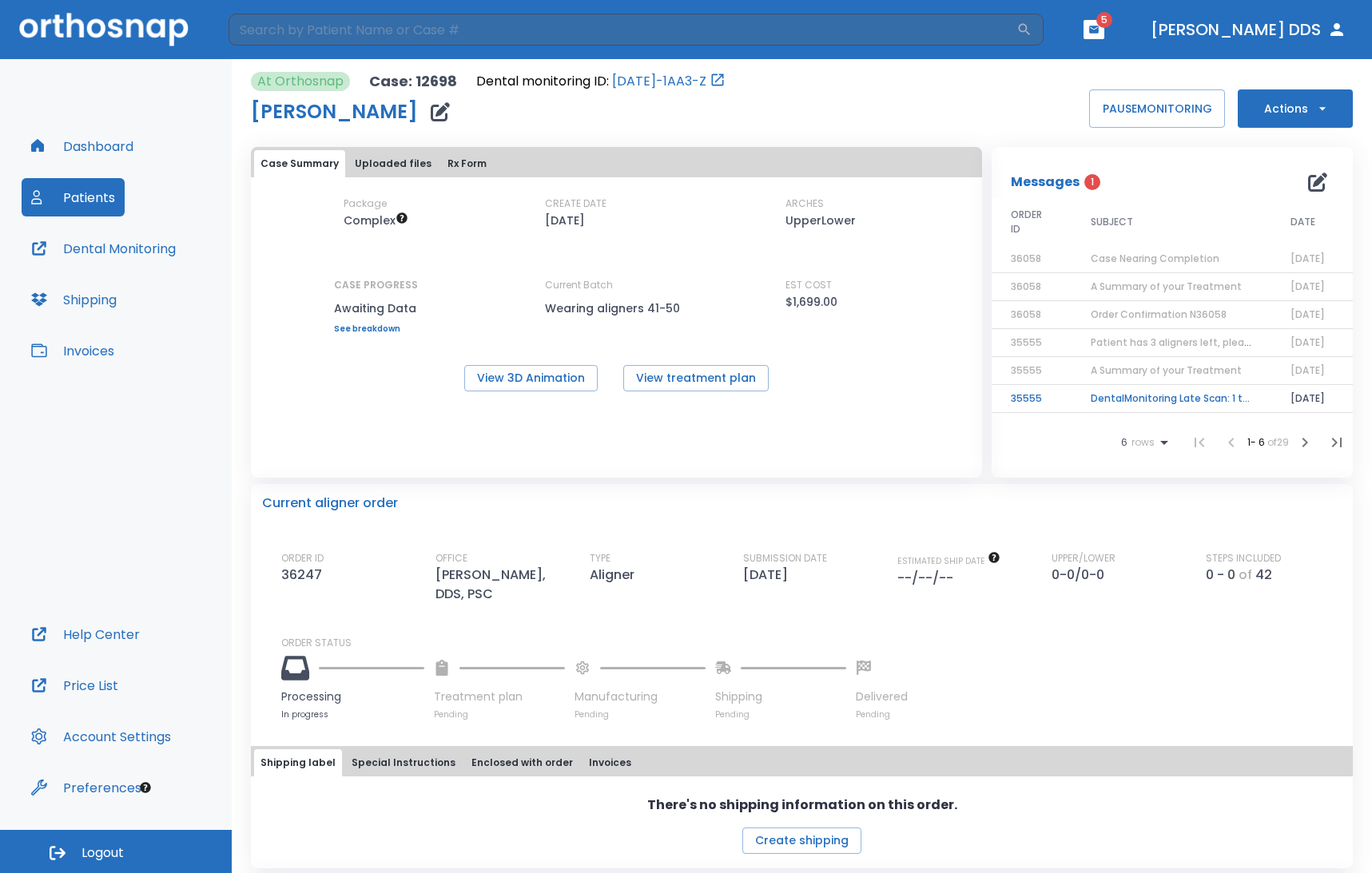
scroll to position [16, 2]
click at [1095, 385] on td "DentalMonitoring Late Scan: 1 to 2 Weeks Notification" at bounding box center [1170, 399] width 200 height 28
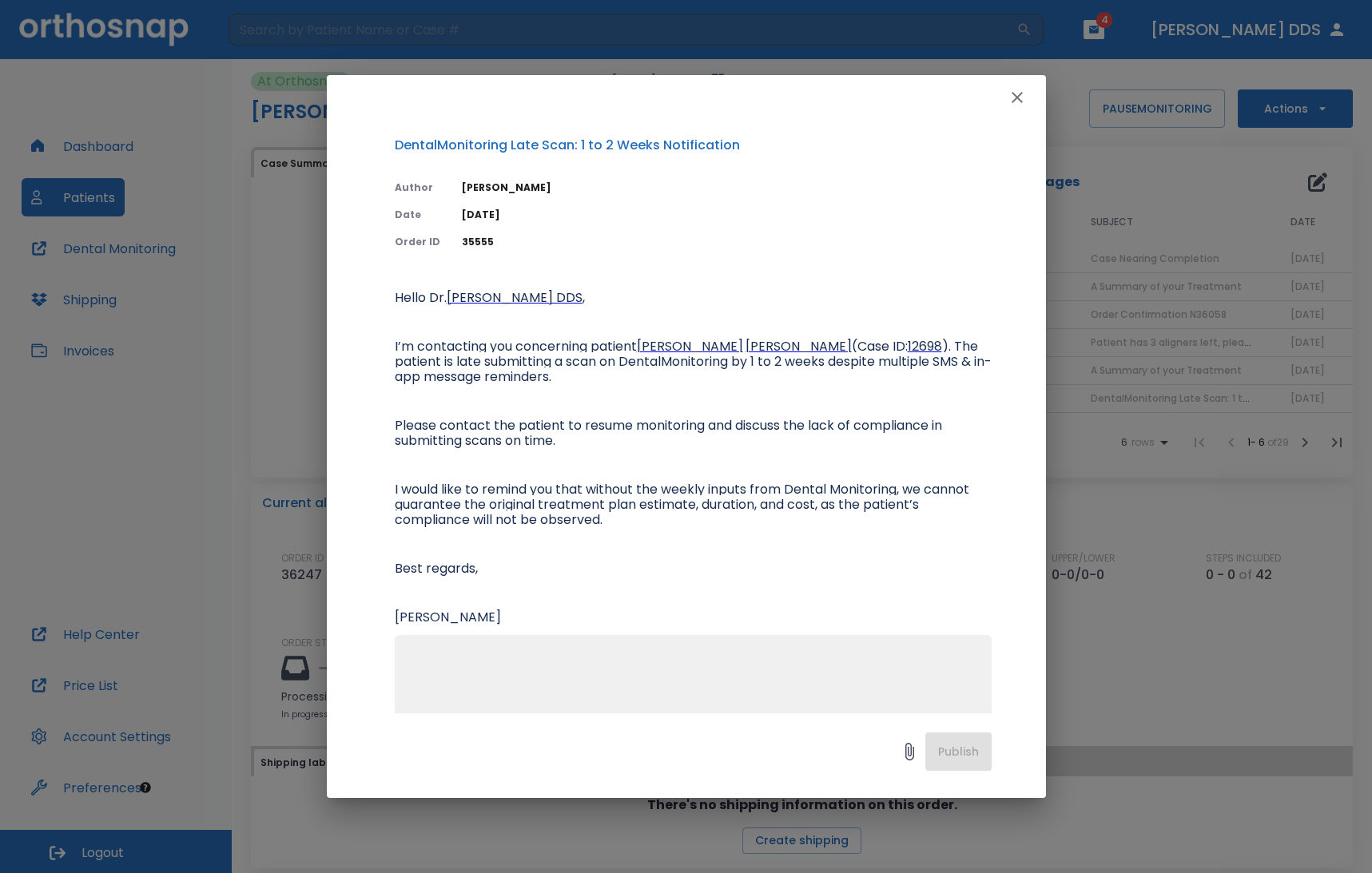
click at [1014, 99] on icon "button" at bounding box center [1016, 97] width 11 height 11
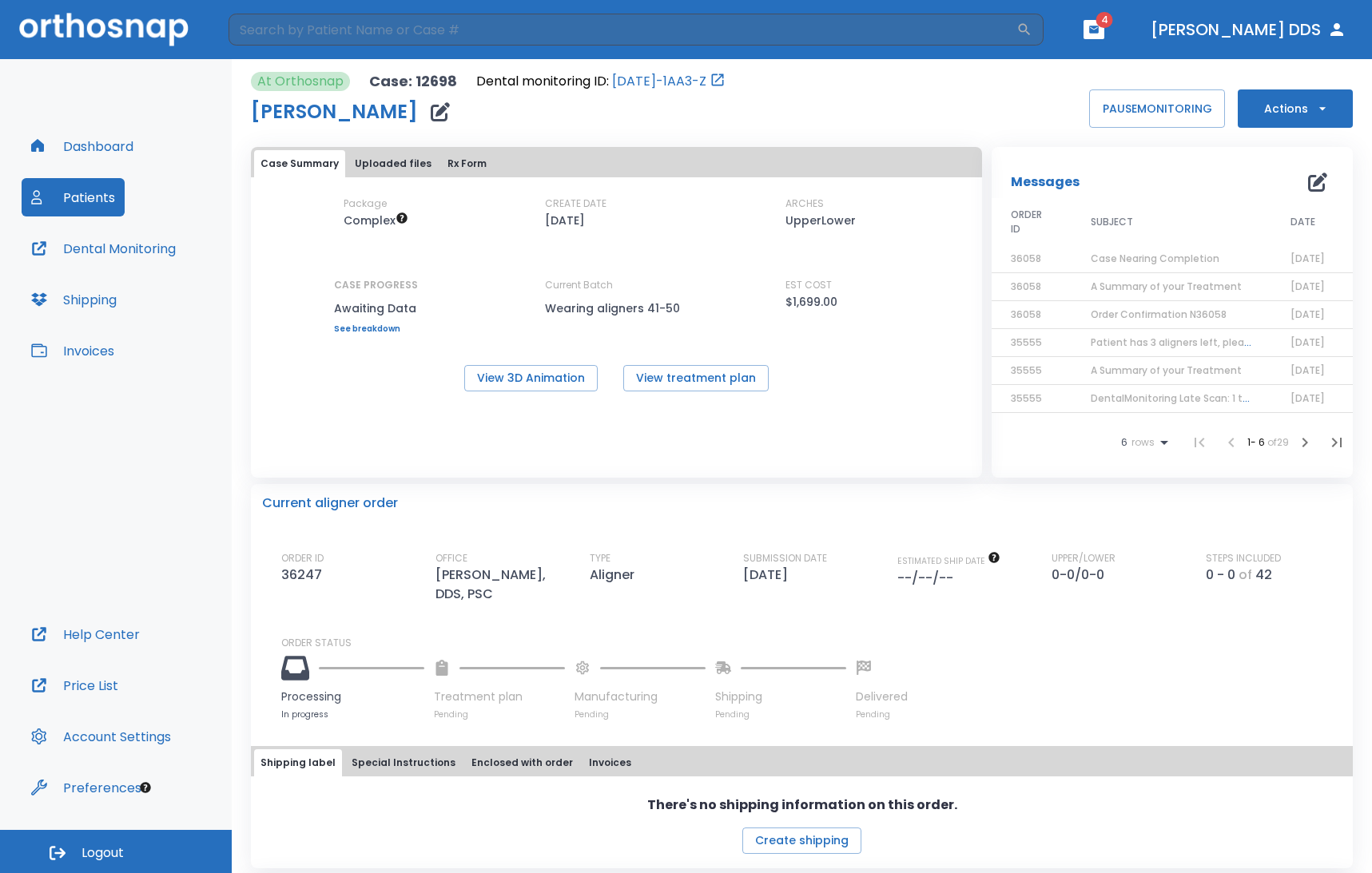
click at [505, 309] on div "Package Complex CREATE DATE 07/24/24 ARCHES UpperLower CASE PROGRESS Awaiting D…" at bounding box center [616, 264] width 731 height 137
click at [1286, 26] on button "Dr. Kurowski DDS" at bounding box center [1248, 29] width 209 height 29
click at [99, 851] on span "Logout" at bounding box center [103, 854] width 42 height 18
